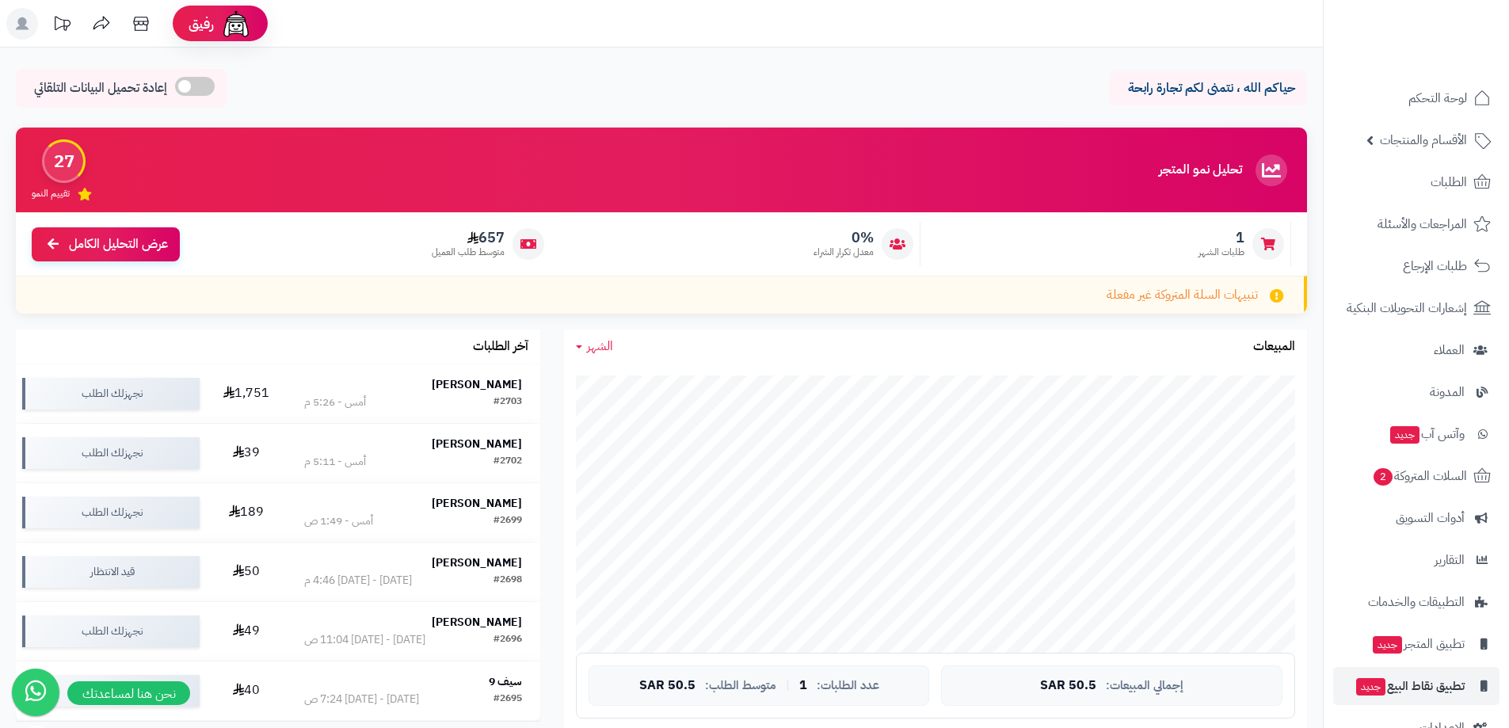
scroll to position [39, 0]
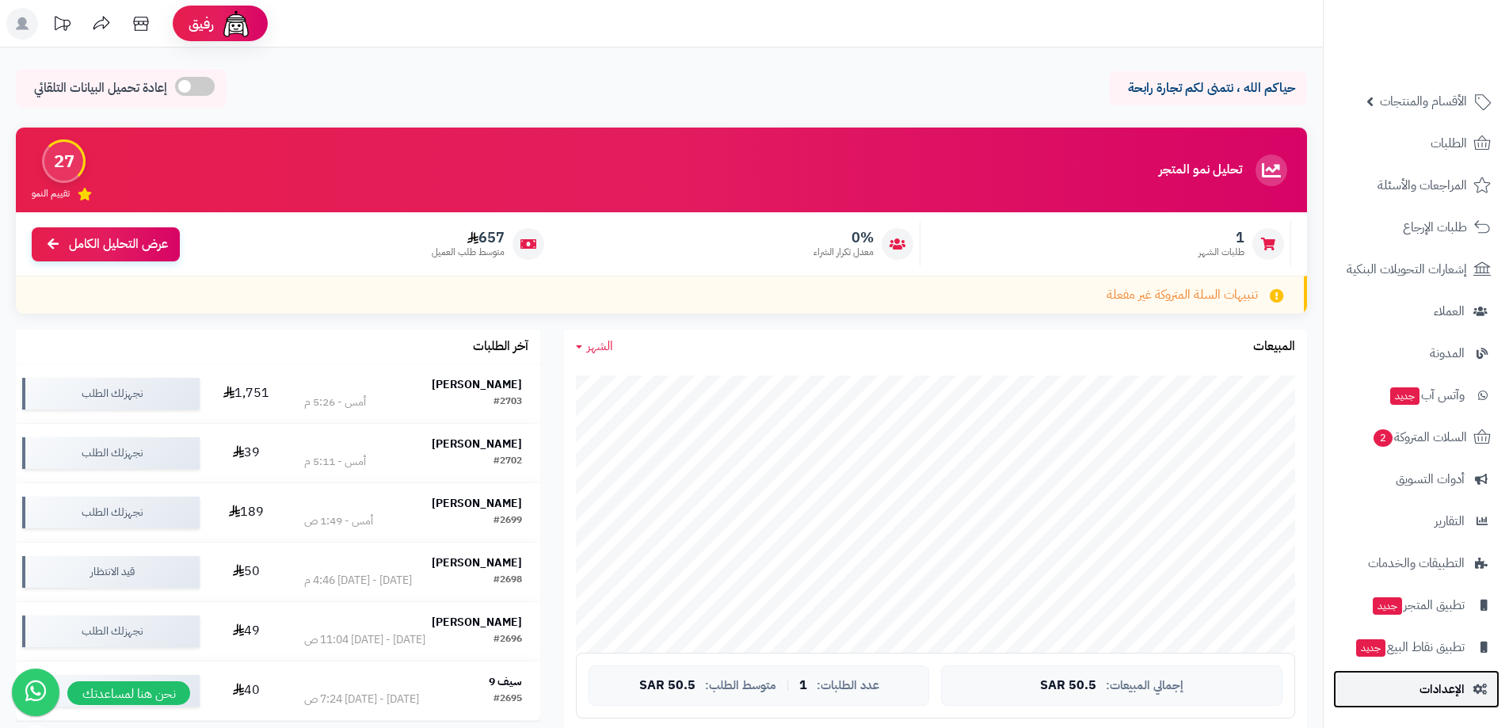
click at [1450, 691] on span "الإعدادات" at bounding box center [1442, 689] width 45 height 22
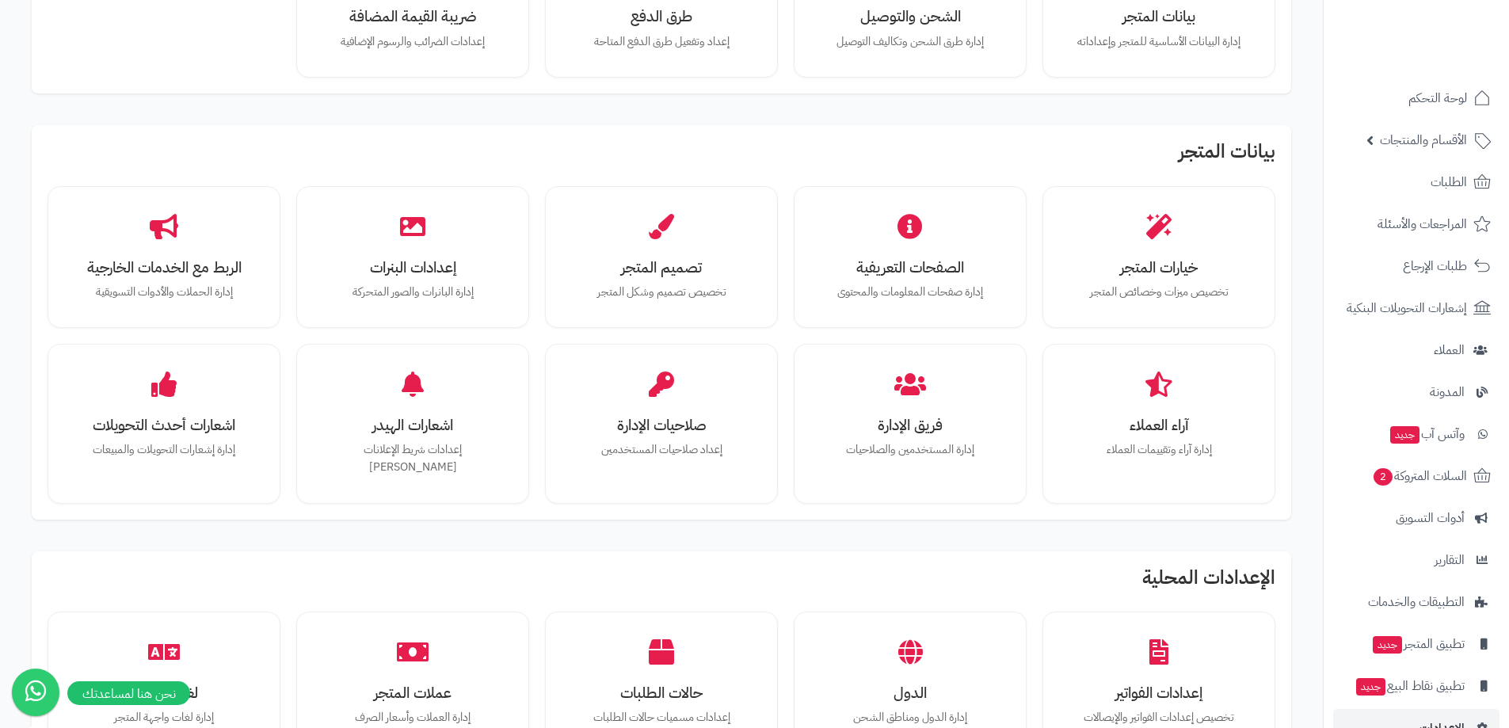
scroll to position [238, 0]
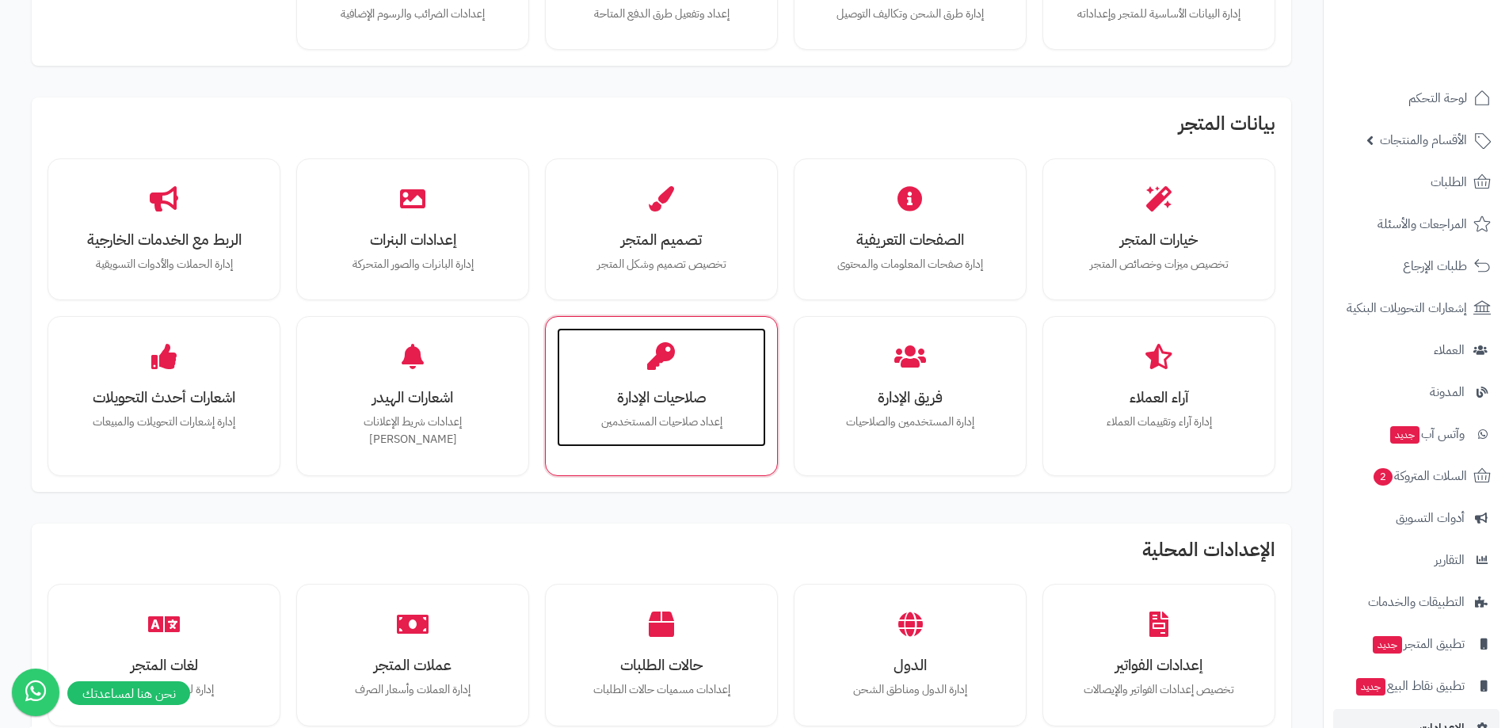
click at [666, 389] on h3 "صلاحيات الإدارة" at bounding box center [661, 397] width 177 height 17
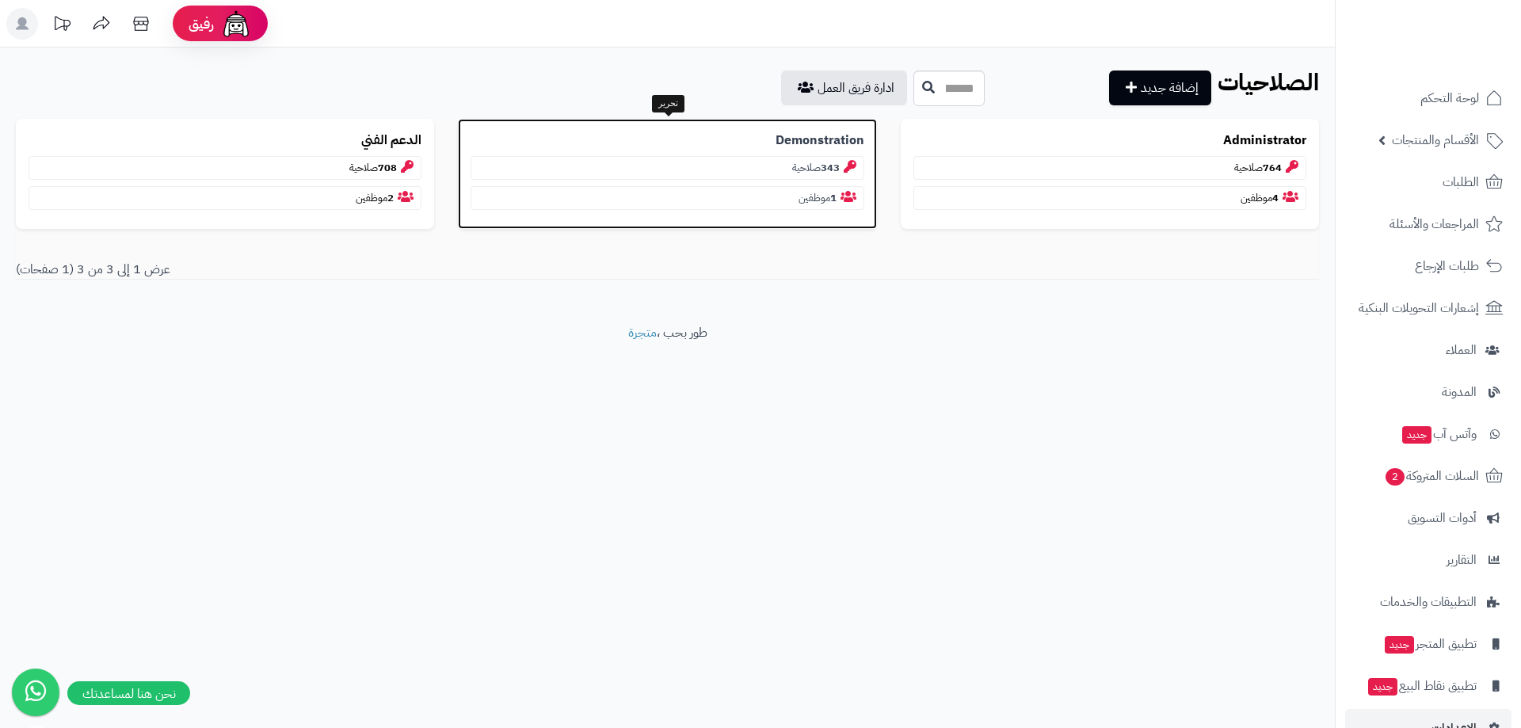
click at [807, 143] on b "Demonstration" at bounding box center [820, 141] width 89 height 18
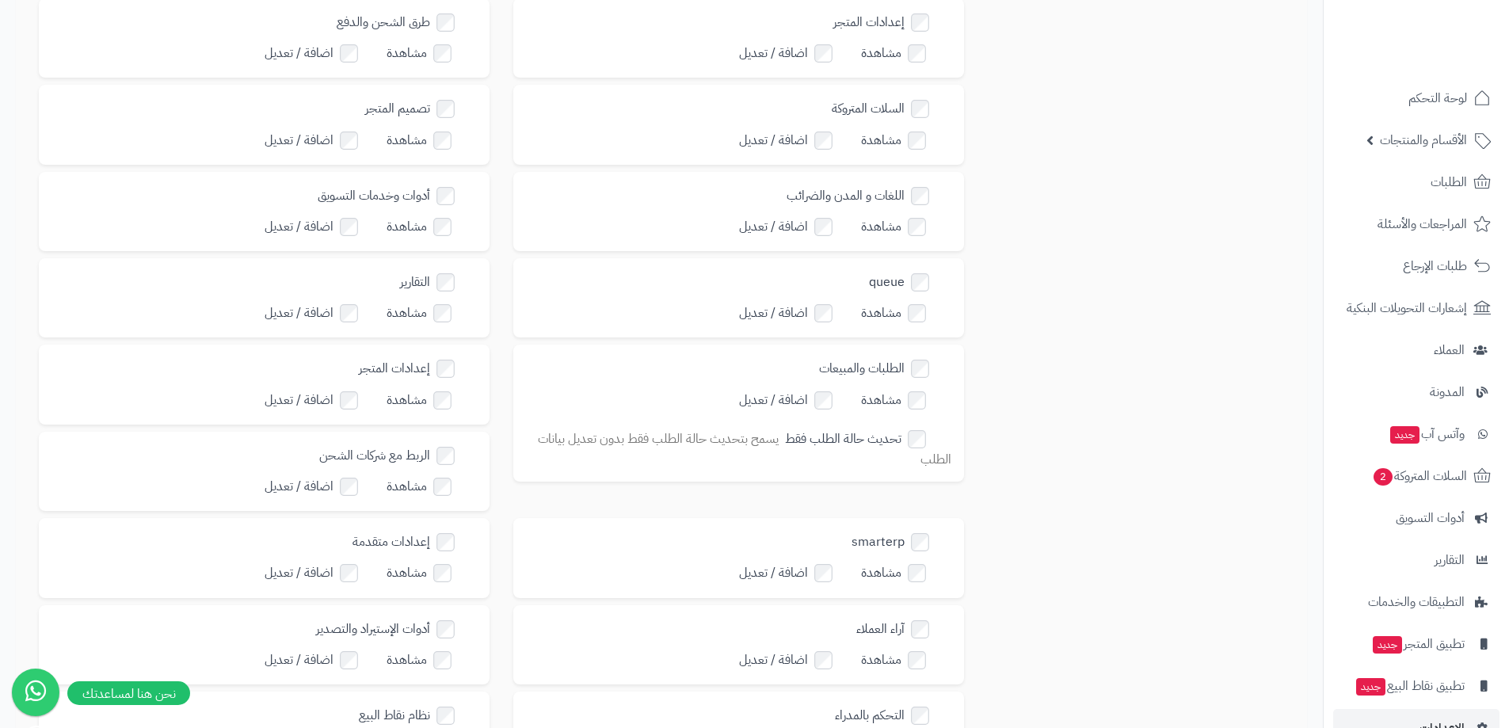
scroll to position [317, 0]
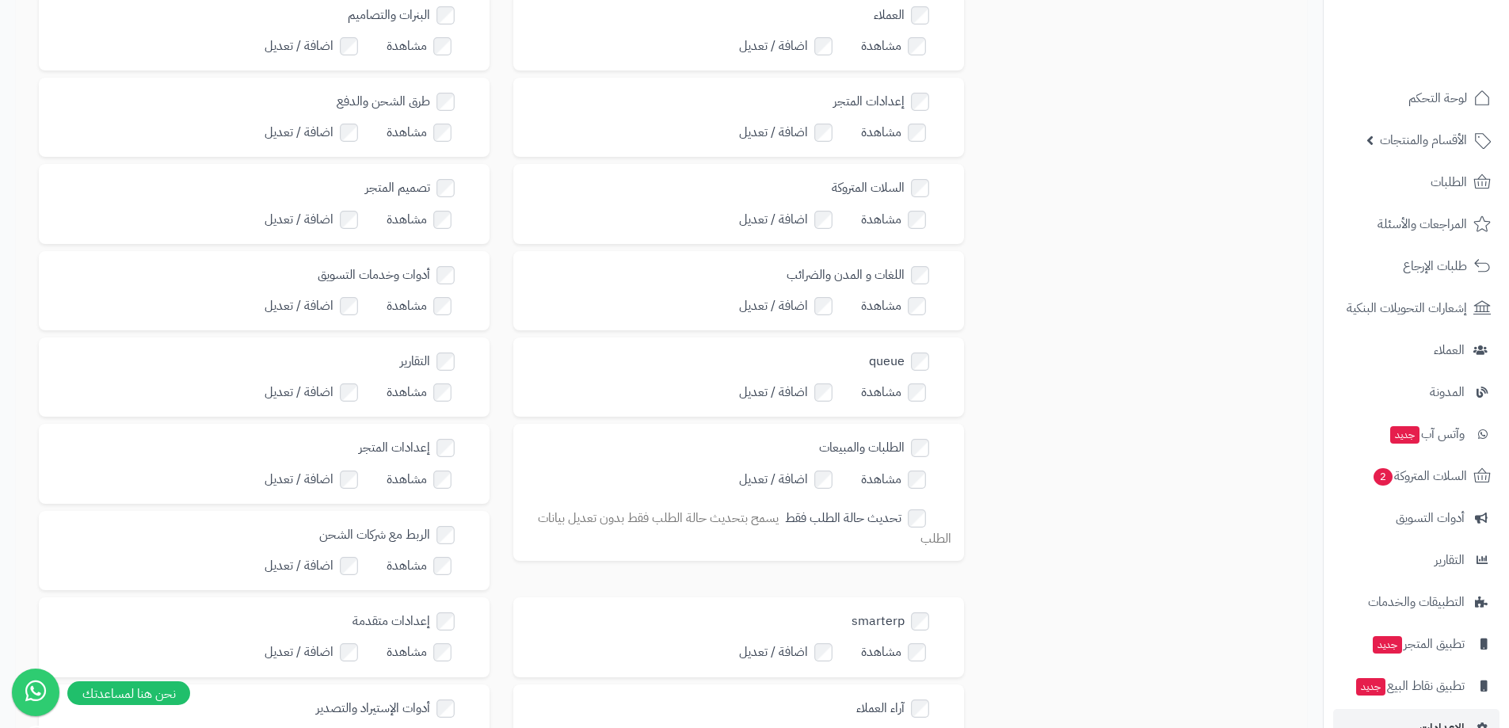
click at [919, 381] on label "مشاهدة" at bounding box center [904, 392] width 87 height 23
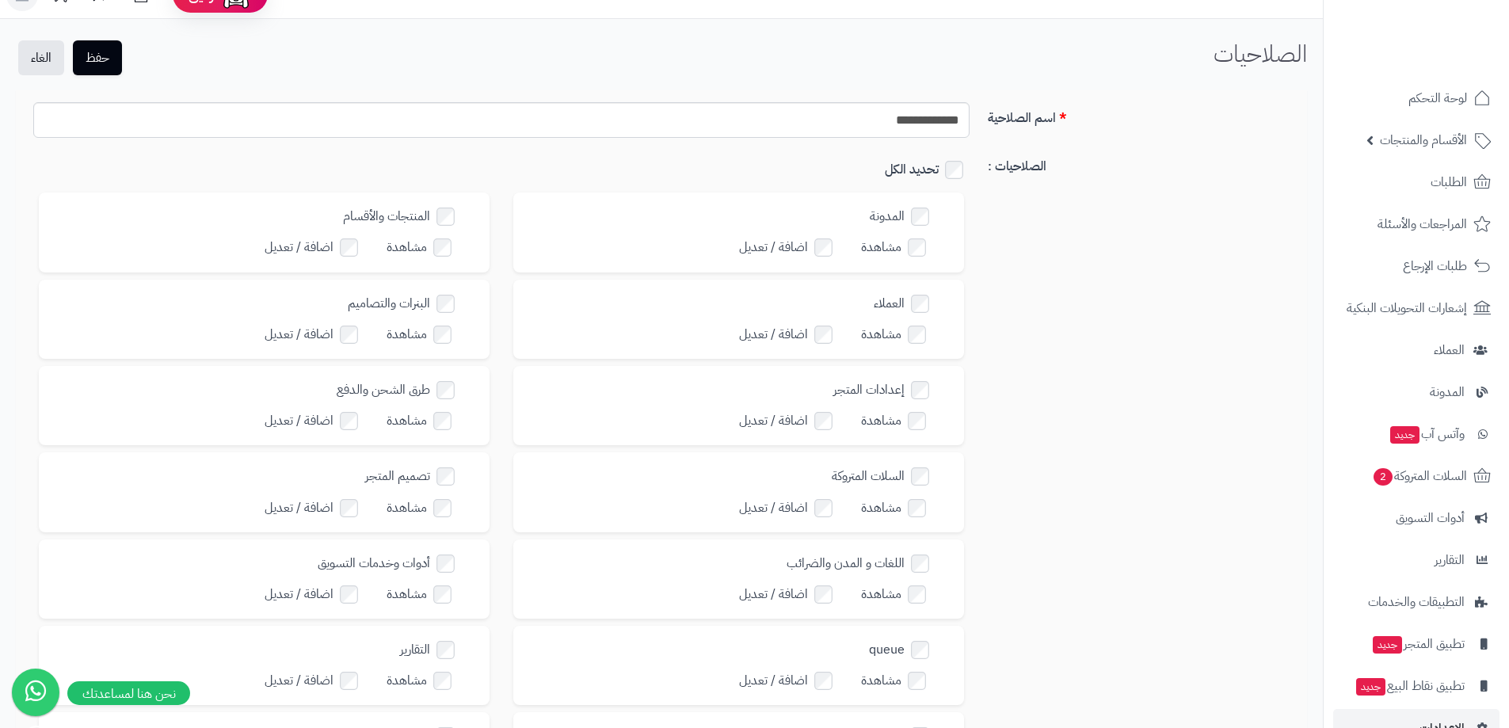
scroll to position [0, 0]
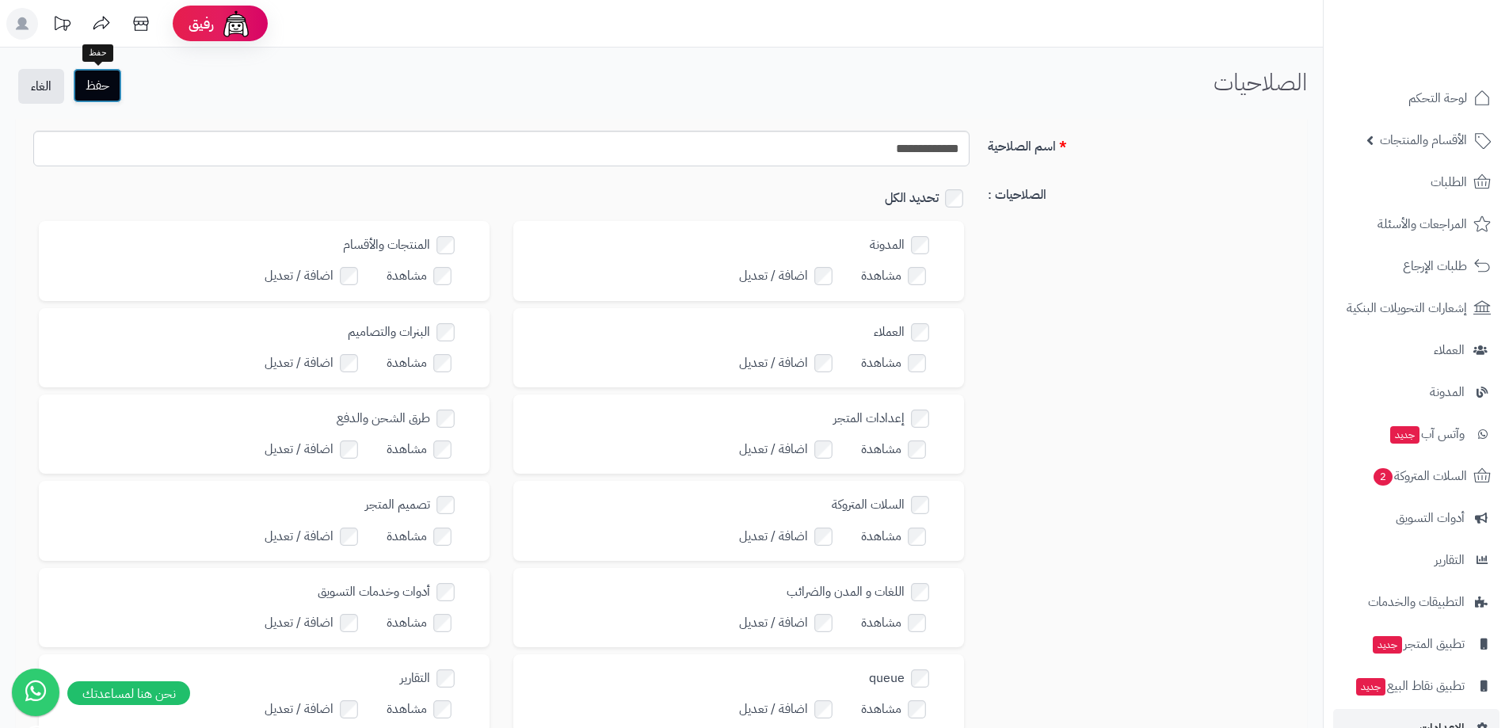
click at [107, 82] on button "حفظ" at bounding box center [97, 85] width 49 height 35
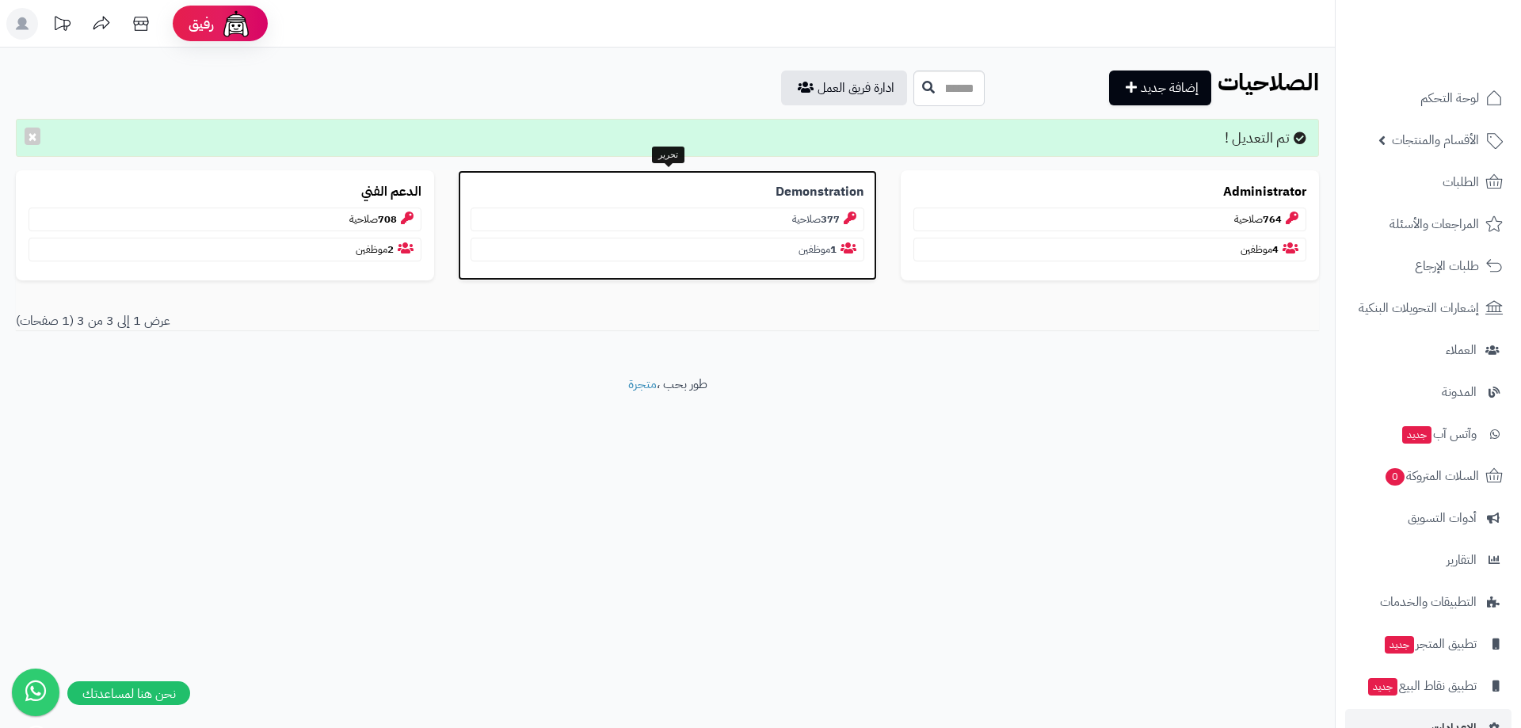
click at [772, 256] on p "1 موظفين" at bounding box center [667, 250] width 393 height 24
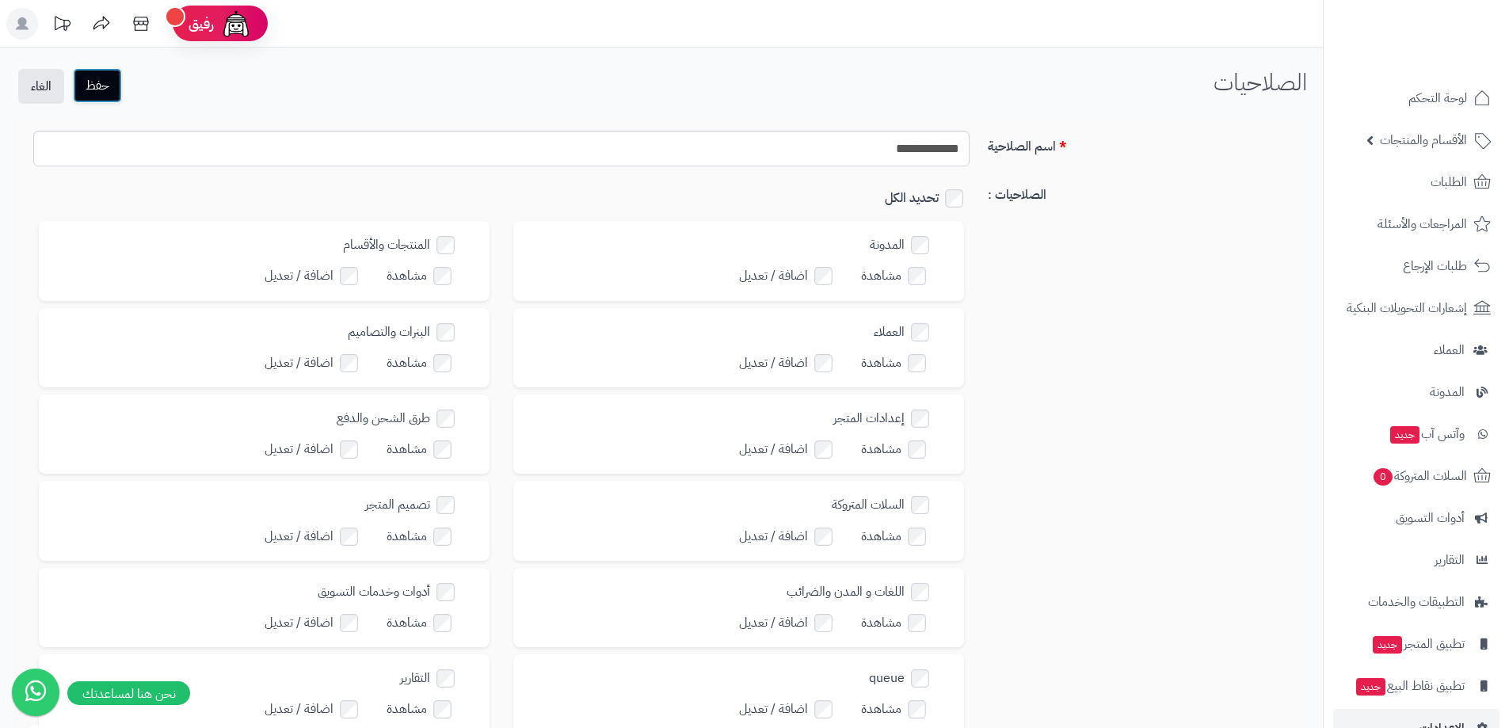
click at [100, 92] on button "حفظ" at bounding box center [97, 85] width 49 height 35
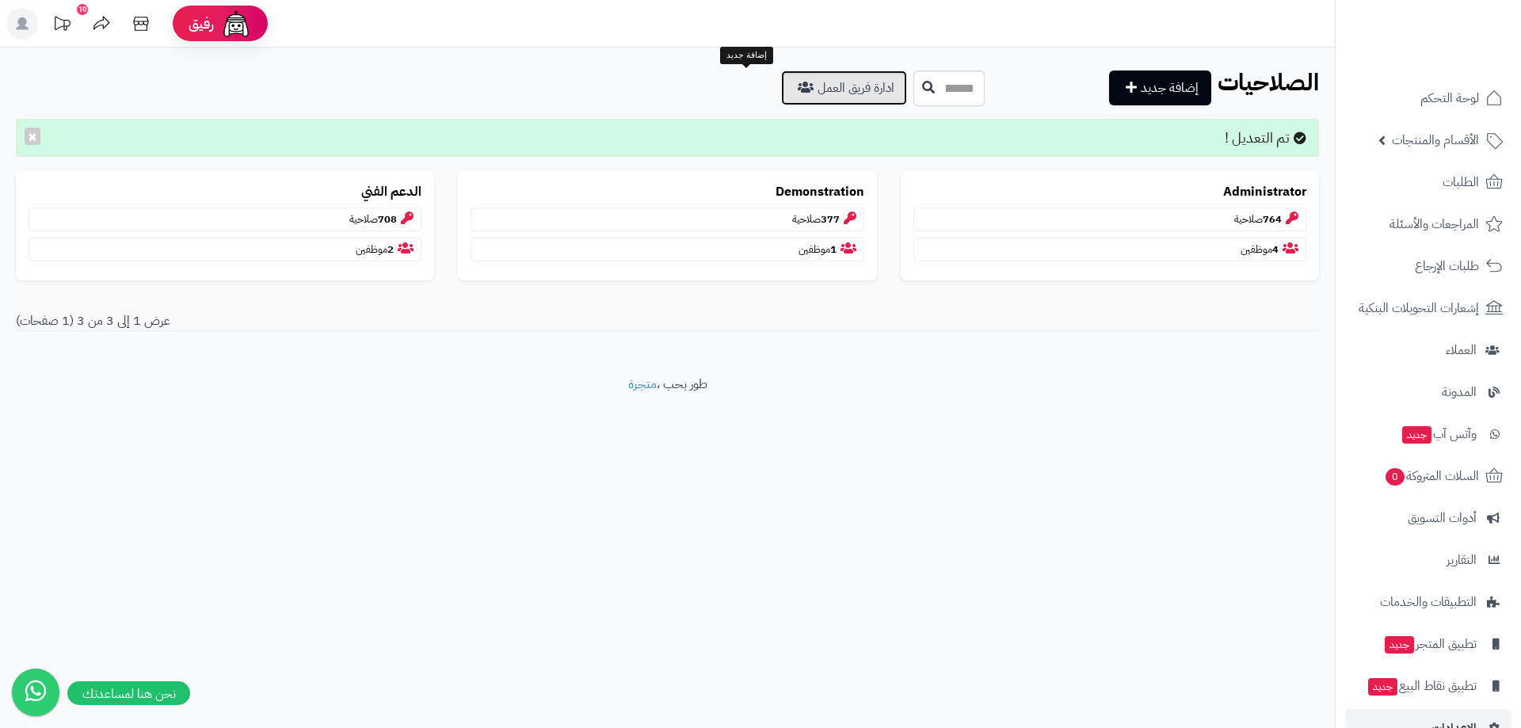
click at [781, 92] on link "ادارة فريق العمل" at bounding box center [844, 88] width 126 height 35
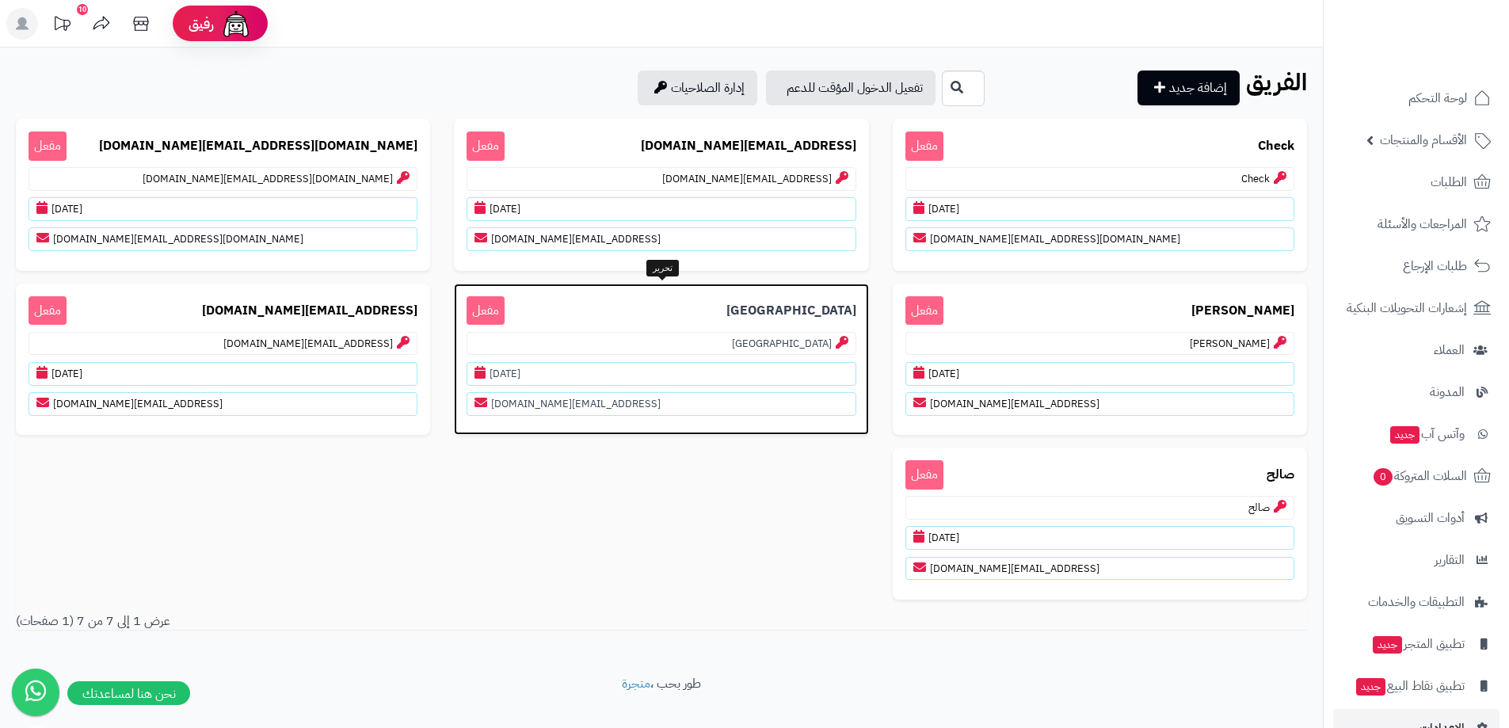
click at [627, 296] on p "Salem مفعل" at bounding box center [661, 310] width 389 height 29
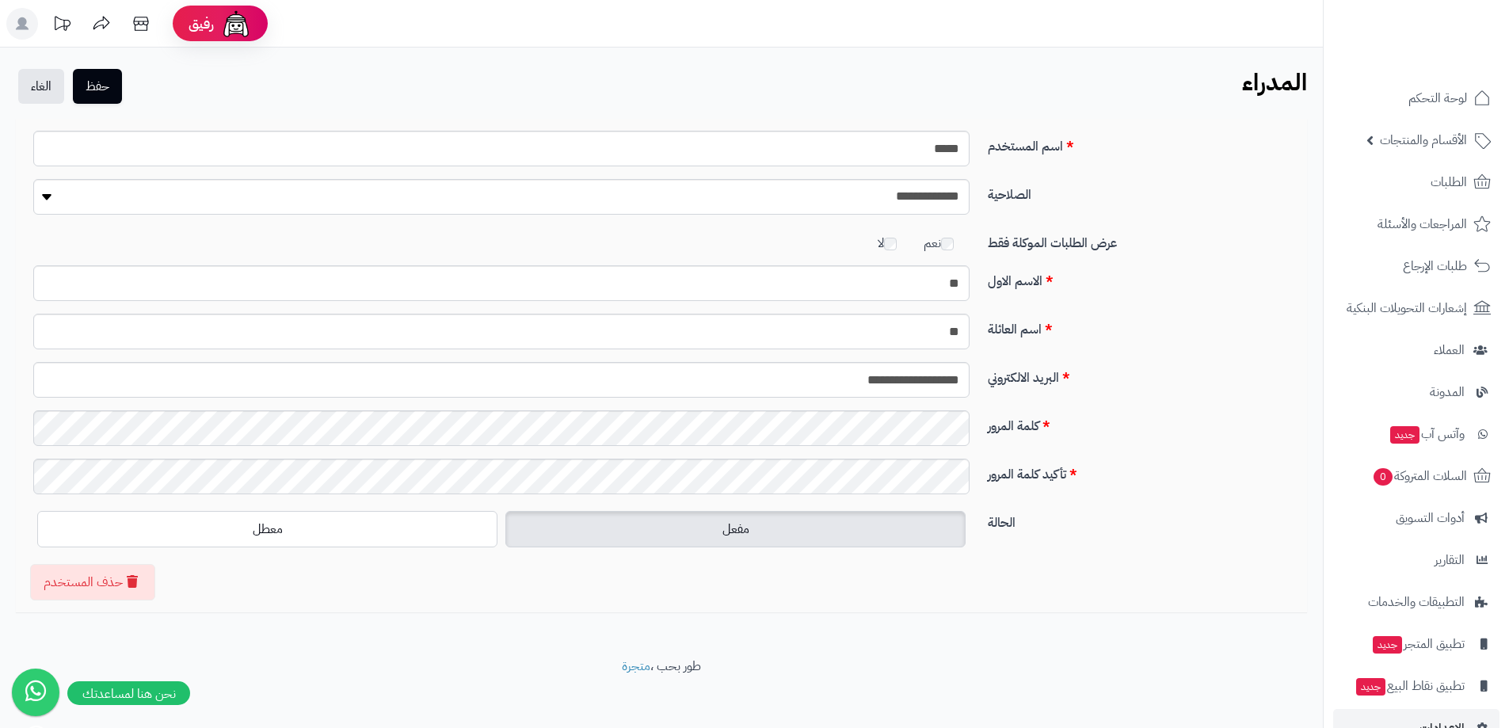
click at [366, 624] on div "**********" at bounding box center [661, 353] width 1323 height 610
click at [83, 92] on button "حفظ" at bounding box center [97, 85] width 49 height 35
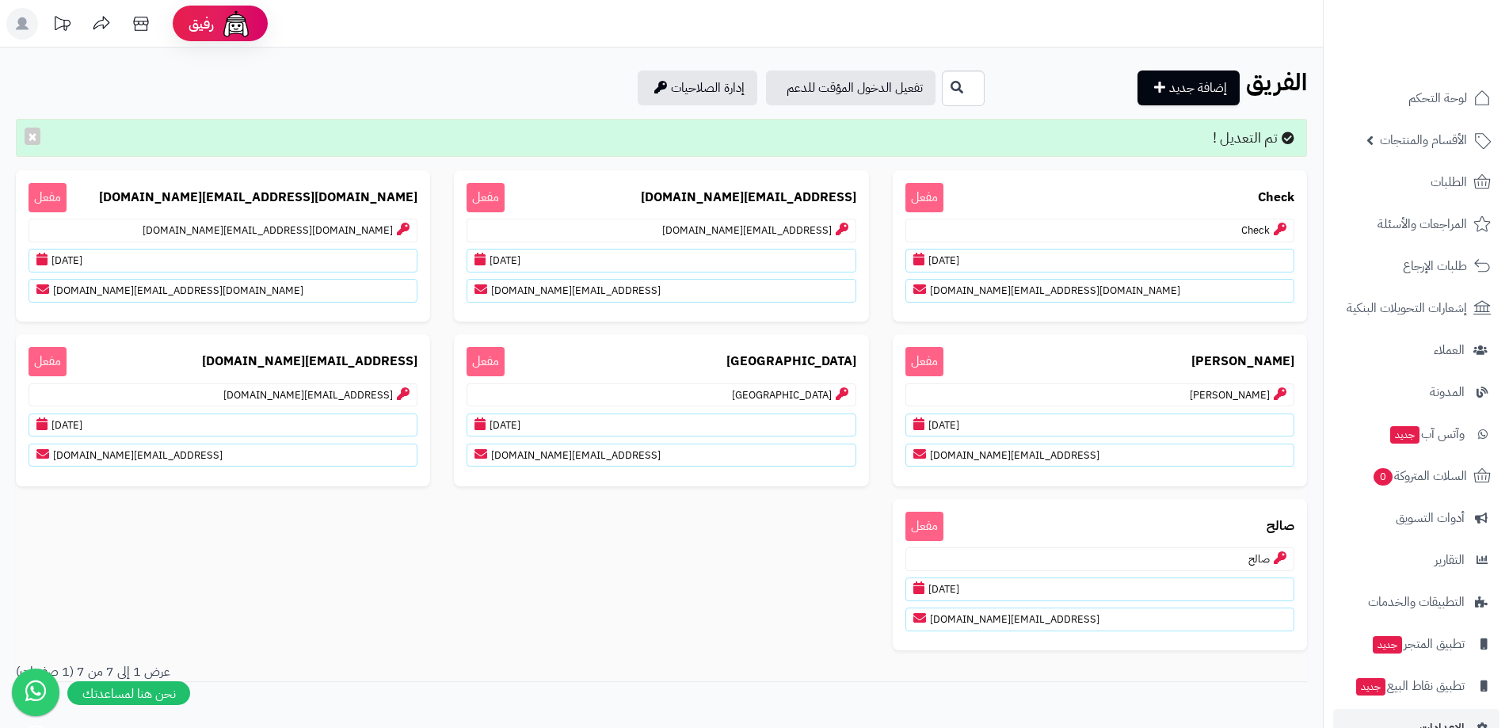
click at [632, 610] on div "Check مفعل Check [DATE] [DOMAIN_NAME][EMAIL_ADDRESS][DOMAIN_NAME] [EMAIL_ADDRES…" at bounding box center [661, 417] width 1315 height 494
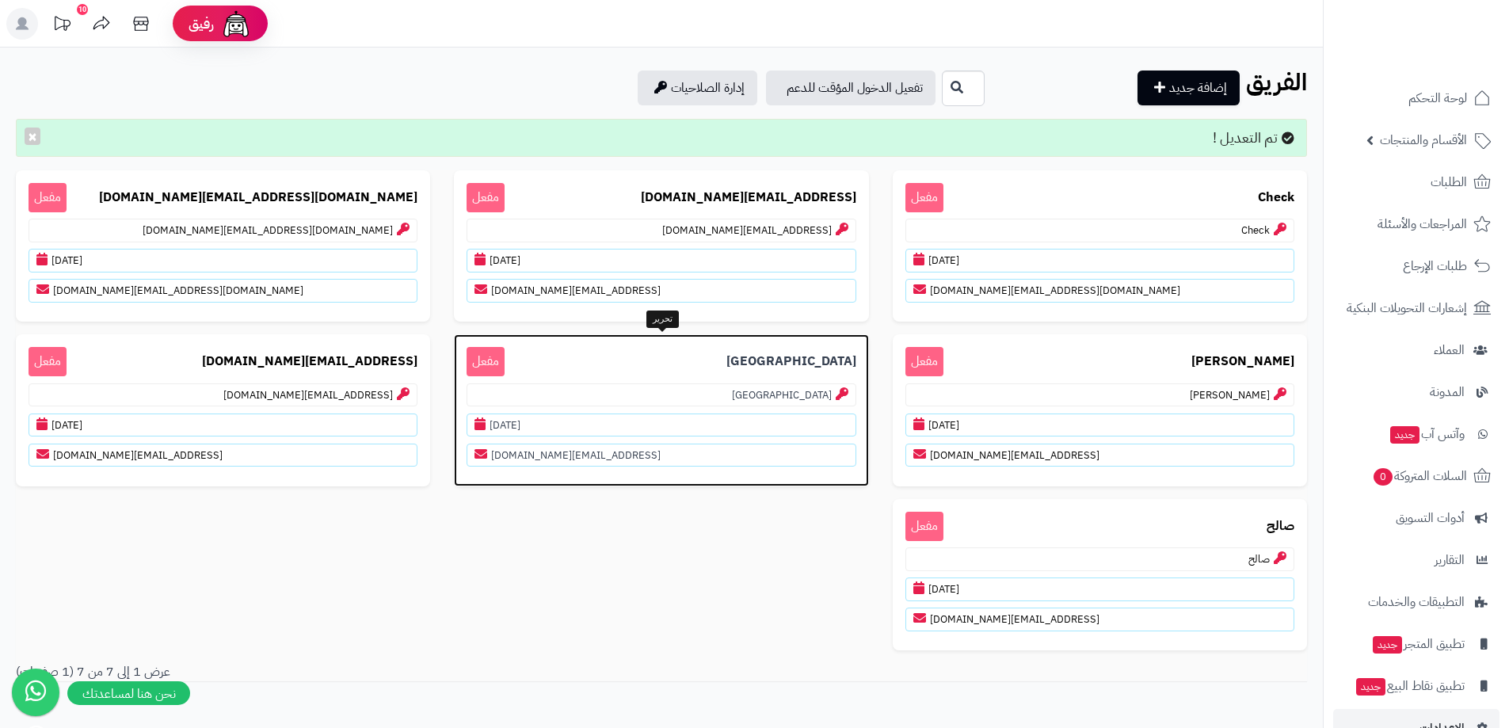
click at [696, 347] on p "[GEOGRAPHIC_DATA] مفعل" at bounding box center [661, 361] width 389 height 29
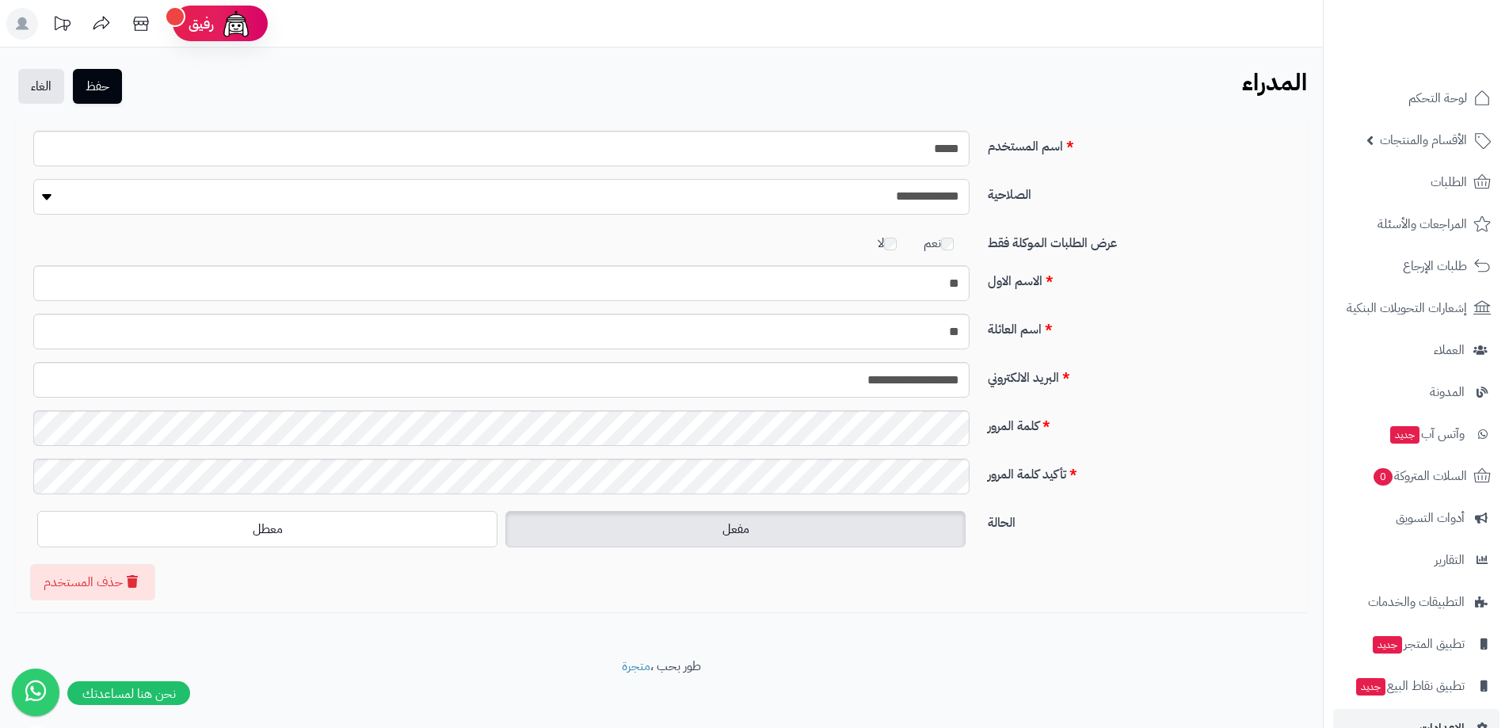
click at [841, 193] on select "**********" at bounding box center [501, 197] width 936 height 36
select select "**"
click at [33, 179] on select "**********" at bounding box center [501, 197] width 936 height 36
click at [105, 89] on button "حفظ" at bounding box center [97, 85] width 49 height 35
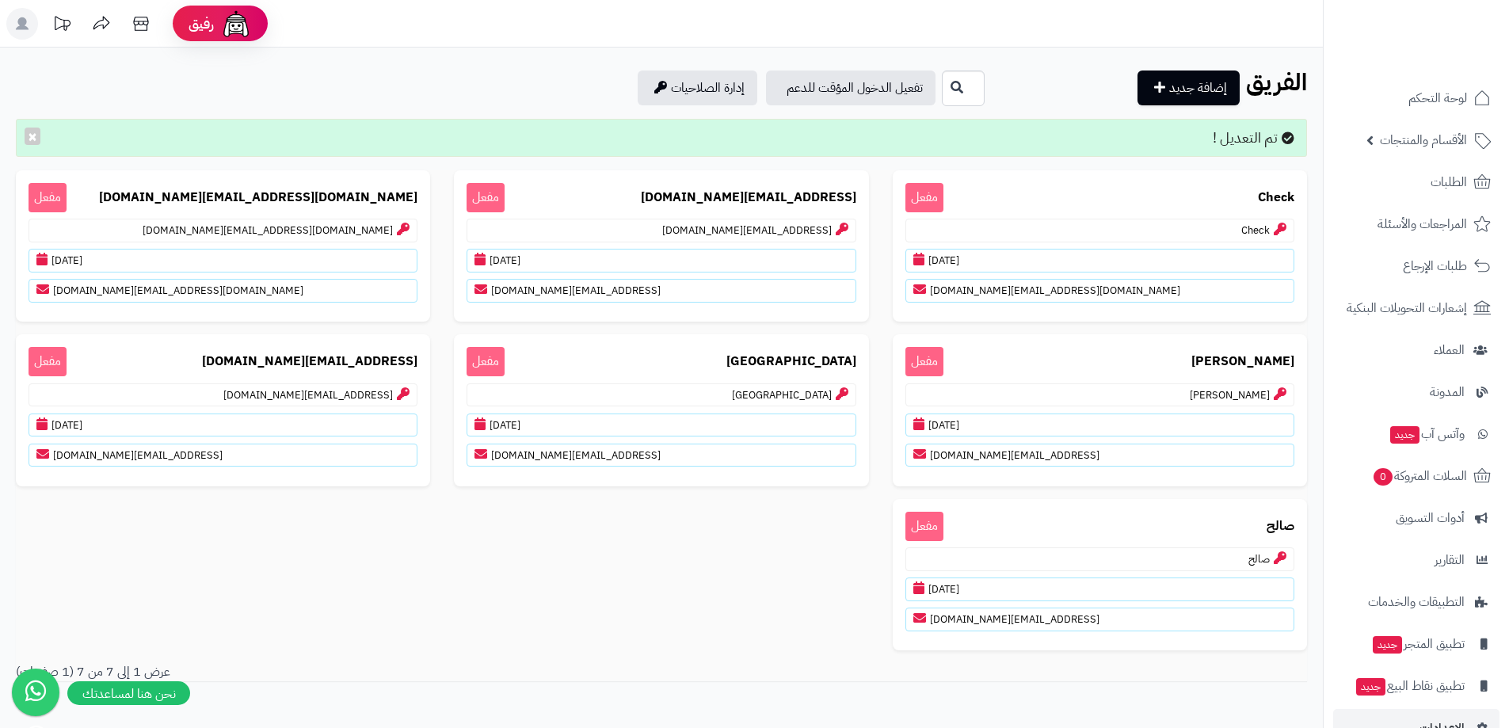
click at [19, 22] on icon at bounding box center [22, 23] width 13 height 13
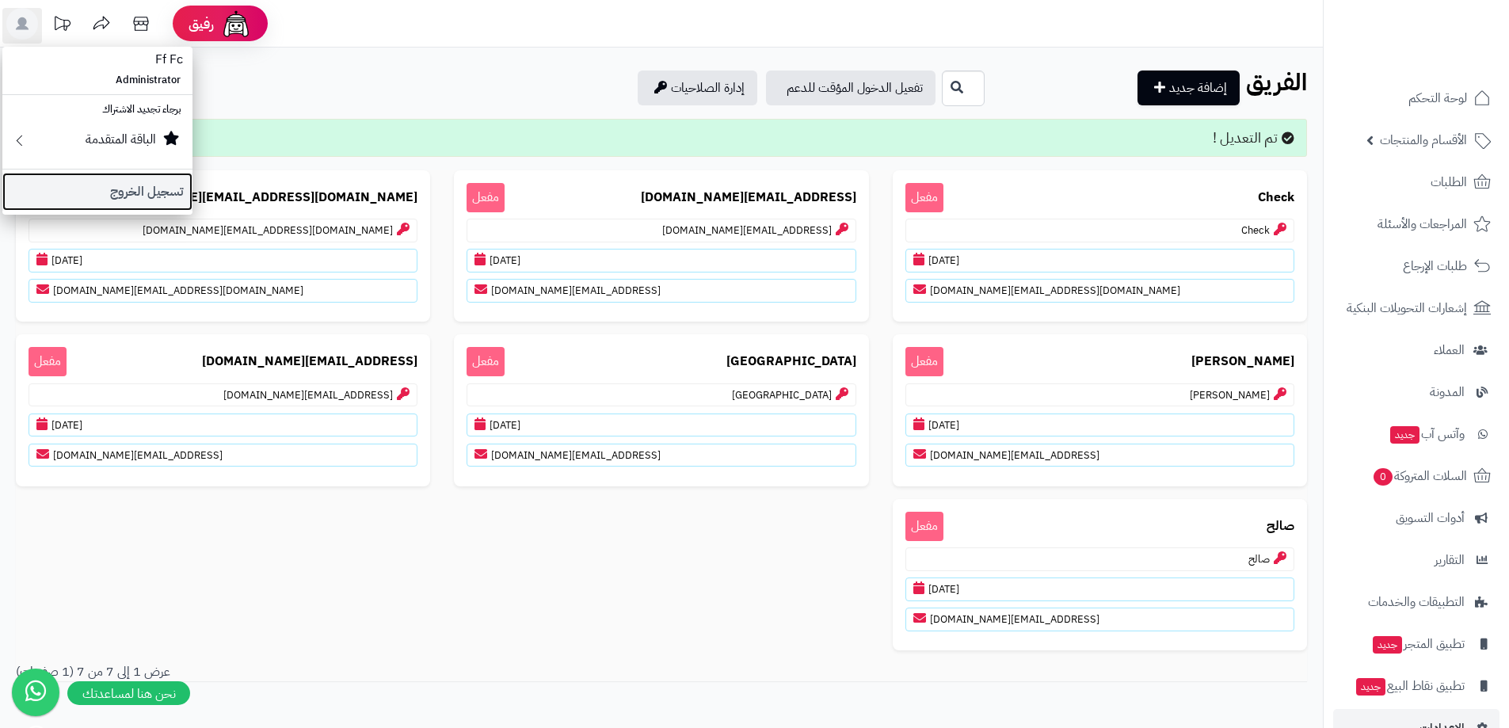
click at [98, 197] on link "تسجيل الخروج" at bounding box center [97, 192] width 190 height 38
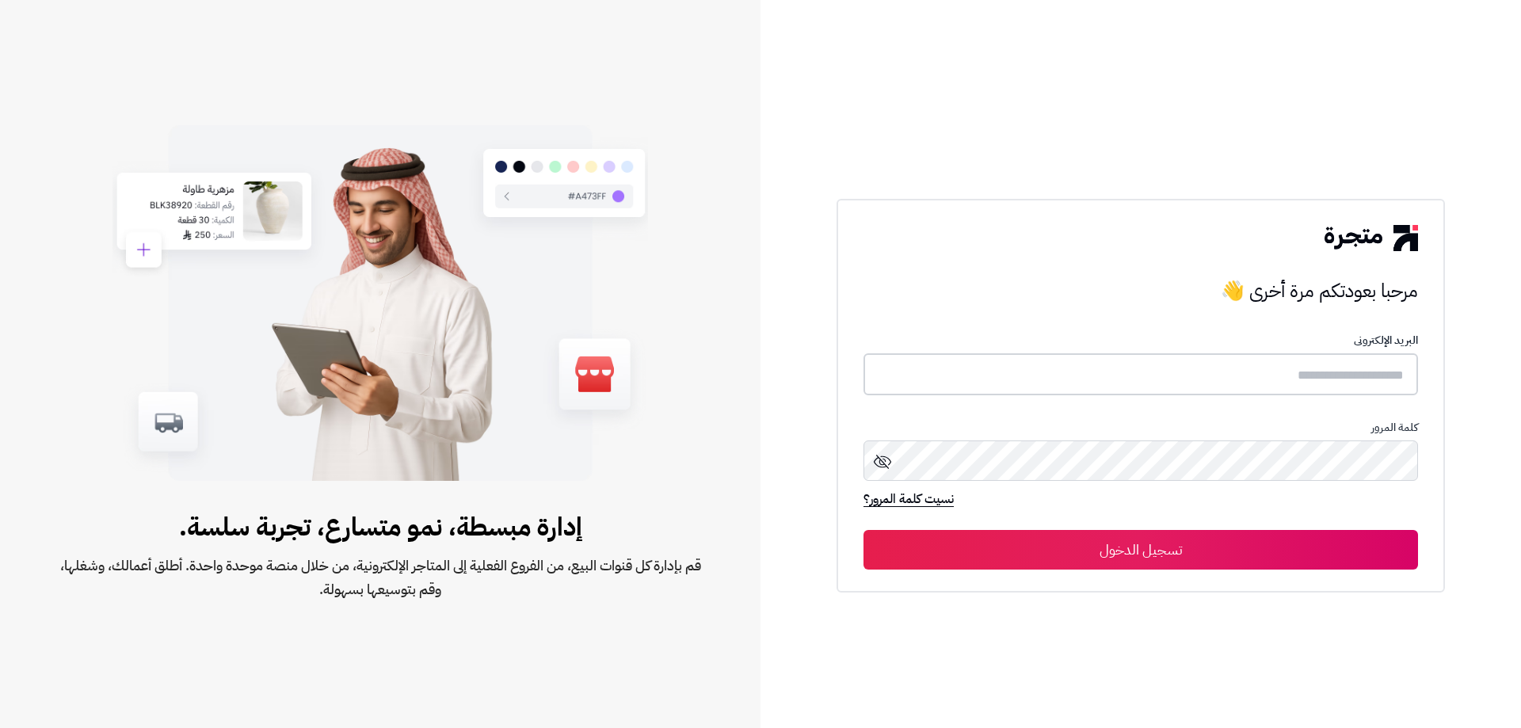
type input "**********"
click at [886, 460] on icon at bounding box center [882, 461] width 17 height 14
click at [1421, 448] on div "**********" at bounding box center [1141, 396] width 608 height 394
click at [1315, 562] on button "تسجيل الدخول" at bounding box center [1141, 550] width 555 height 40
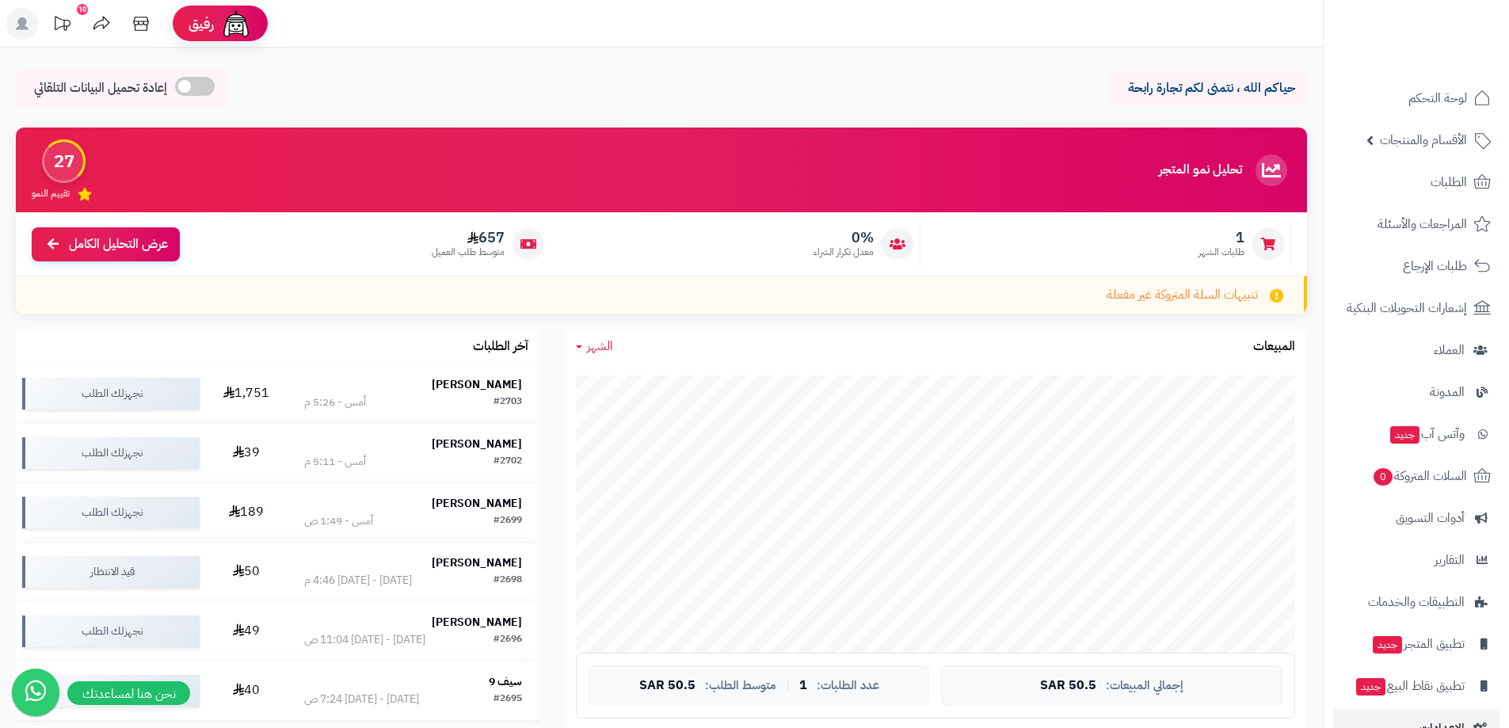
click at [24, 67] on div "حياكم الله ، نتمنى لكم تجارة رابحة إعادة تحميل البيانات التلقائي الرئيسية لوحة …" at bounding box center [661, 727] width 1323 height 1358
click at [23, 17] on icon at bounding box center [22, 23] width 13 height 13
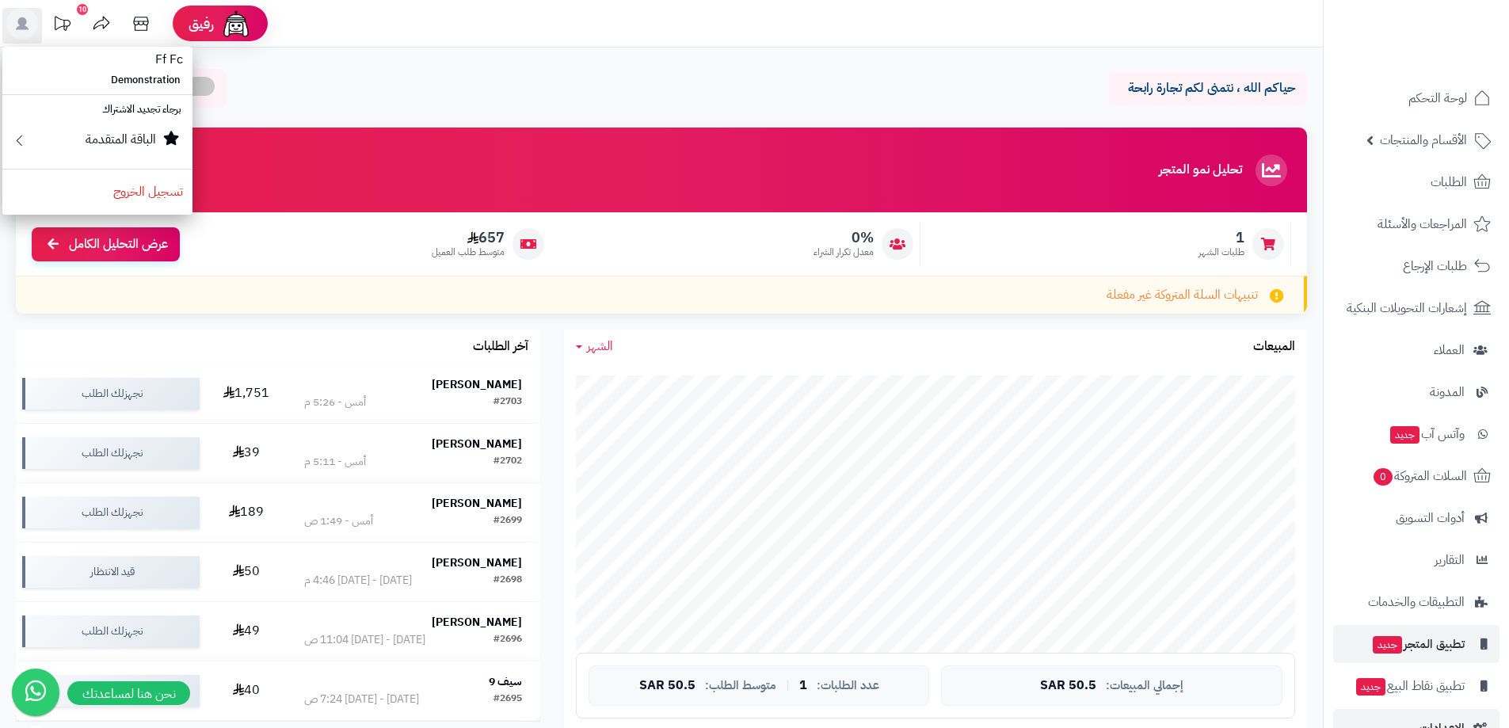
scroll to position [39, 0]
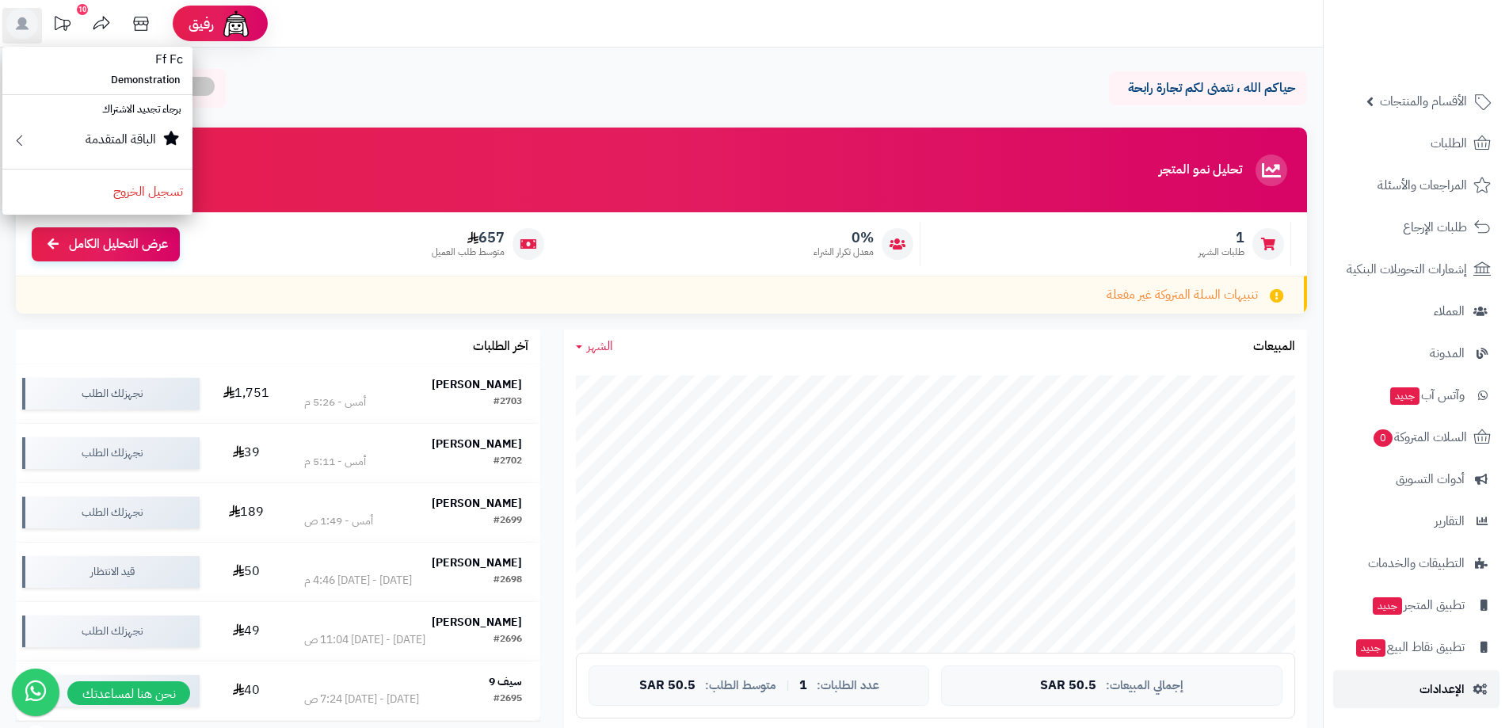
click at [1430, 684] on span "الإعدادات" at bounding box center [1442, 689] width 45 height 22
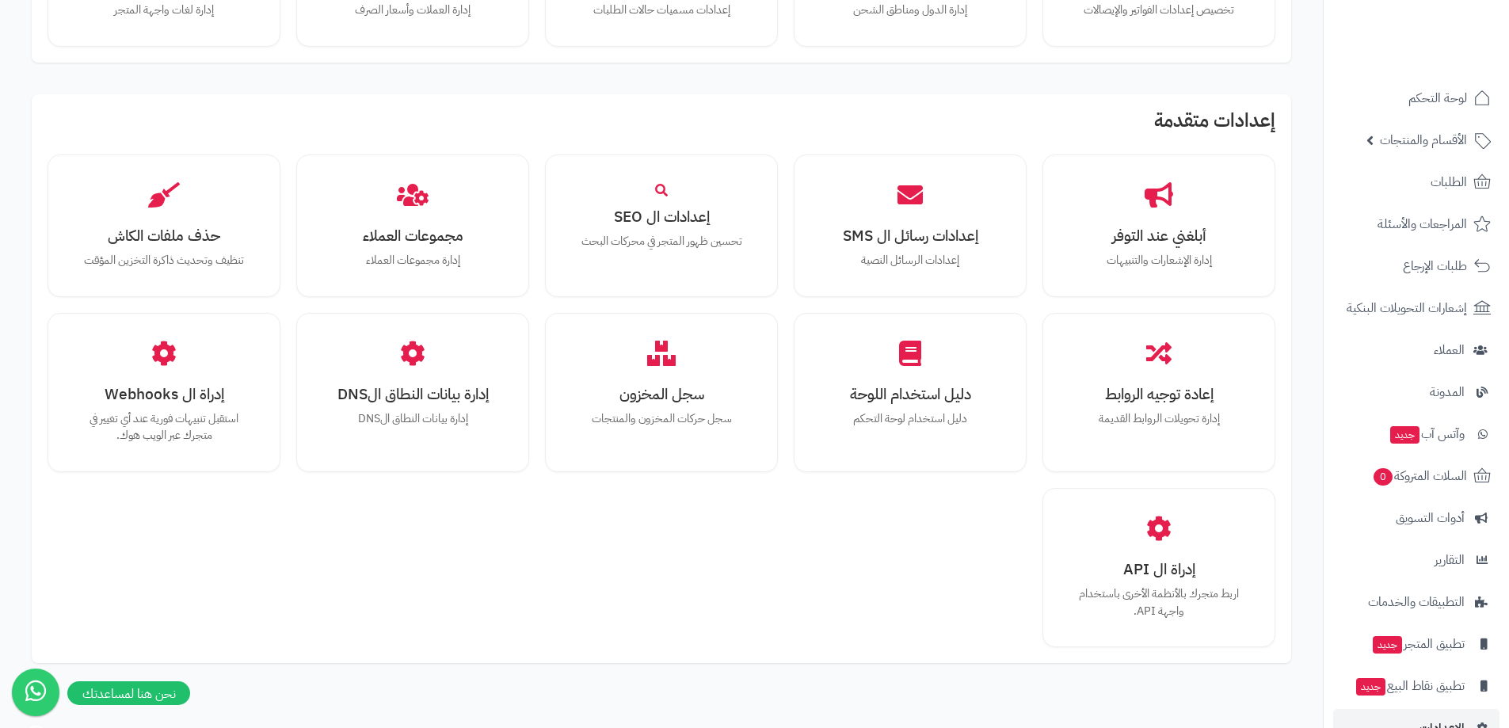
scroll to position [994, 0]
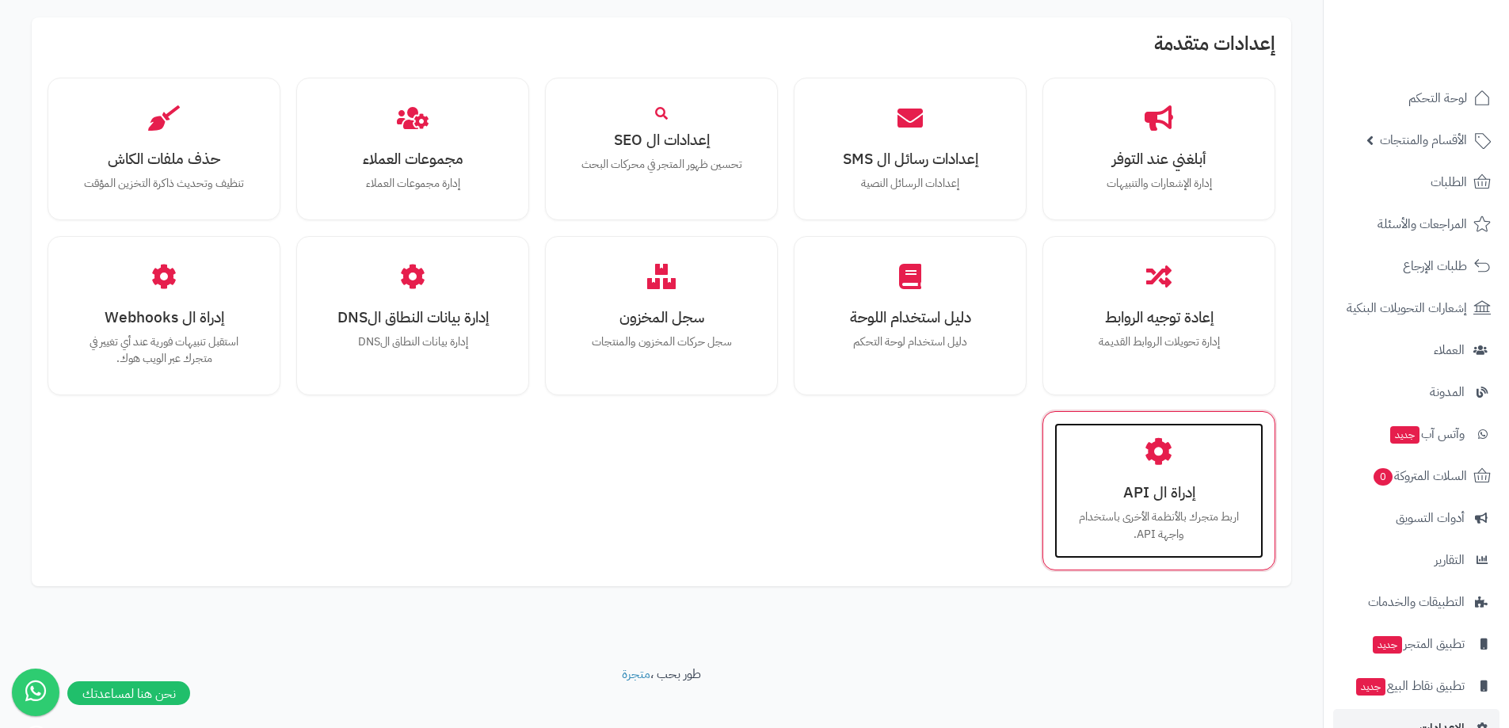
click at [1128, 484] on h3 "إدراة ال API" at bounding box center [1158, 492] width 177 height 17
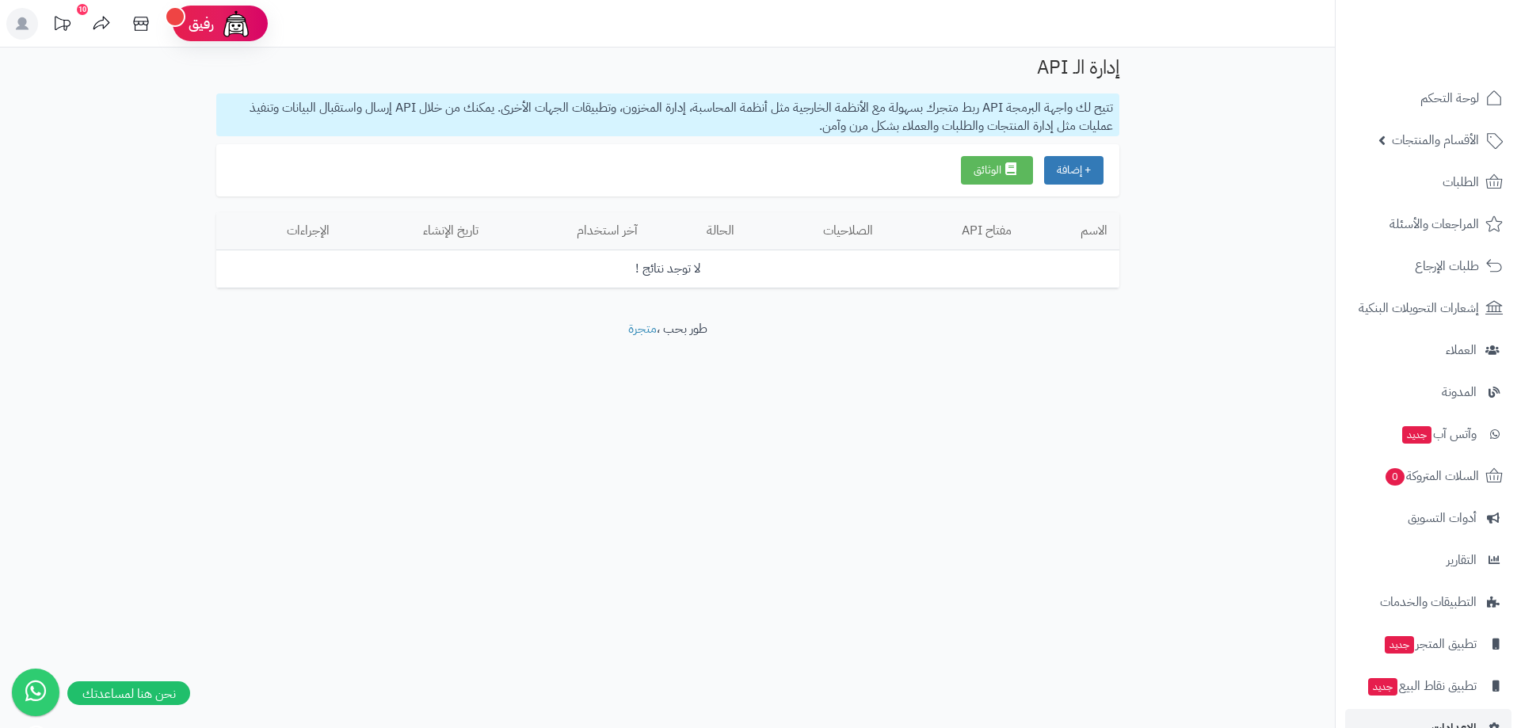
click at [17, 28] on rect at bounding box center [22, 24] width 32 height 32
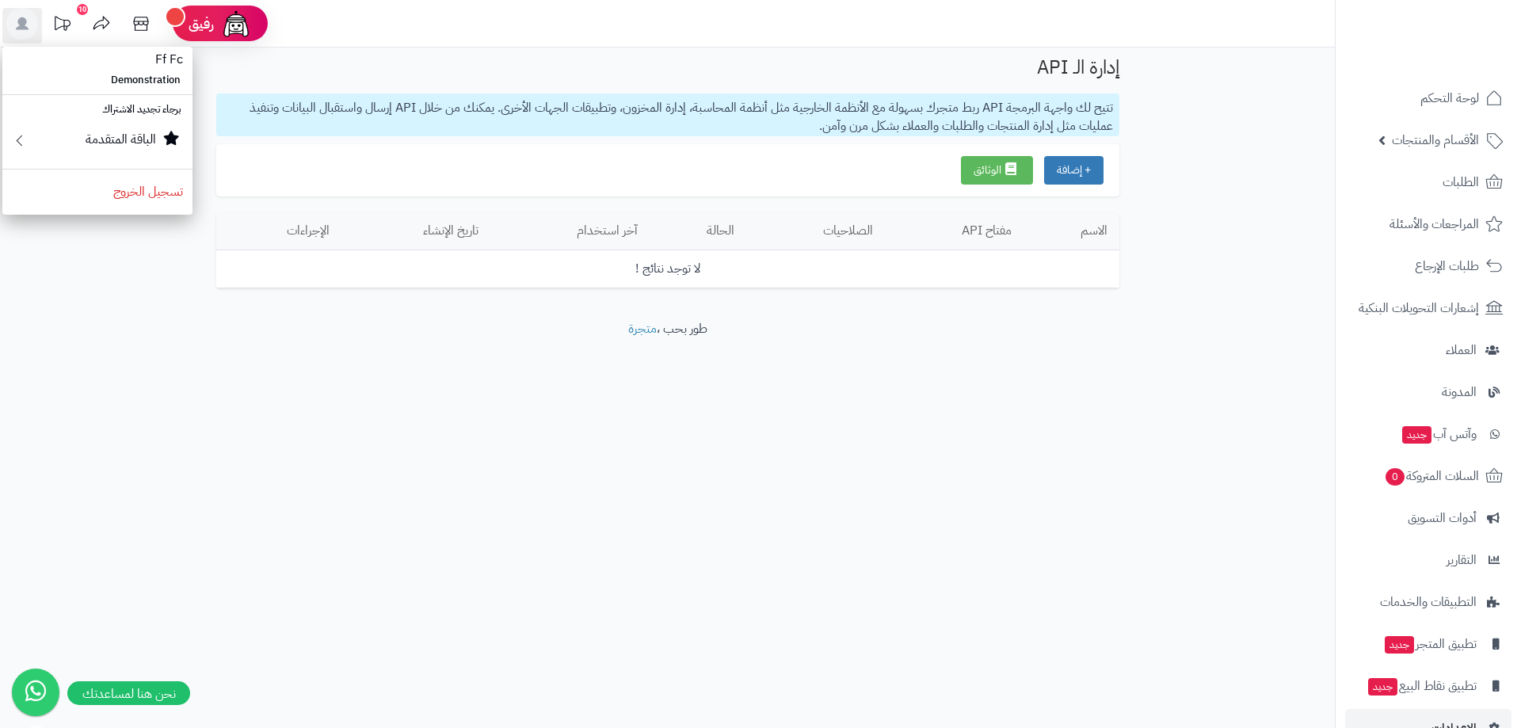
click at [379, 51] on div "إدارة الـ API تتيح لك واجهة البرمجة API ربط متجرك بسهولة مع الأنظمة الخارجية مث…" at bounding box center [667, 184] width 1335 height 273
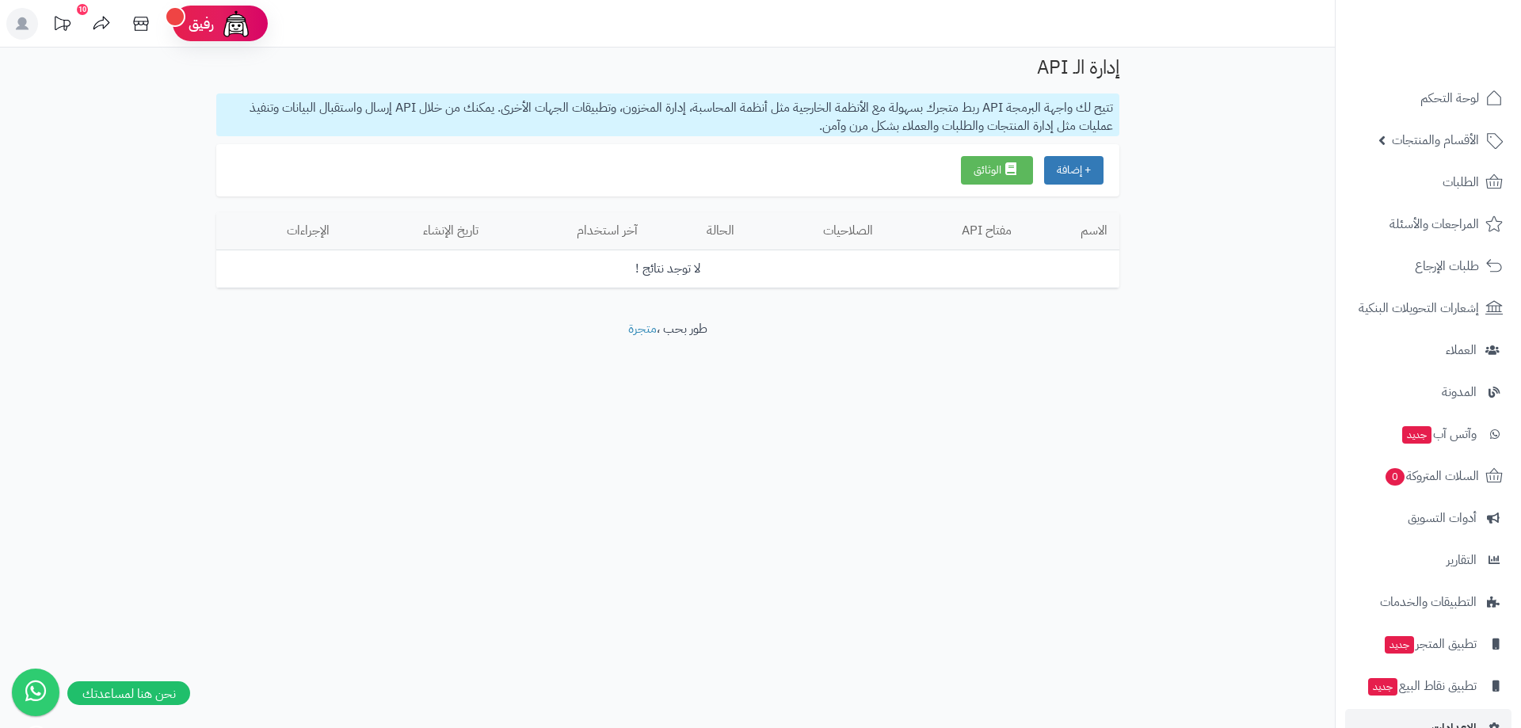
click at [1078, 167] on button "+ إضافة" at bounding box center [1073, 170] width 59 height 29
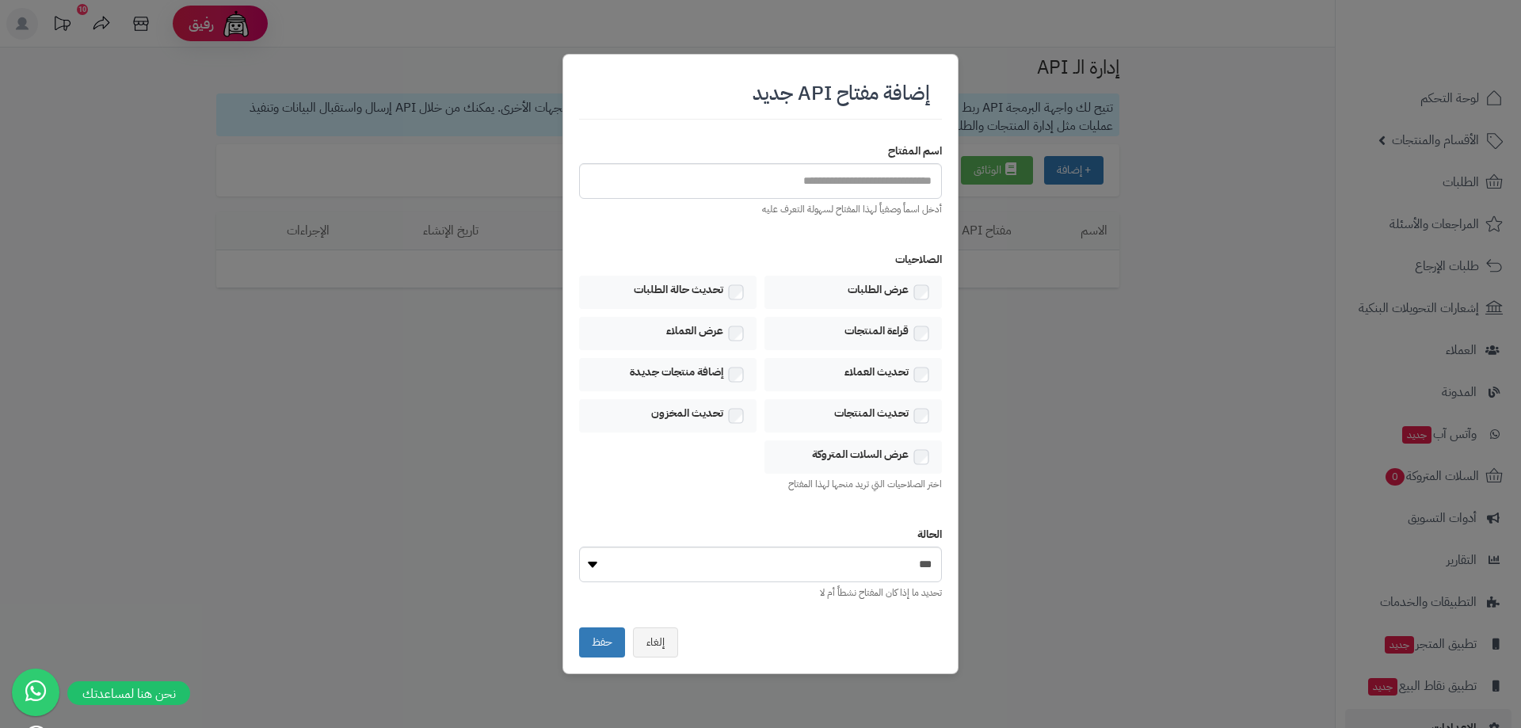
click at [1100, 272] on div "إضافة مفتاح API جديد اسم المفتاح أدخل اسماً وصفياً لهذا المفتاح لسهولة التعرف ع…" at bounding box center [760, 364] width 1521 height 728
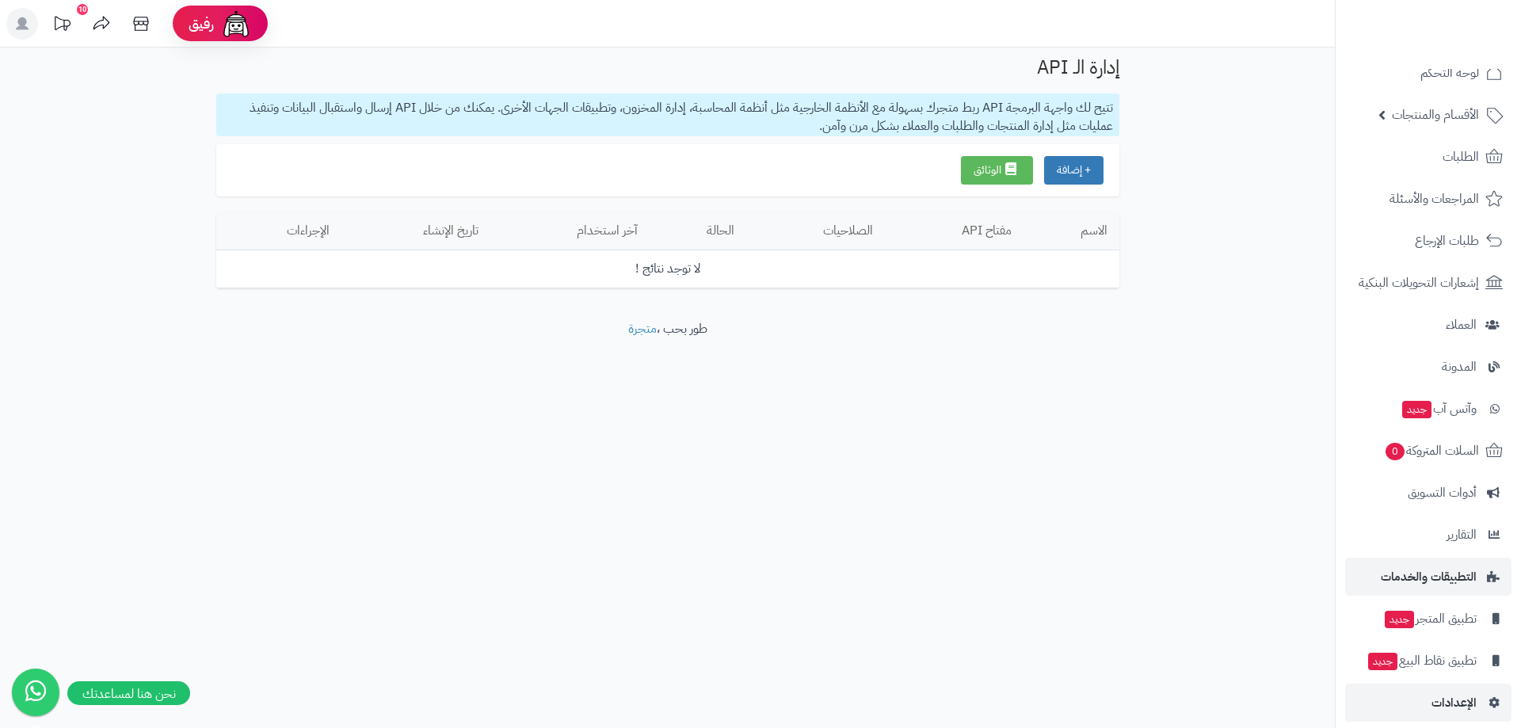
scroll to position [39, 0]
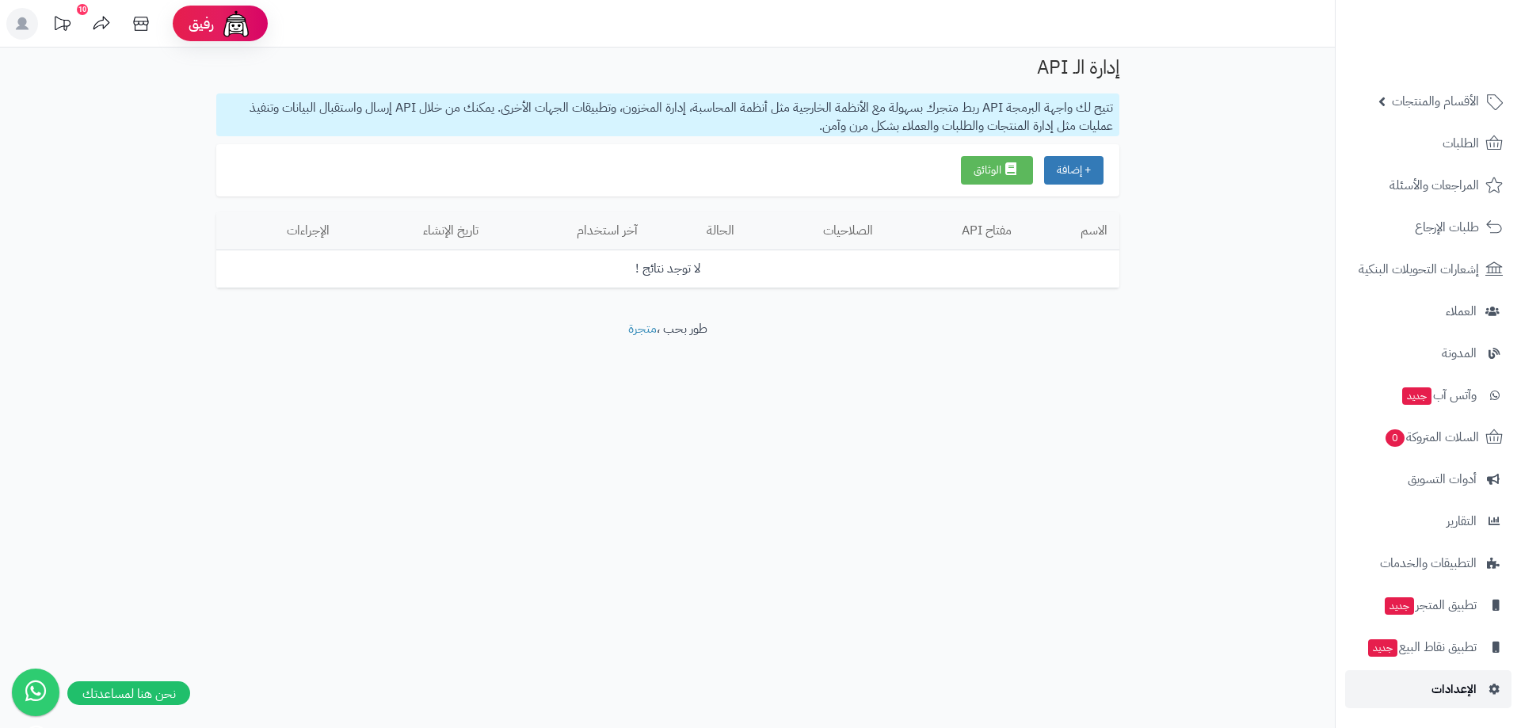
click at [1443, 693] on span "الإعدادات" at bounding box center [1454, 689] width 45 height 22
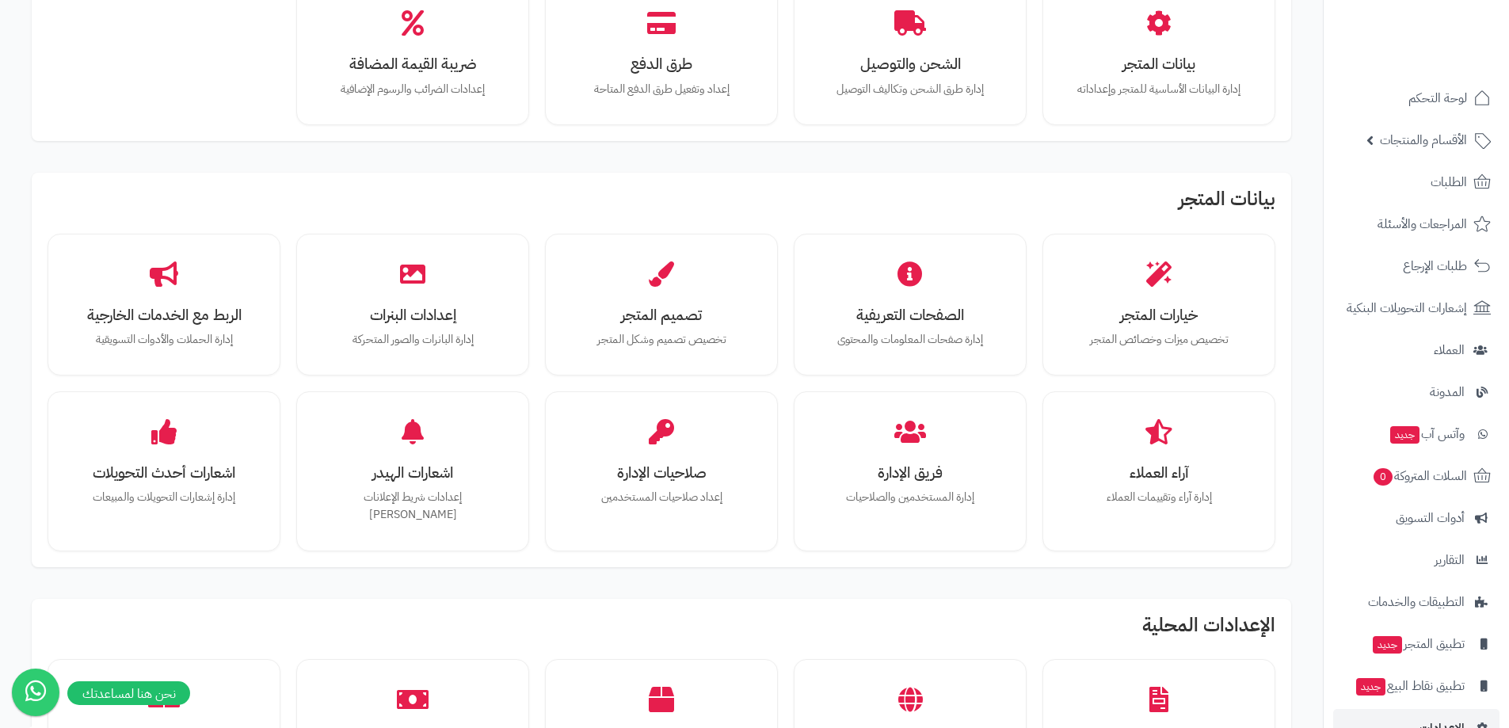
scroll to position [238, 0]
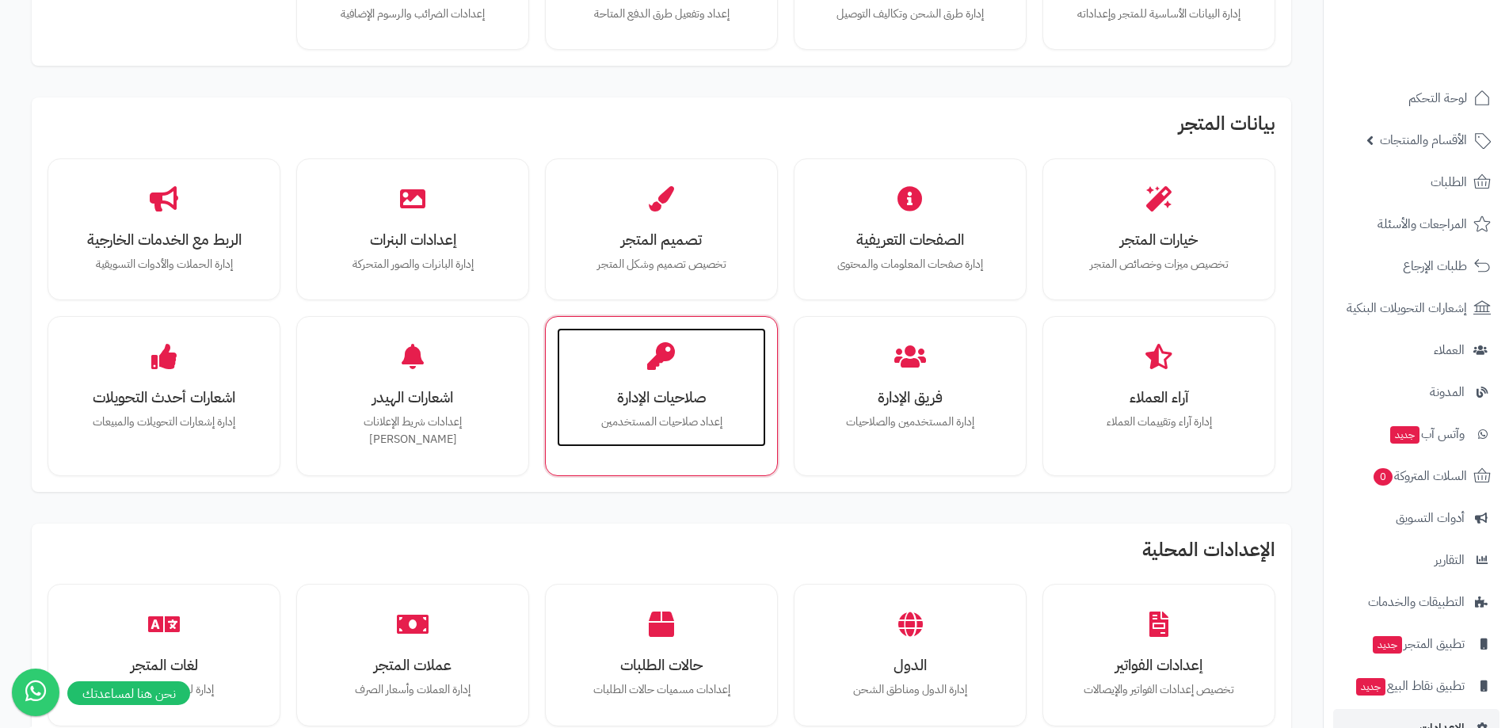
click at [698, 339] on div "صلاحيات الإدارة إعداد صلاحيات المستخدمين" at bounding box center [661, 387] width 209 height 119
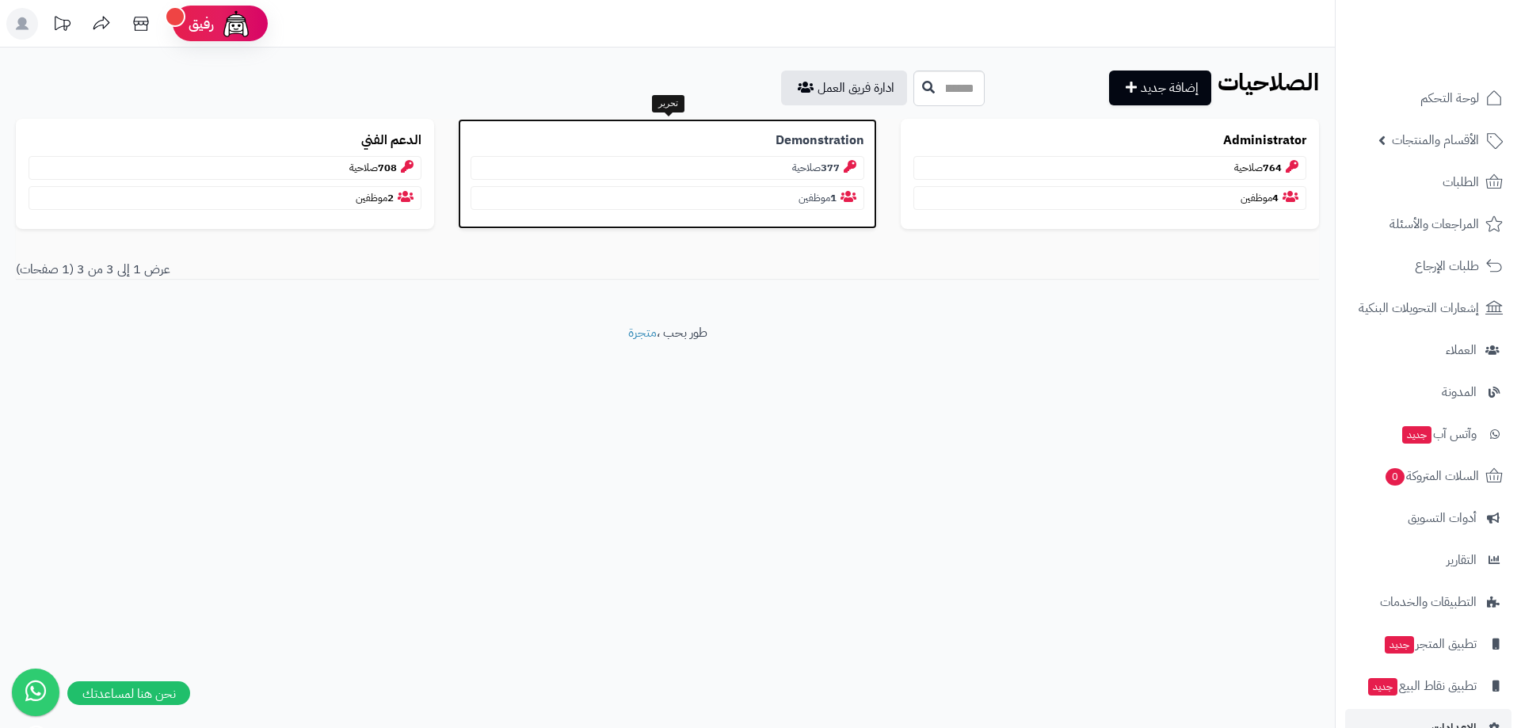
click at [768, 151] on div "Demonstration 377 صلاحية 1 موظفين" at bounding box center [667, 174] width 418 height 110
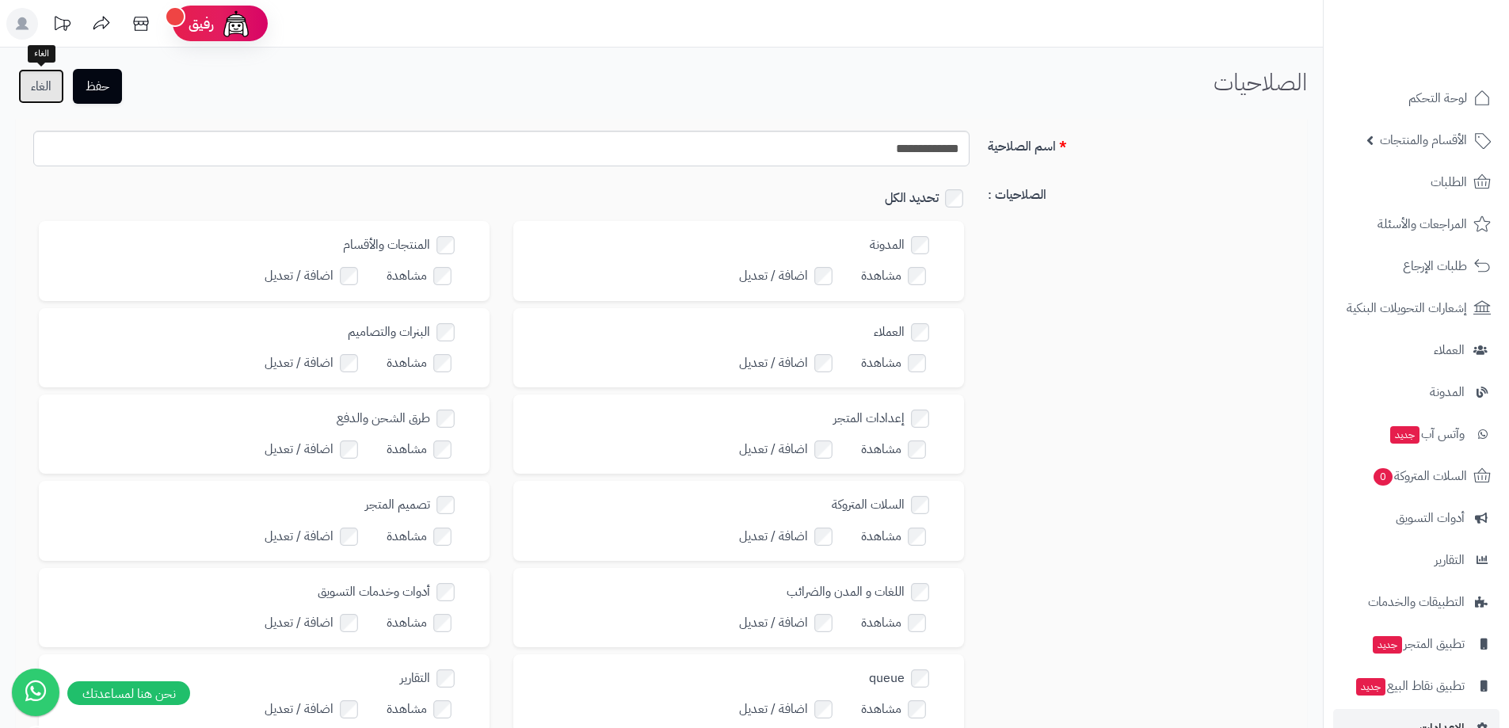
click at [44, 82] on link "الغاء" at bounding box center [41, 86] width 46 height 35
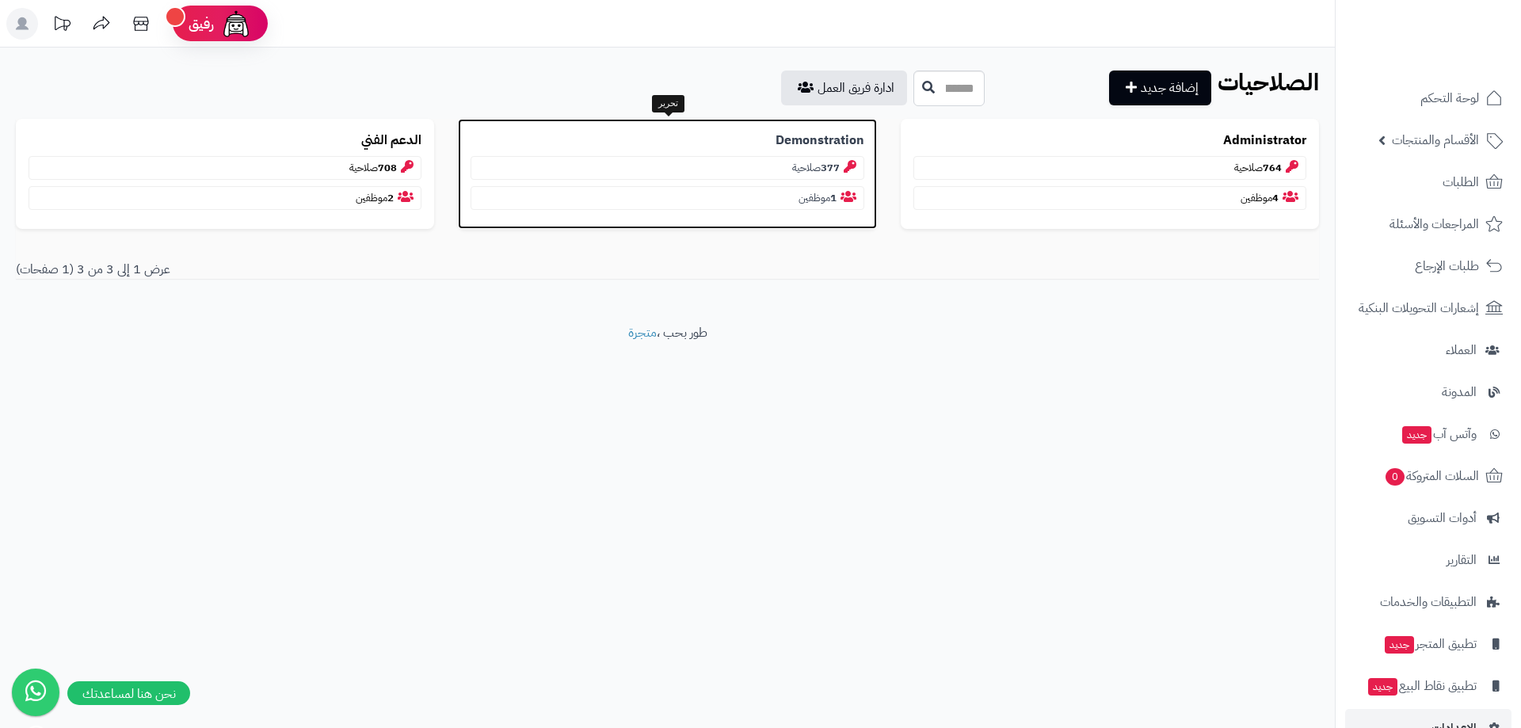
click at [719, 150] on div "Demonstration 377 صلاحية 1 موظفين" at bounding box center [667, 174] width 418 height 110
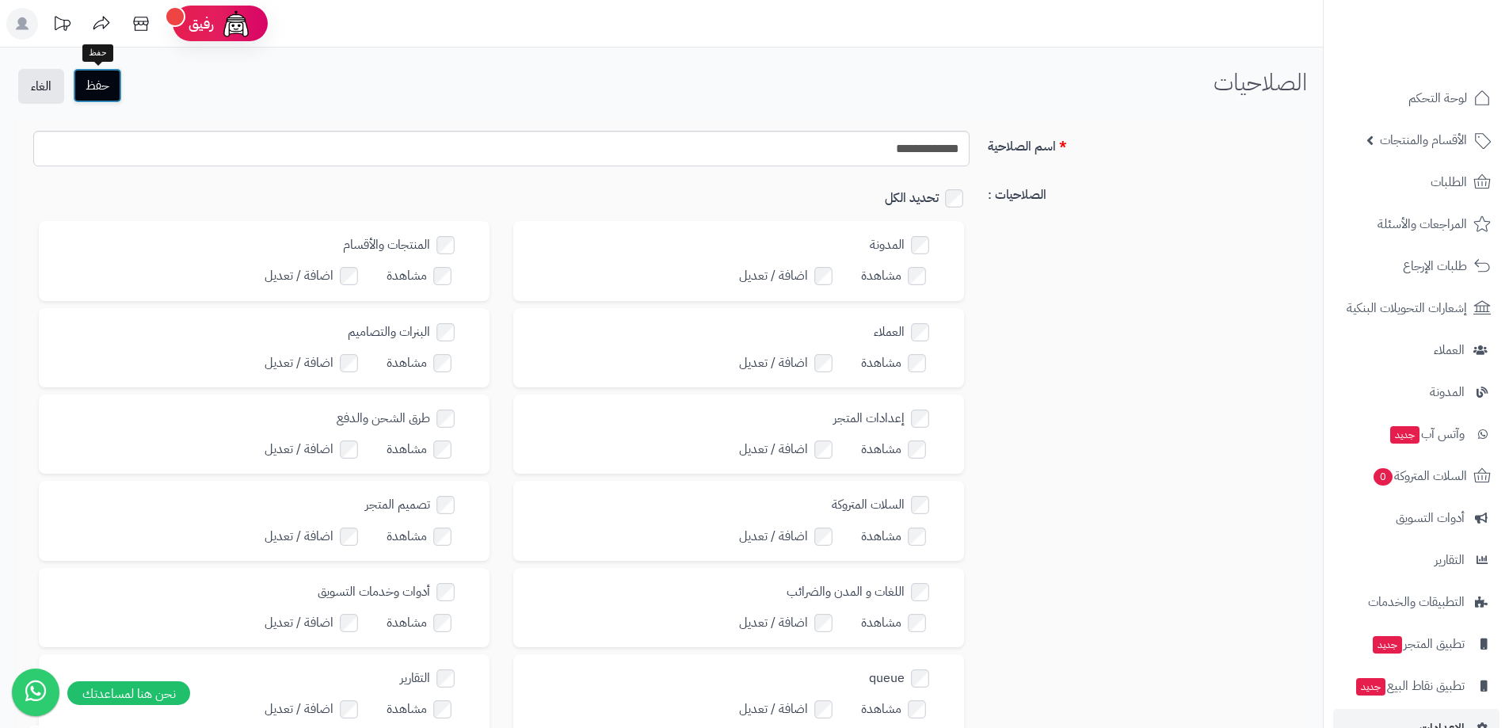
click at [110, 82] on button "حفظ" at bounding box center [97, 85] width 49 height 35
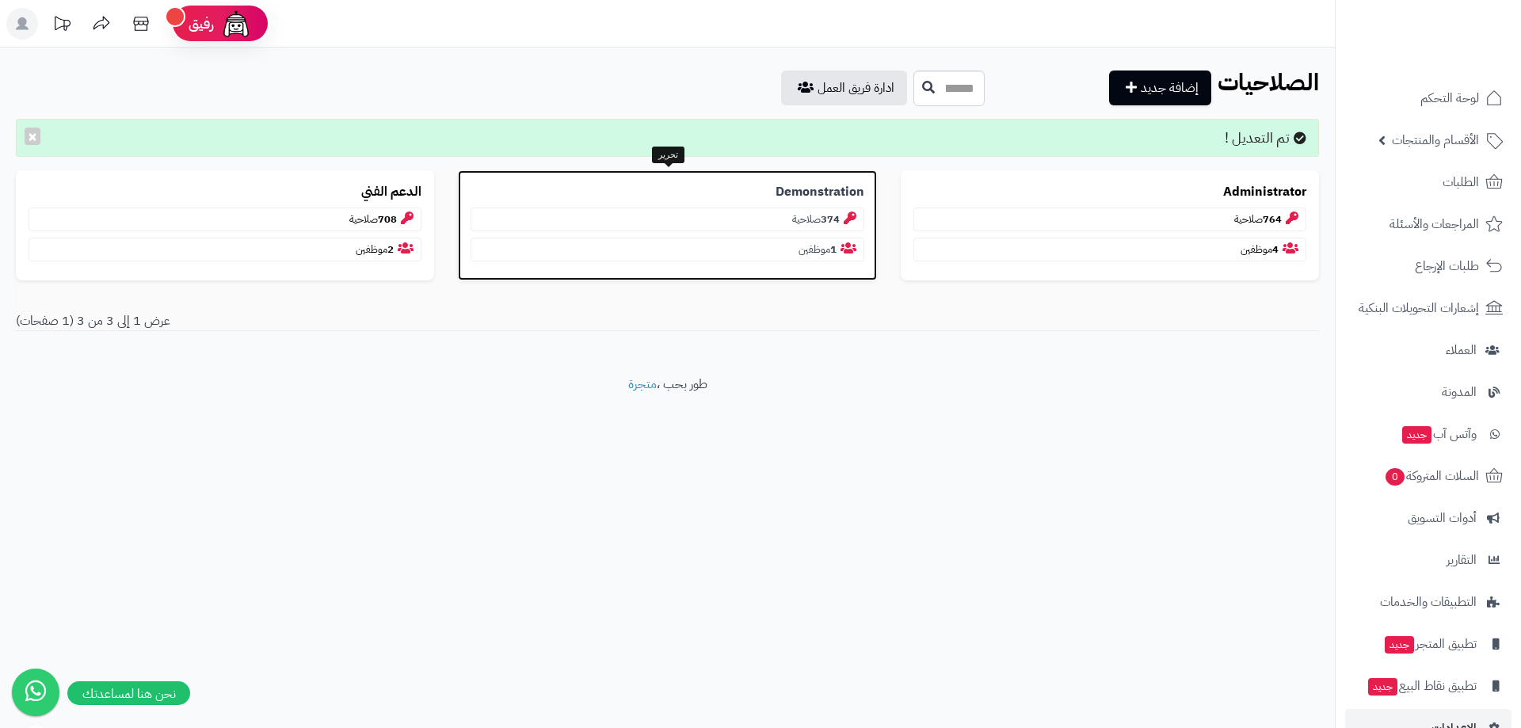
click at [774, 198] on p "Demonstration" at bounding box center [667, 192] width 393 height 18
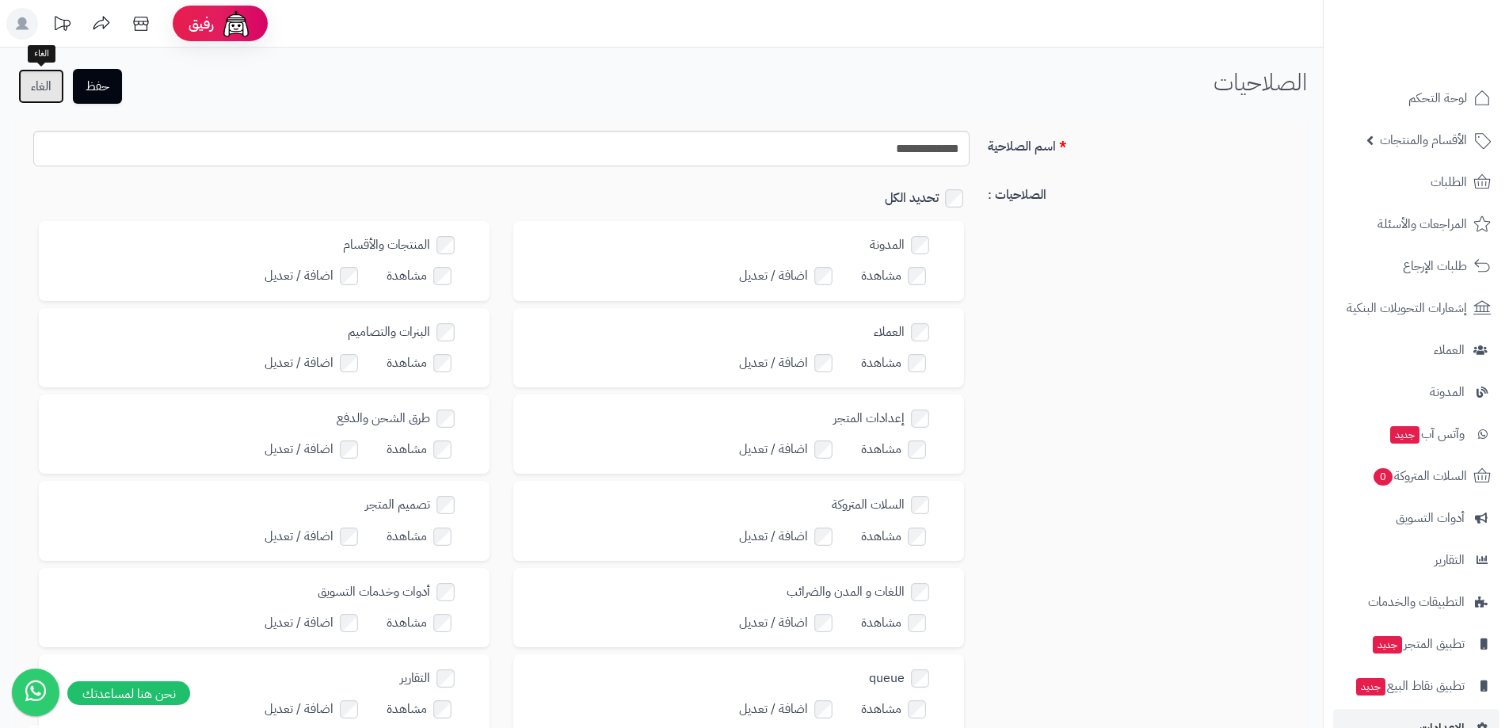
click at [47, 74] on link "الغاء" at bounding box center [41, 86] width 46 height 35
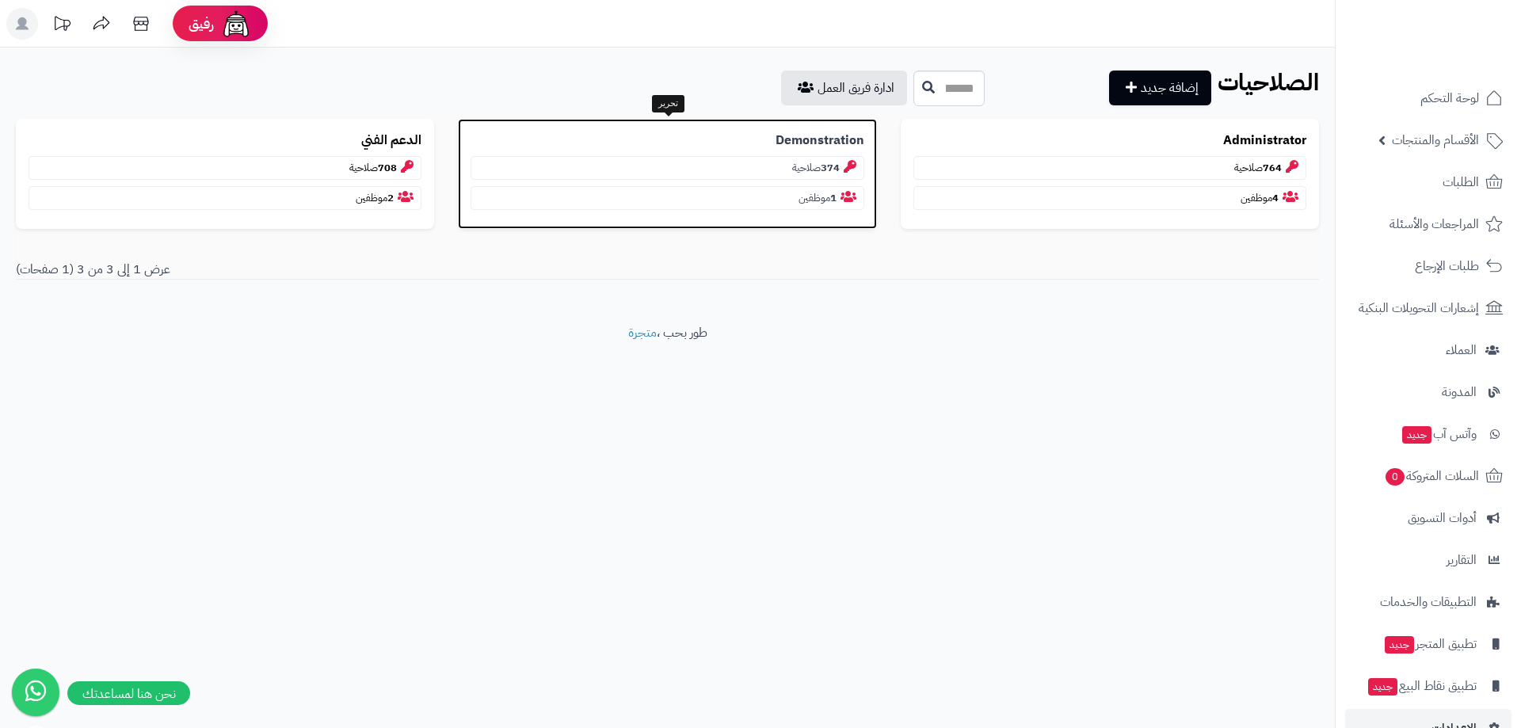
click at [779, 154] on div "Demonstration 374 صلاحية 1 موظفين" at bounding box center [667, 174] width 418 height 110
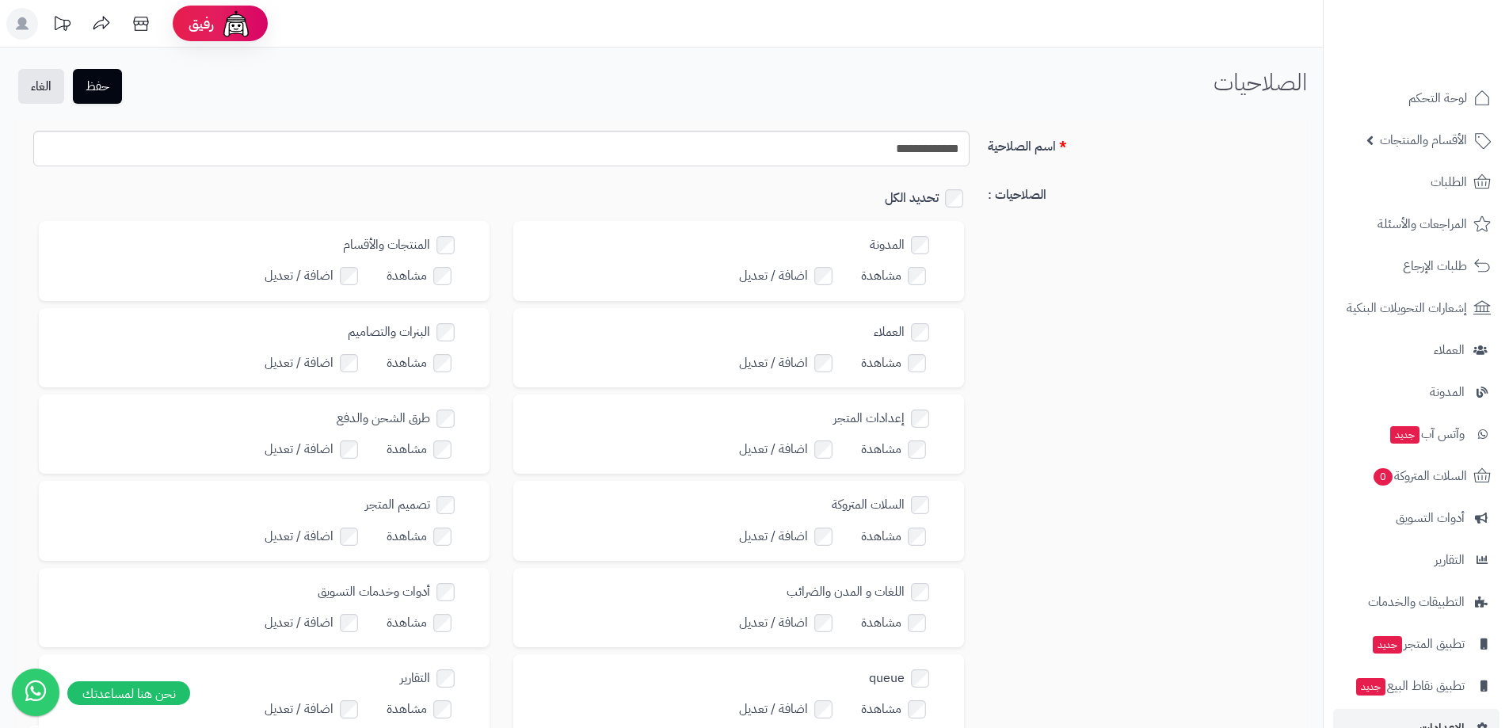
click at [23, 1] on li "Ff Fc Demonstration برجاء تجديد الاشتراك الباقة المتقدمة تسجيل الخروج" at bounding box center [22, 23] width 40 height 47
click at [25, 12] on rect at bounding box center [22, 24] width 32 height 32
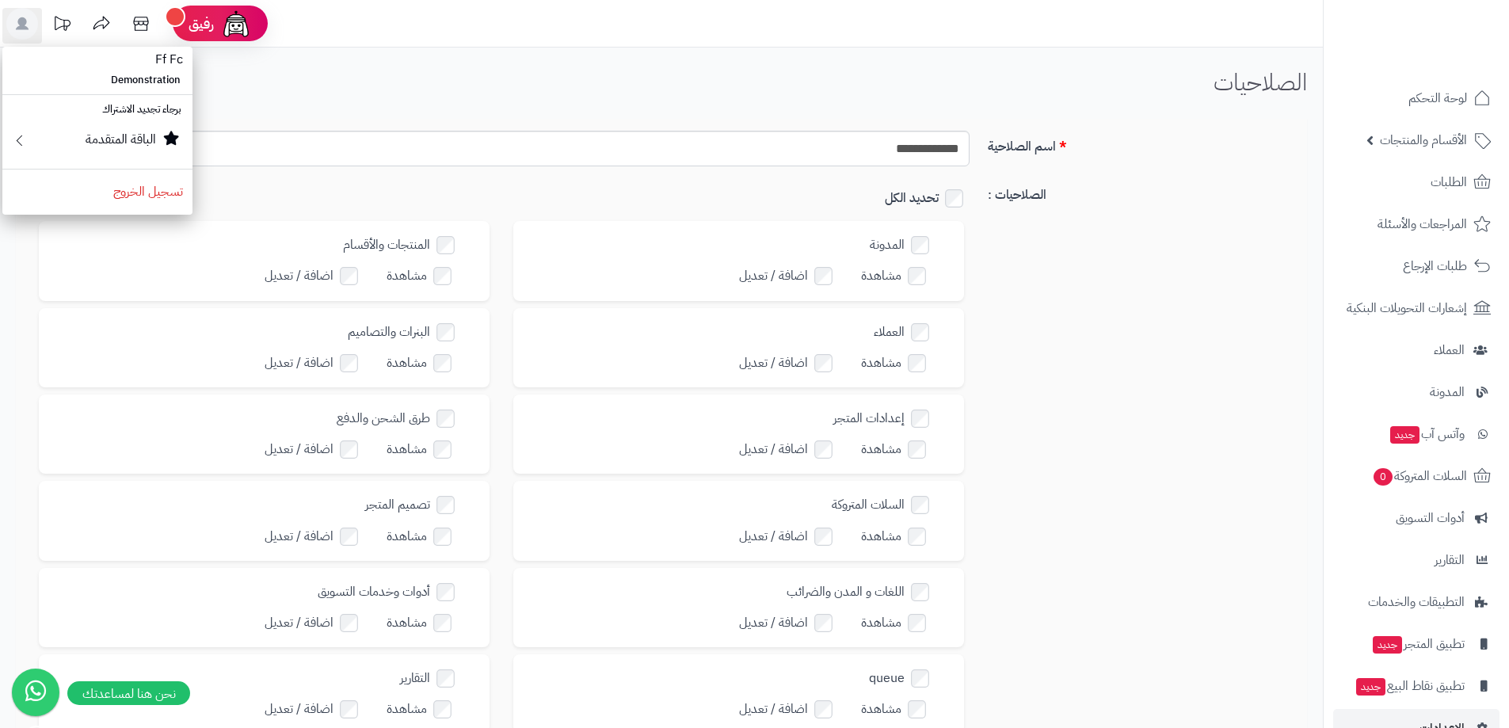
click at [1075, 341] on div "الصلاحيات : تحديد الكل المدونة مشاهدة اضافة / تعديل المنتجات والأقسام مشاهدة اض…" at bounding box center [661, 723] width 1280 height 1088
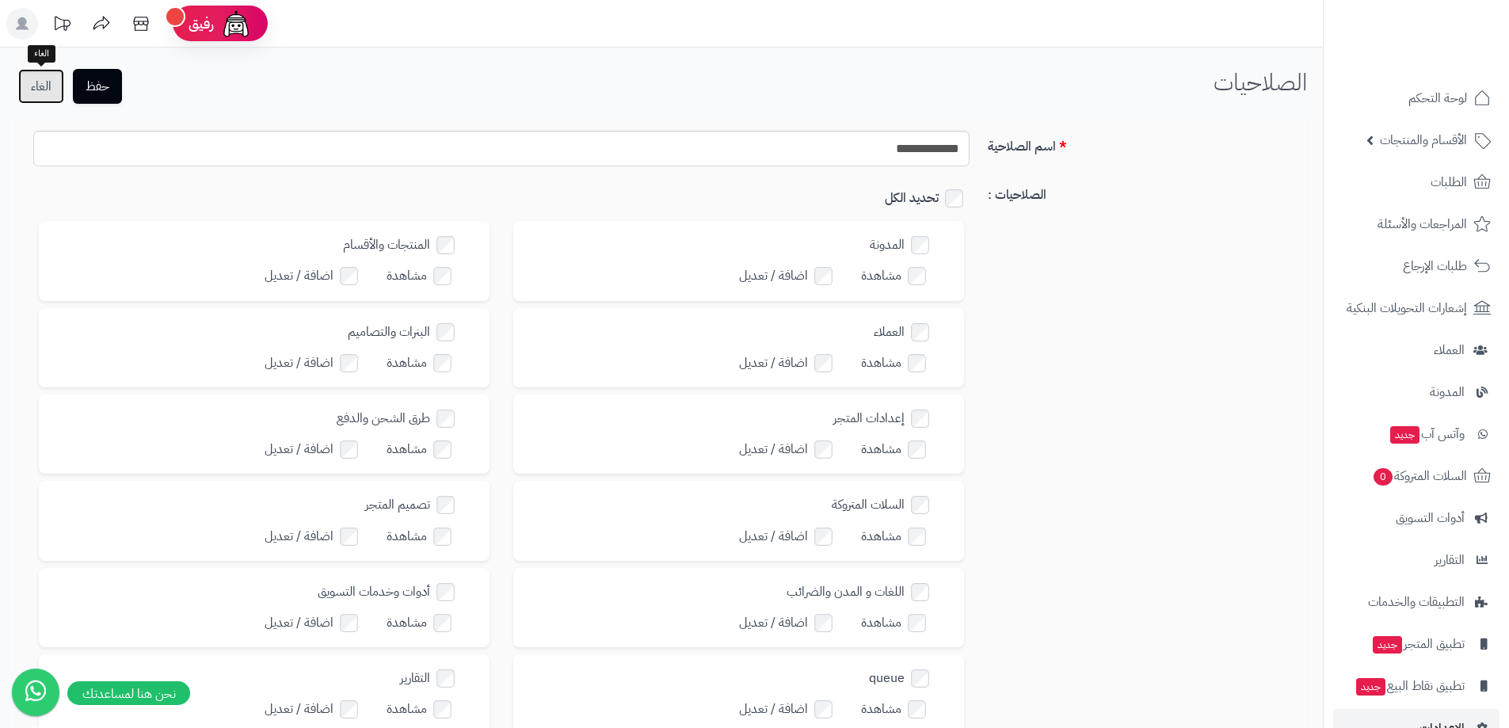
click at [40, 82] on link "الغاء" at bounding box center [41, 86] width 46 height 35
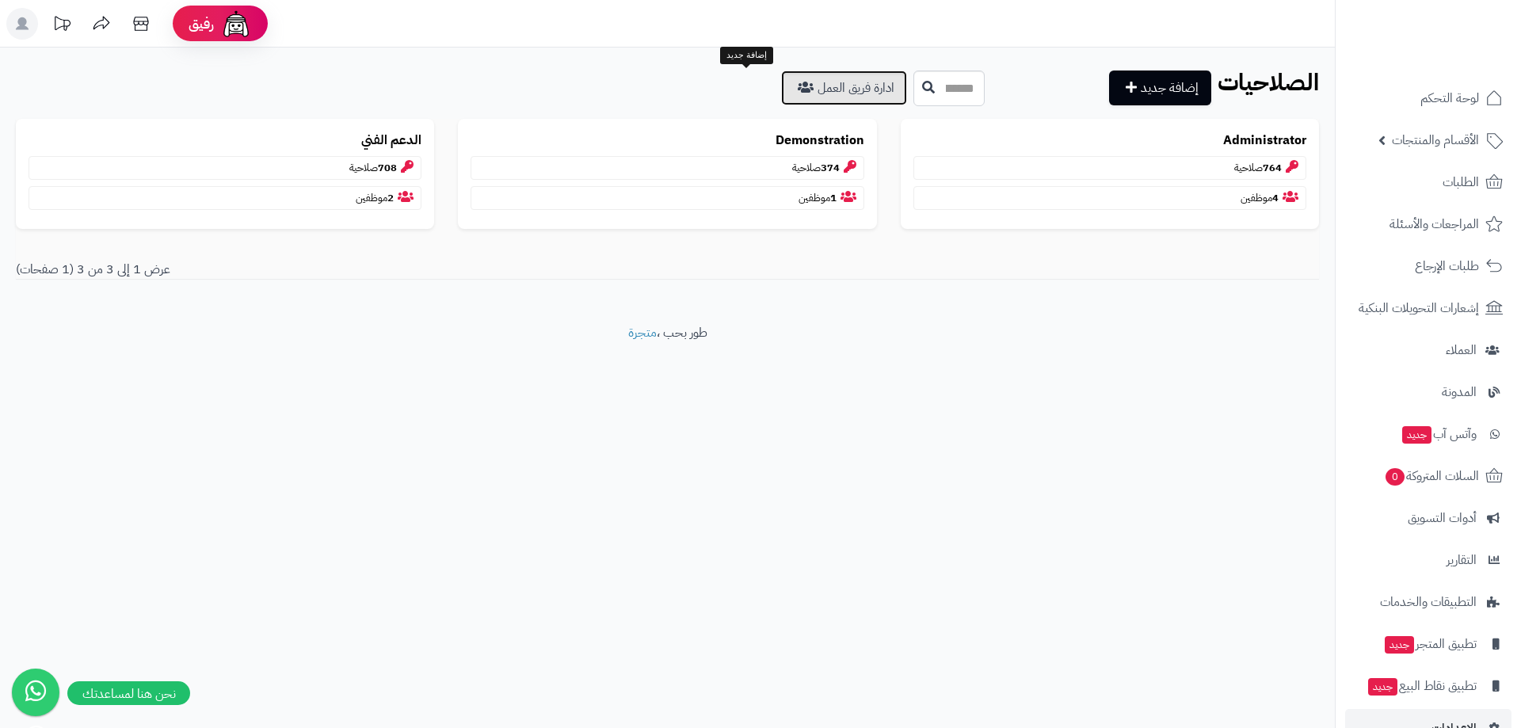
click at [781, 96] on link "ادارة فريق العمل" at bounding box center [844, 88] width 126 height 35
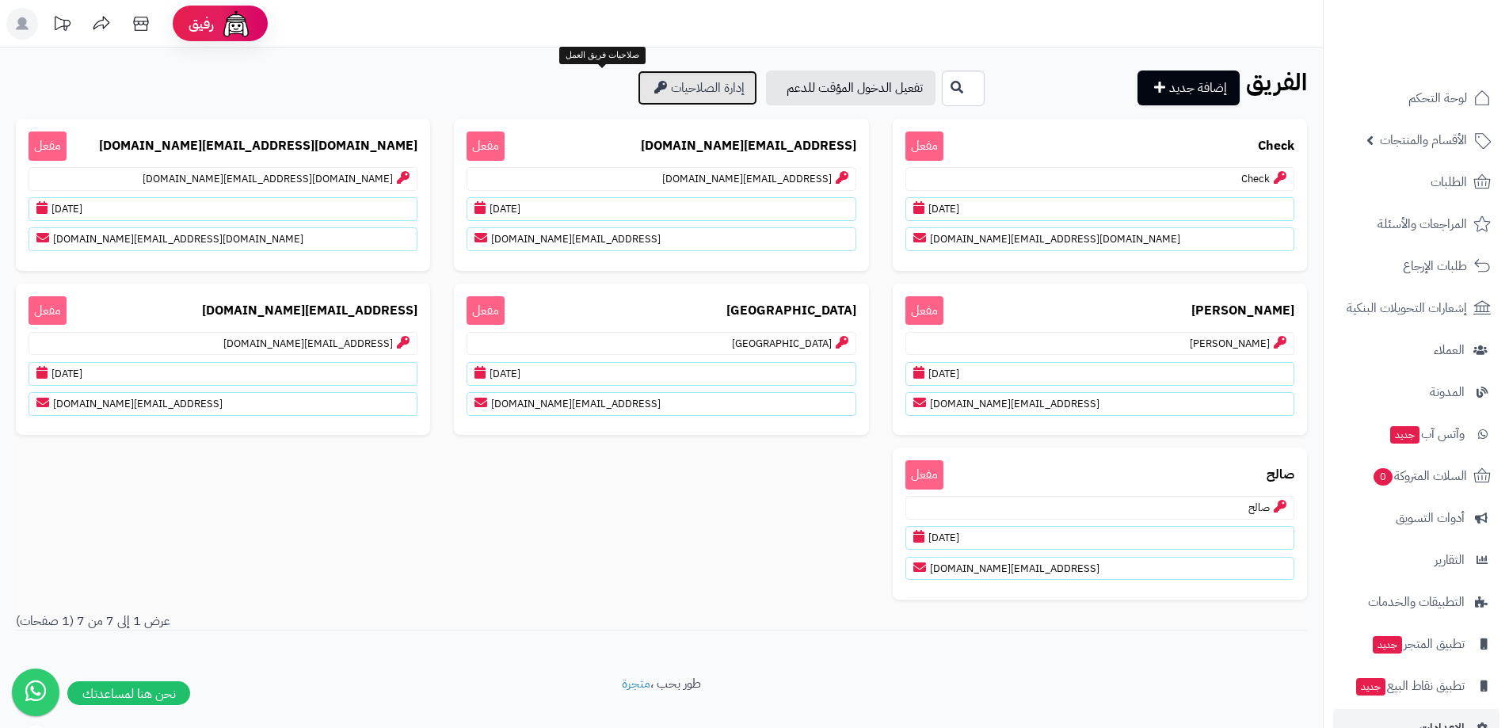
click at [638, 82] on link "إدارة الصلاحيات" at bounding box center [698, 88] width 120 height 35
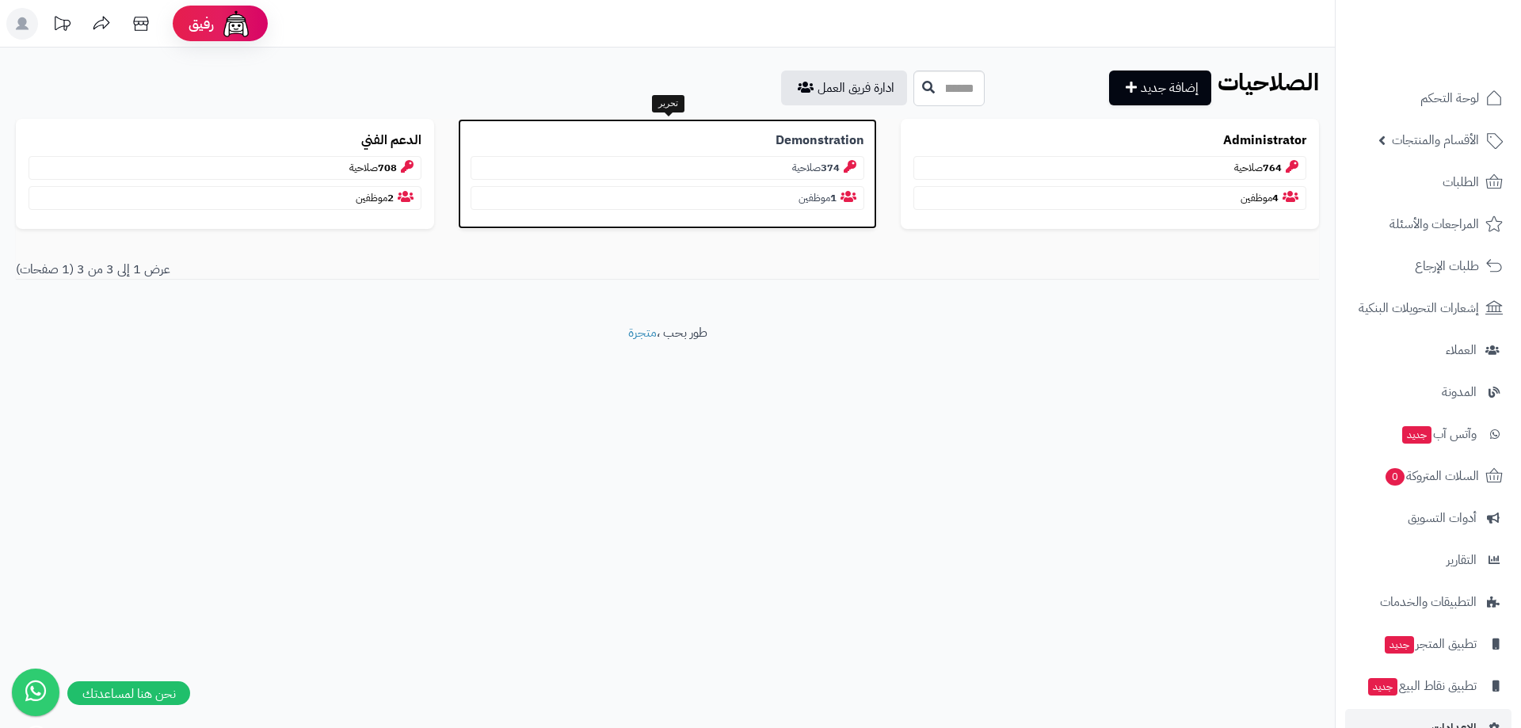
click at [608, 137] on p "Demonstration" at bounding box center [667, 141] width 393 height 18
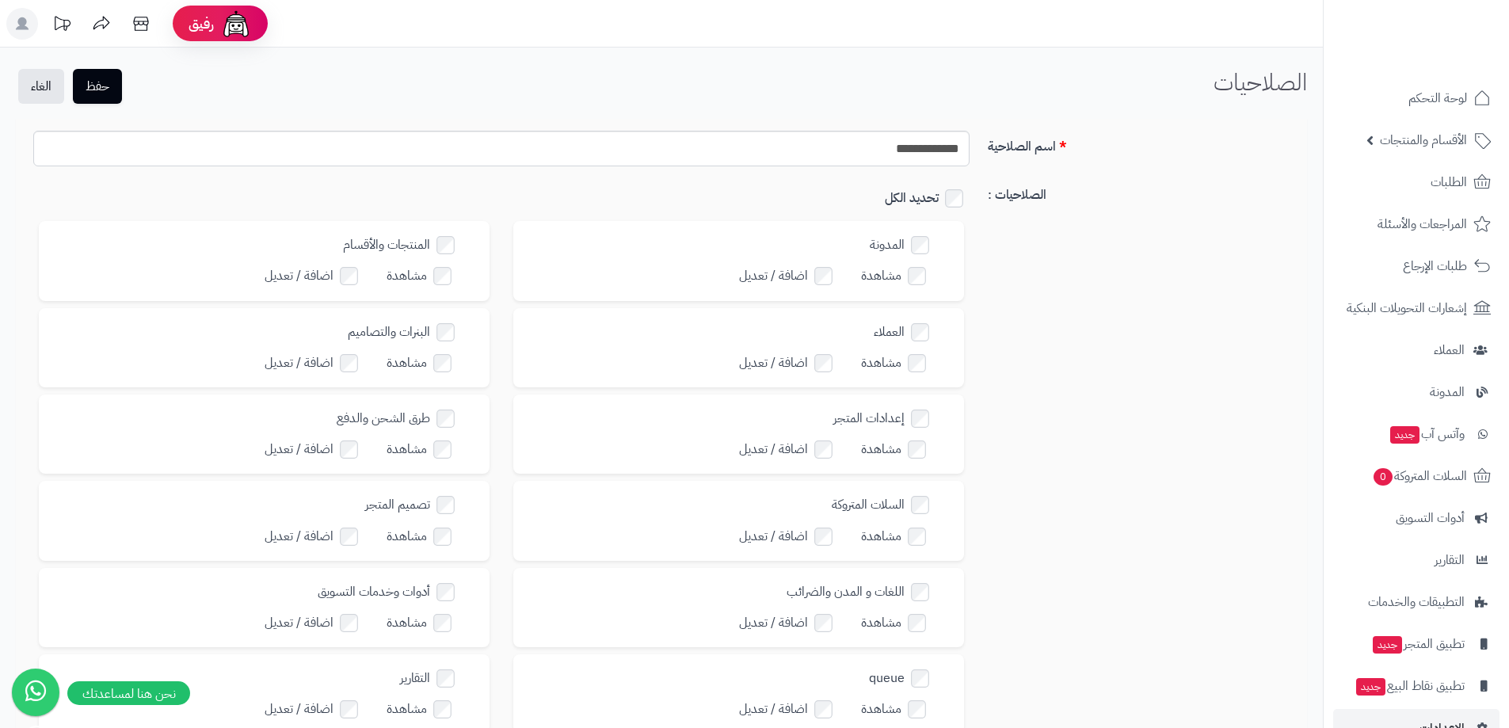
click at [913, 321] on label "العملاء" at bounding box center [913, 332] width 78 height 23
click at [814, 353] on label "اضافة / تعديل" at bounding box center [797, 363] width 116 height 23
click at [239, 32] on img at bounding box center [237, 24] width 32 height 32
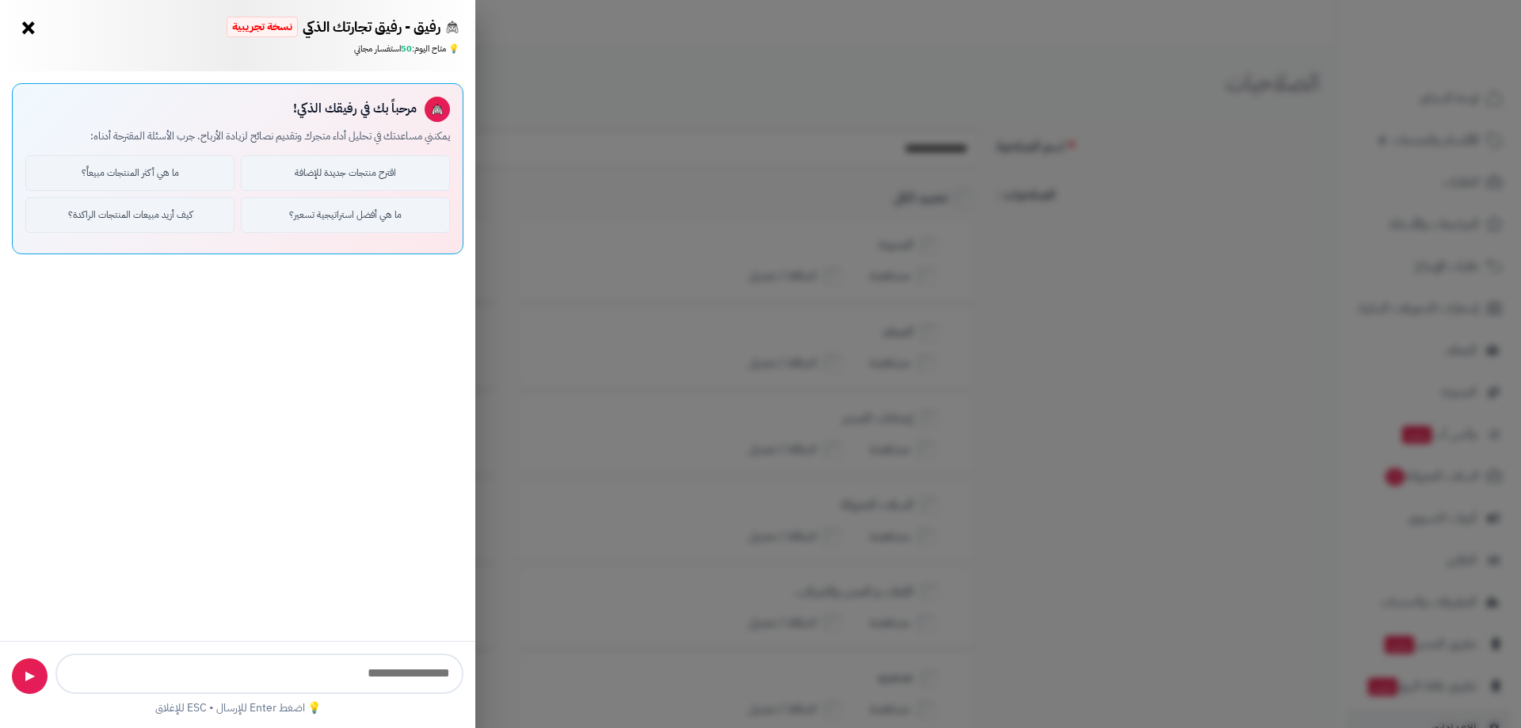
click at [27, 26] on button "×" at bounding box center [28, 27] width 25 height 25
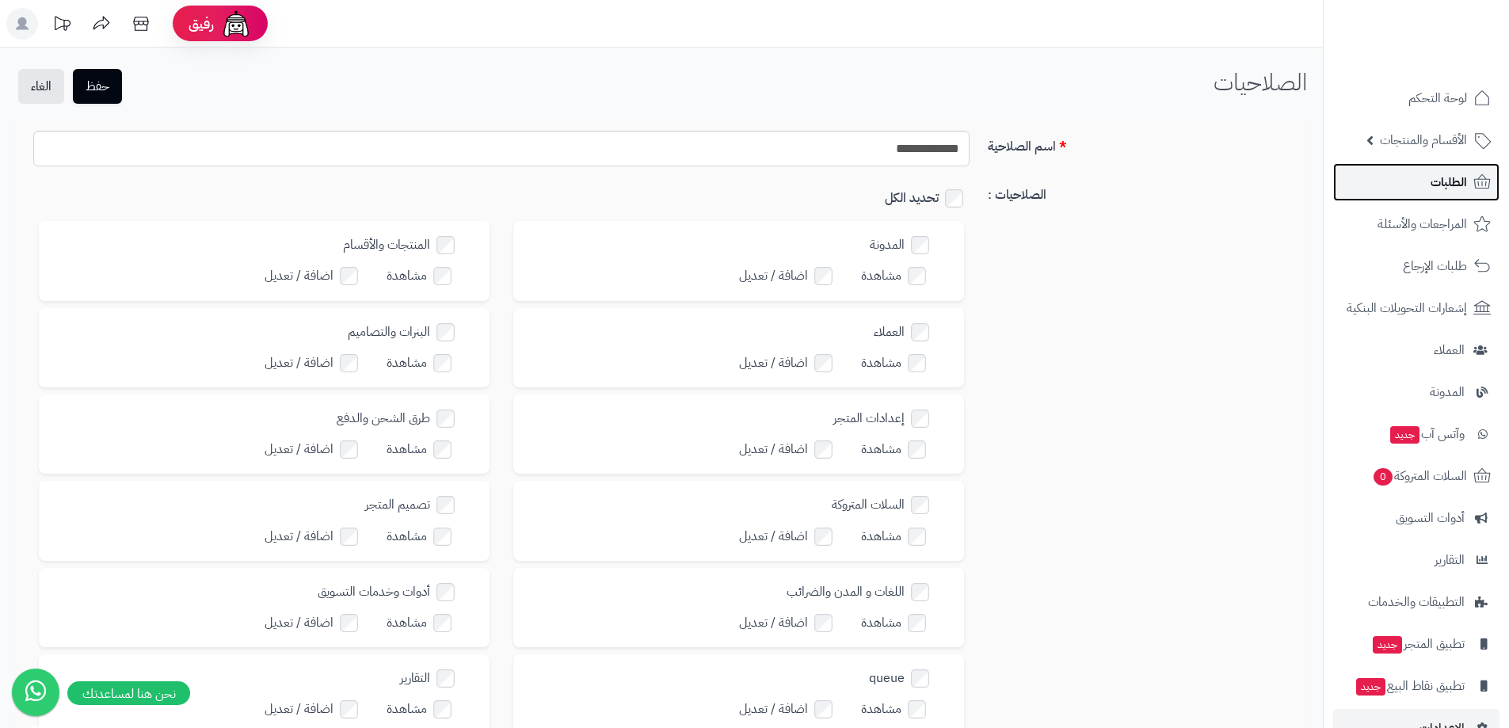
click at [1441, 180] on span "الطلبات" at bounding box center [1449, 182] width 36 height 22
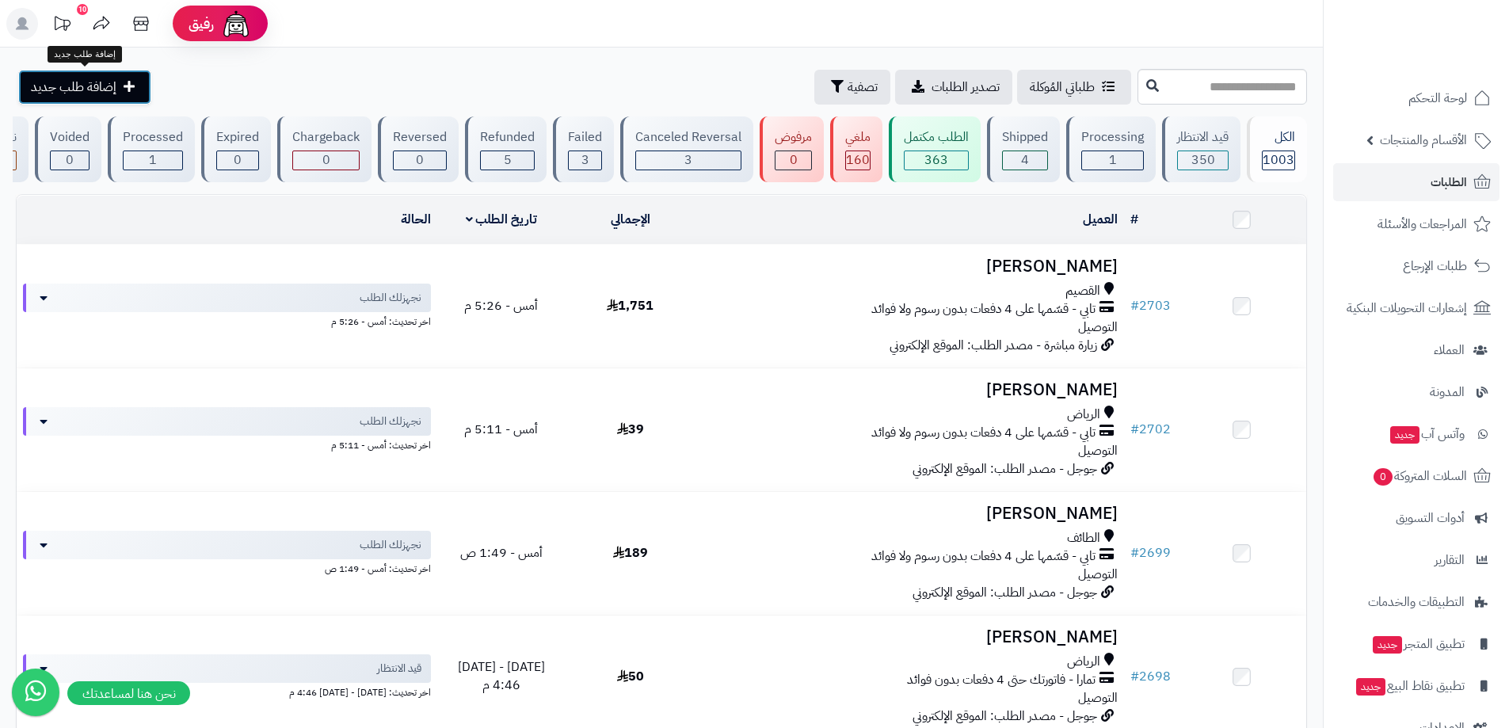
click at [101, 97] on link "إضافة طلب جديد" at bounding box center [84, 87] width 133 height 35
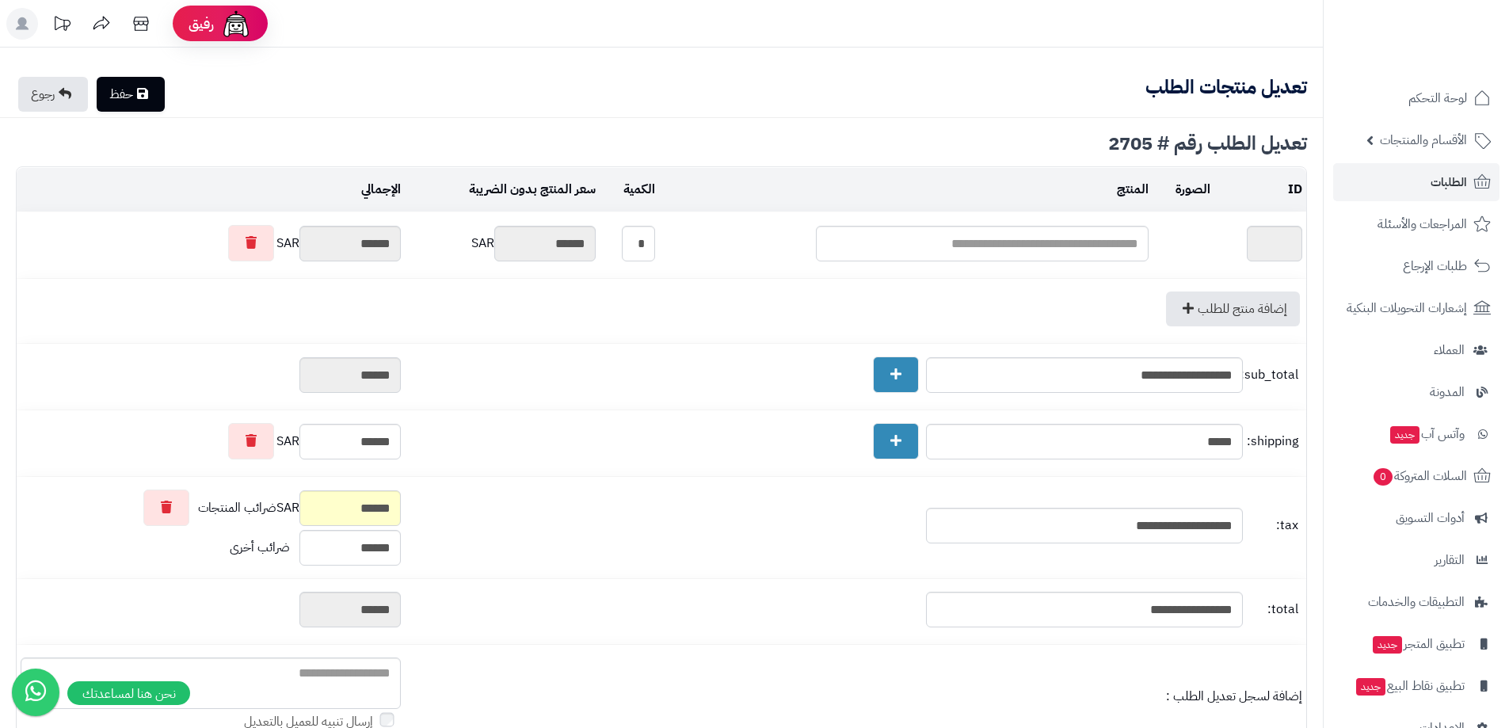
type textarea "**********"
click at [52, 103] on link "رجوع" at bounding box center [53, 94] width 70 height 35
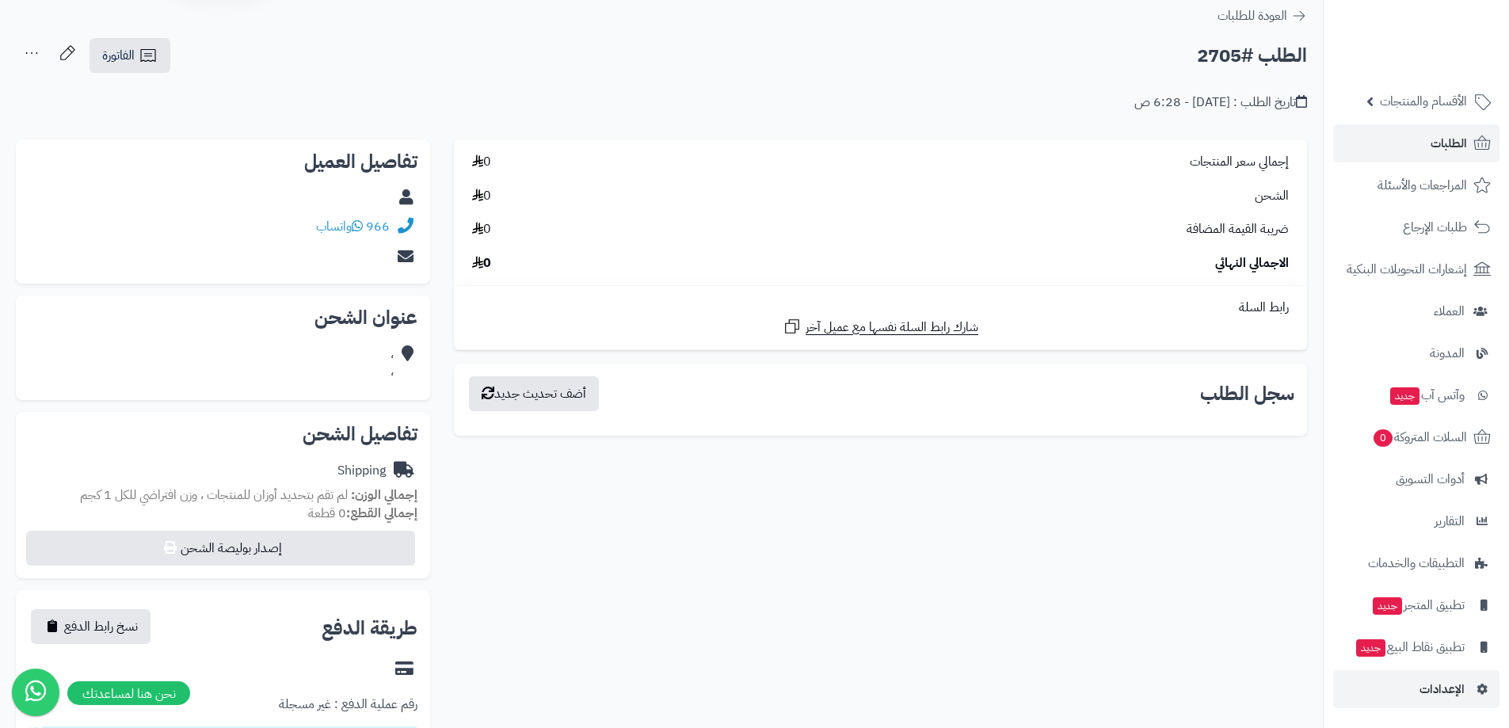
scroll to position [79, 0]
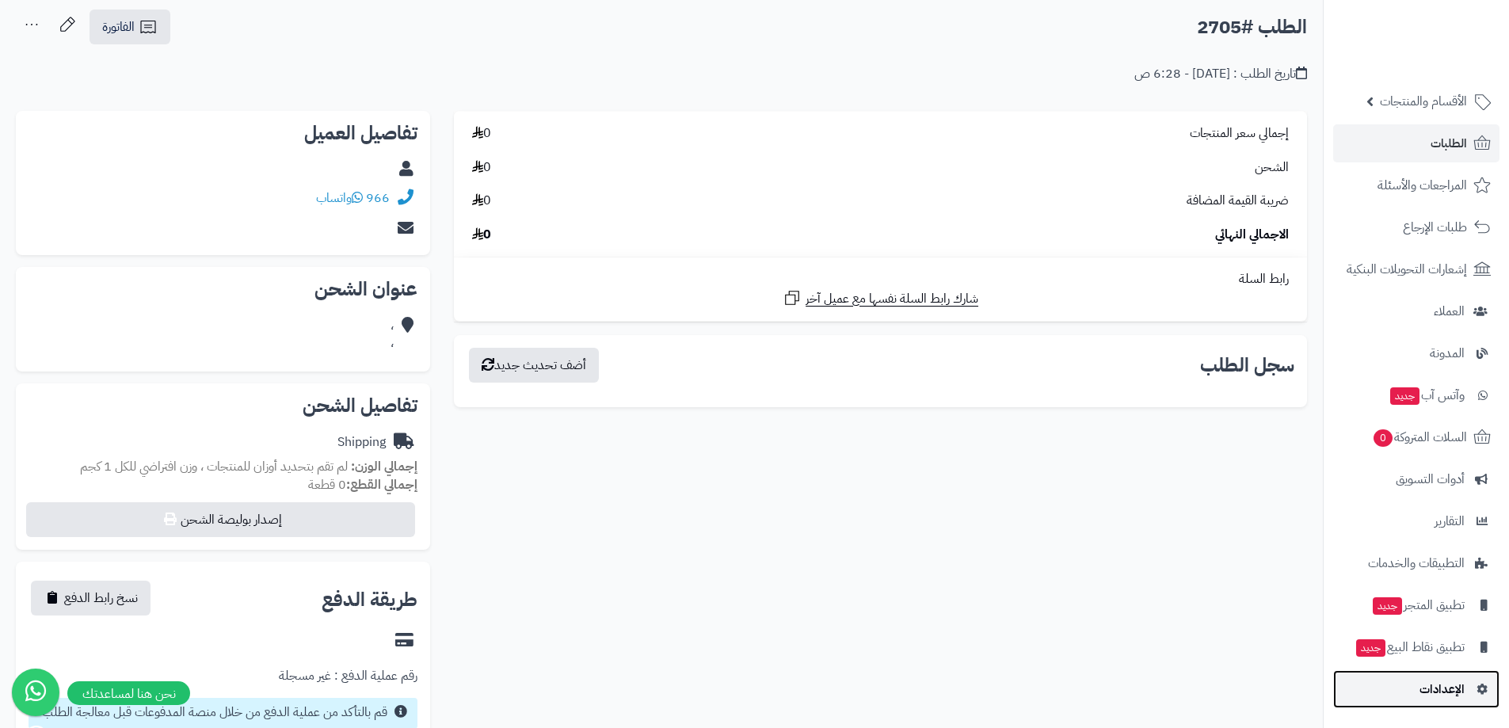
click at [1435, 677] on link "الإعدادات" at bounding box center [1416, 689] width 166 height 38
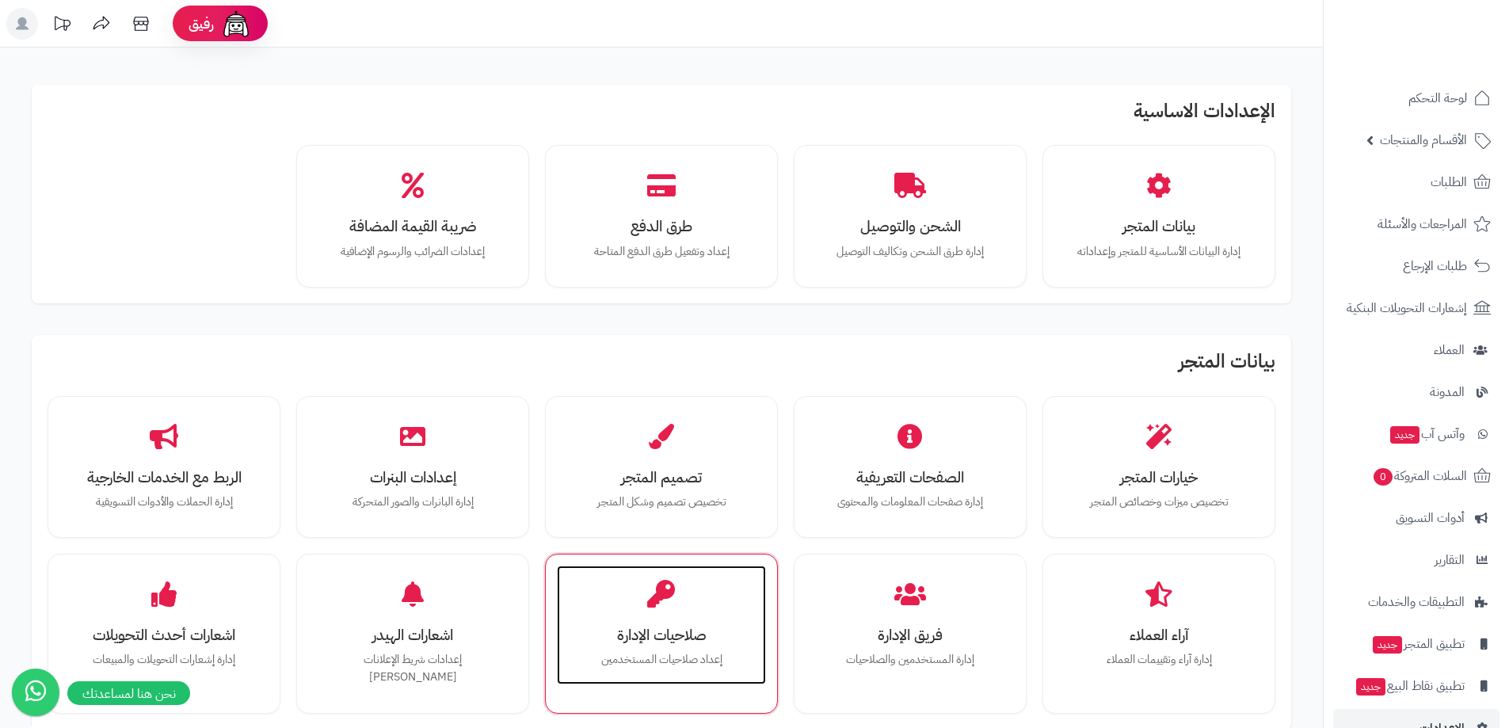
click at [696, 614] on div "صلاحيات الإدارة إعداد صلاحيات المستخدمين" at bounding box center [661, 625] width 209 height 119
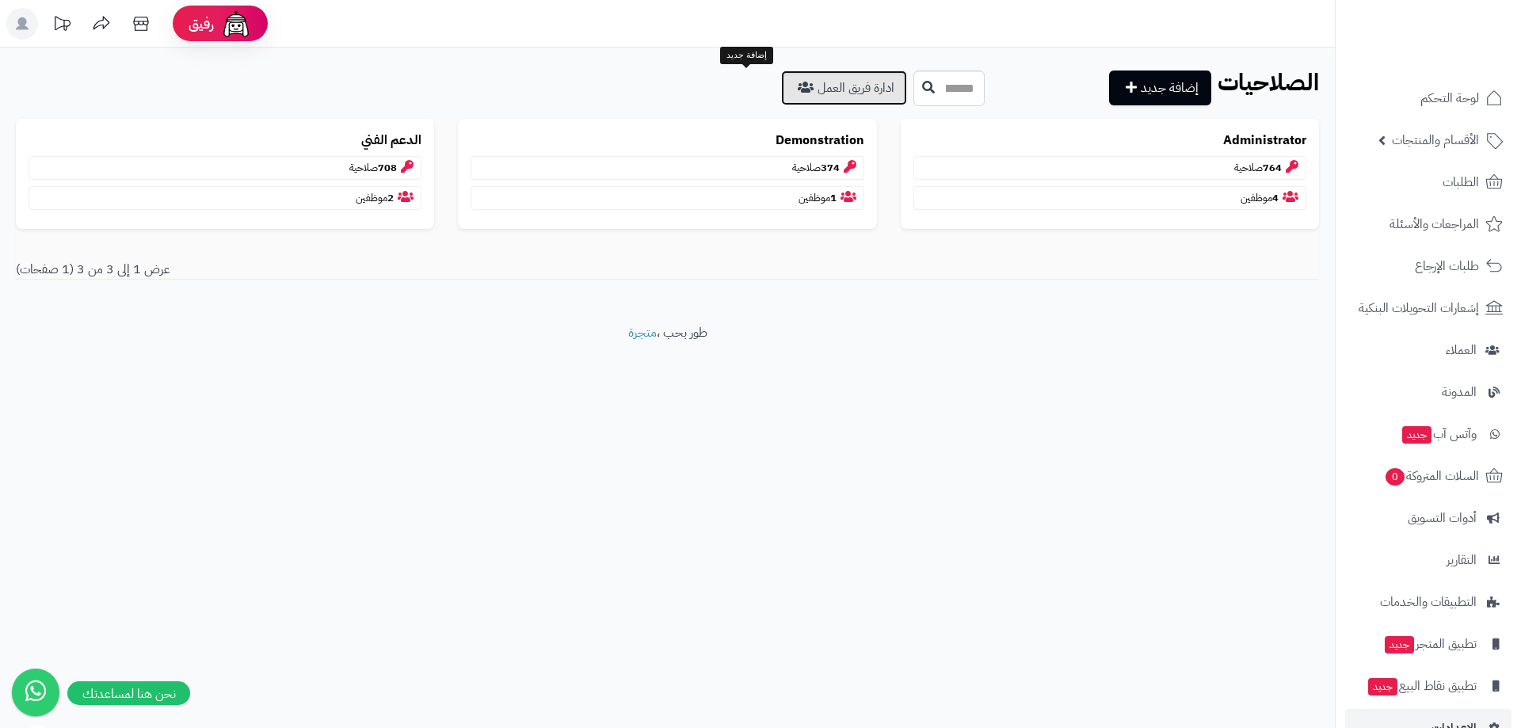
click at [781, 89] on link "ادارة فريق العمل" at bounding box center [844, 88] width 126 height 35
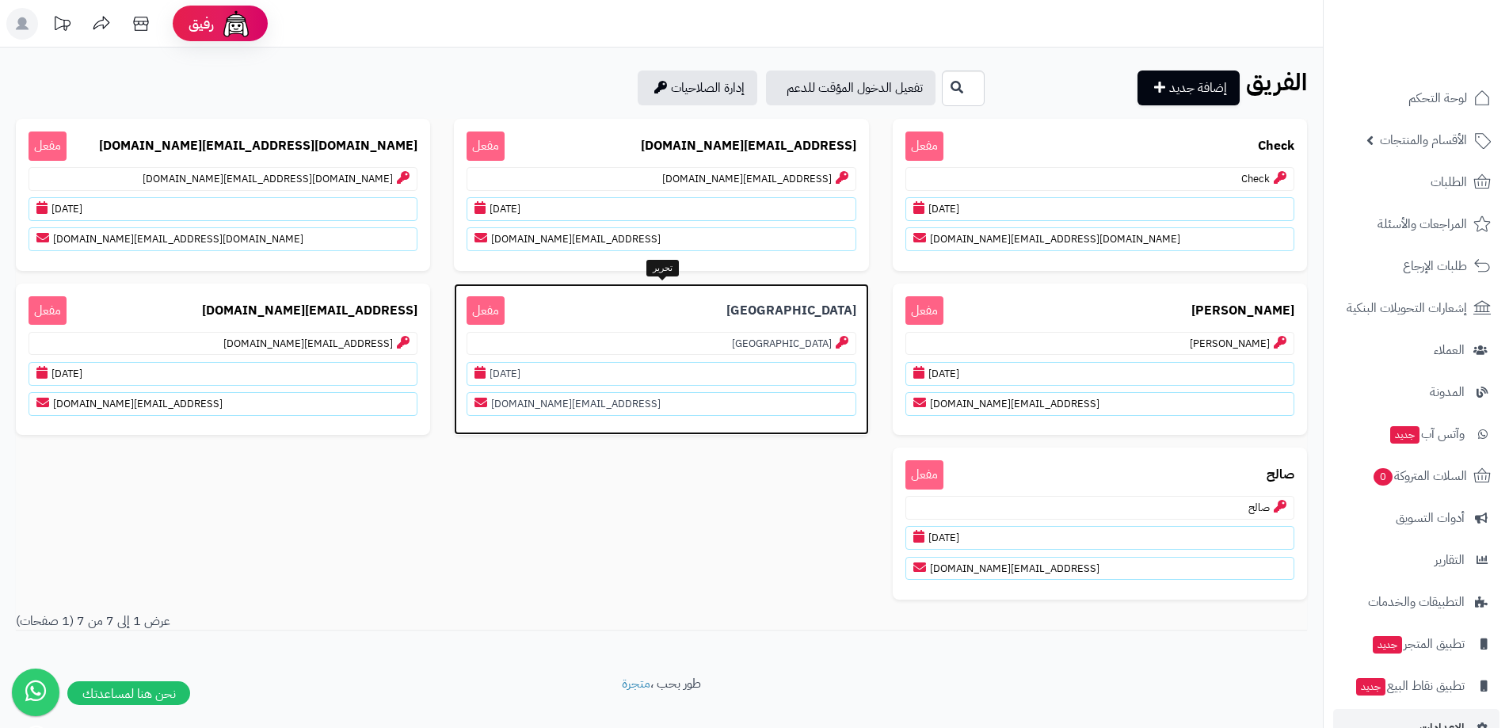
click at [729, 309] on p "Salem مفعل" at bounding box center [661, 310] width 389 height 29
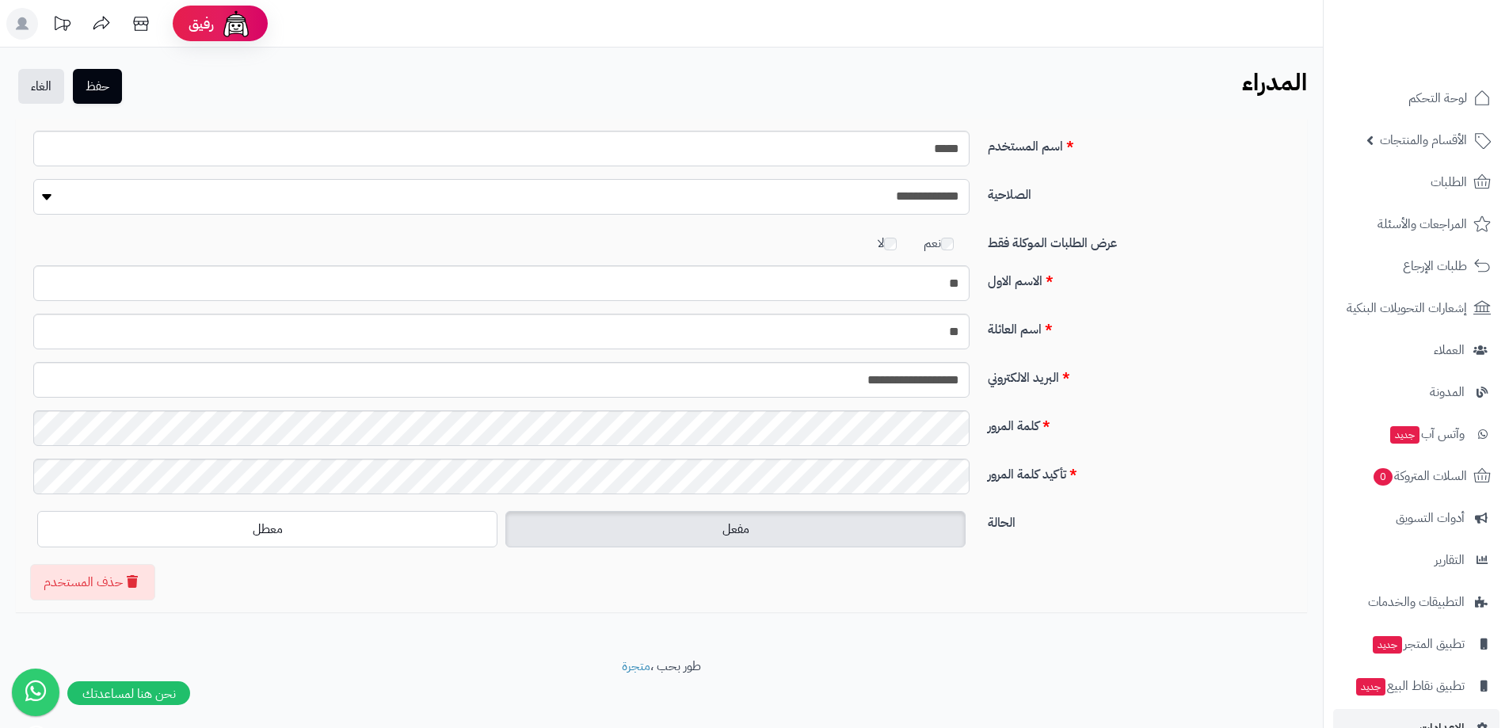
click at [570, 194] on select "**********" at bounding box center [501, 197] width 936 height 36
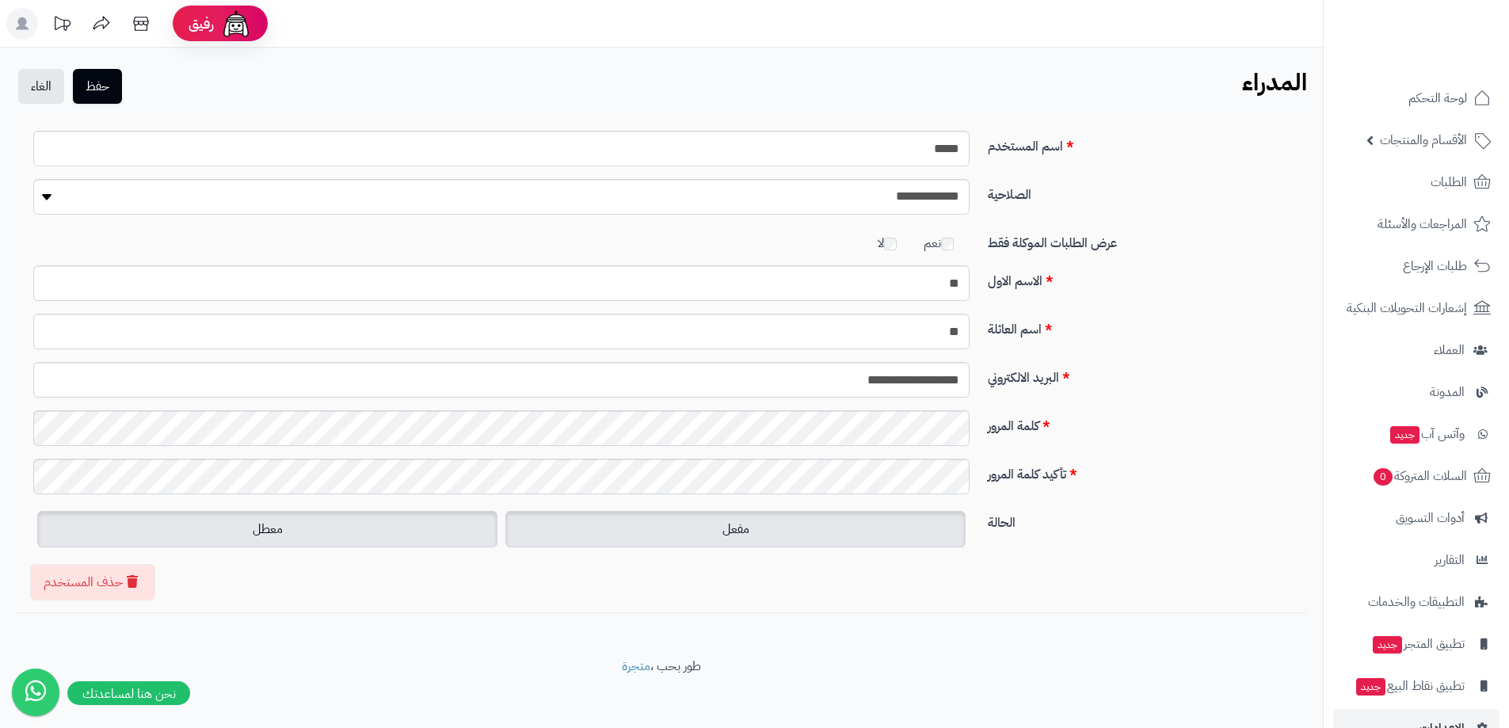
click at [391, 539] on label "معطل" at bounding box center [267, 529] width 460 height 36
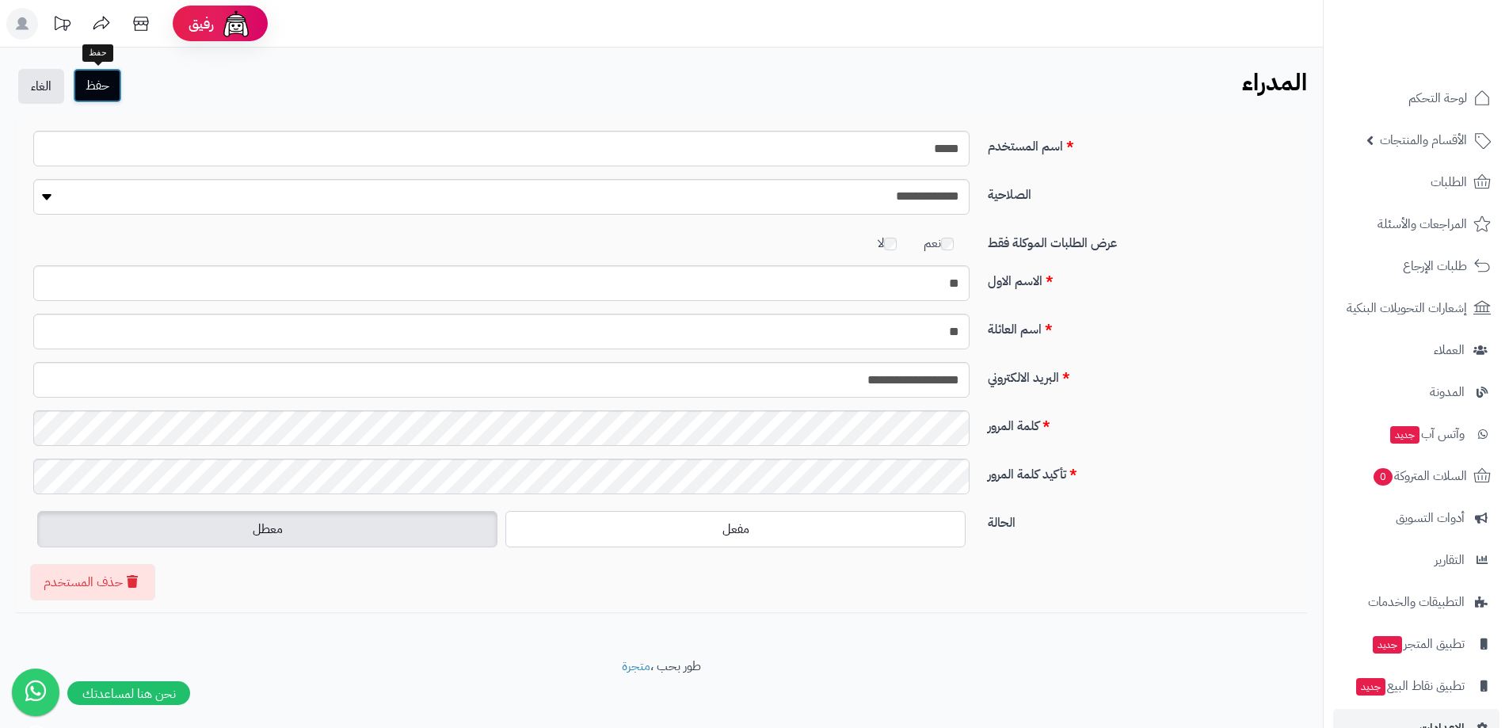
click at [114, 85] on button "حفظ" at bounding box center [97, 85] width 49 height 35
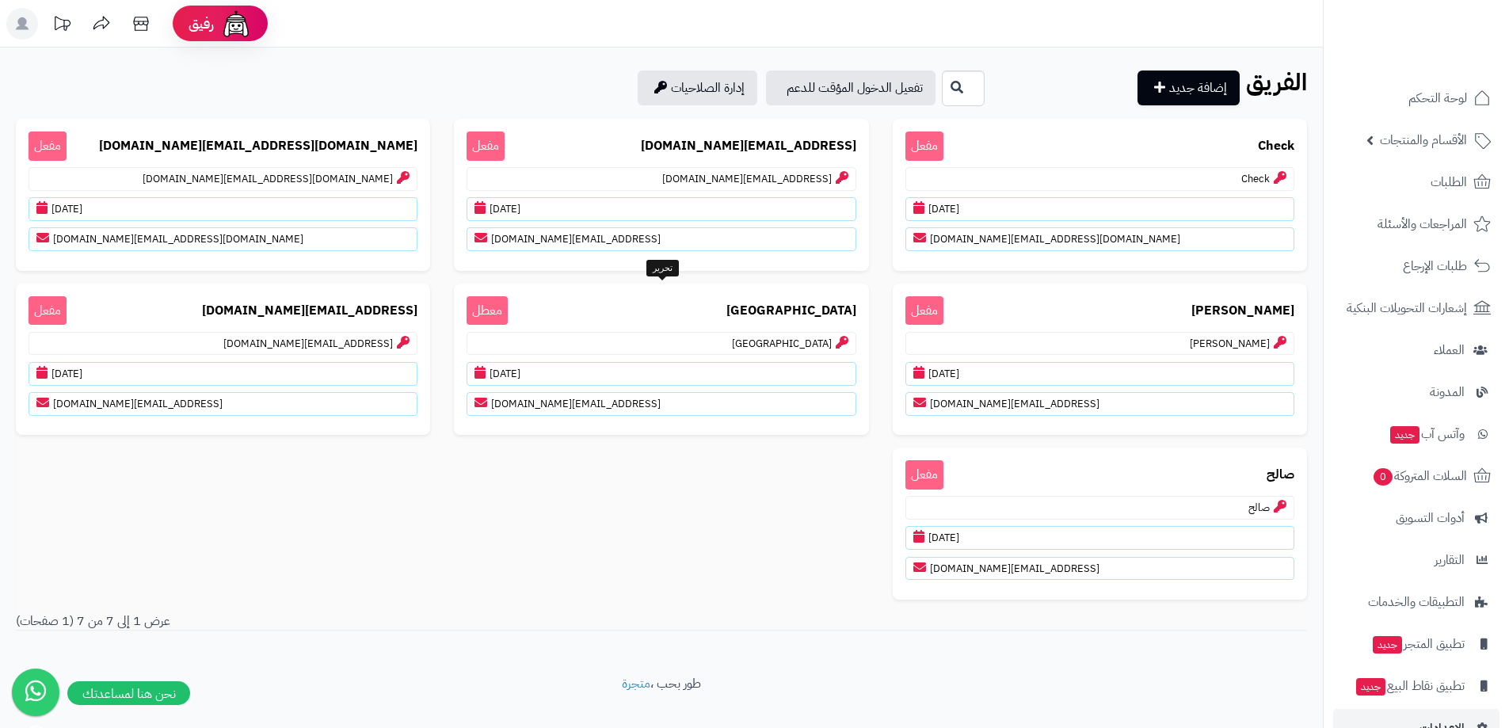
click at [17, 22] on rect at bounding box center [22, 24] width 32 height 32
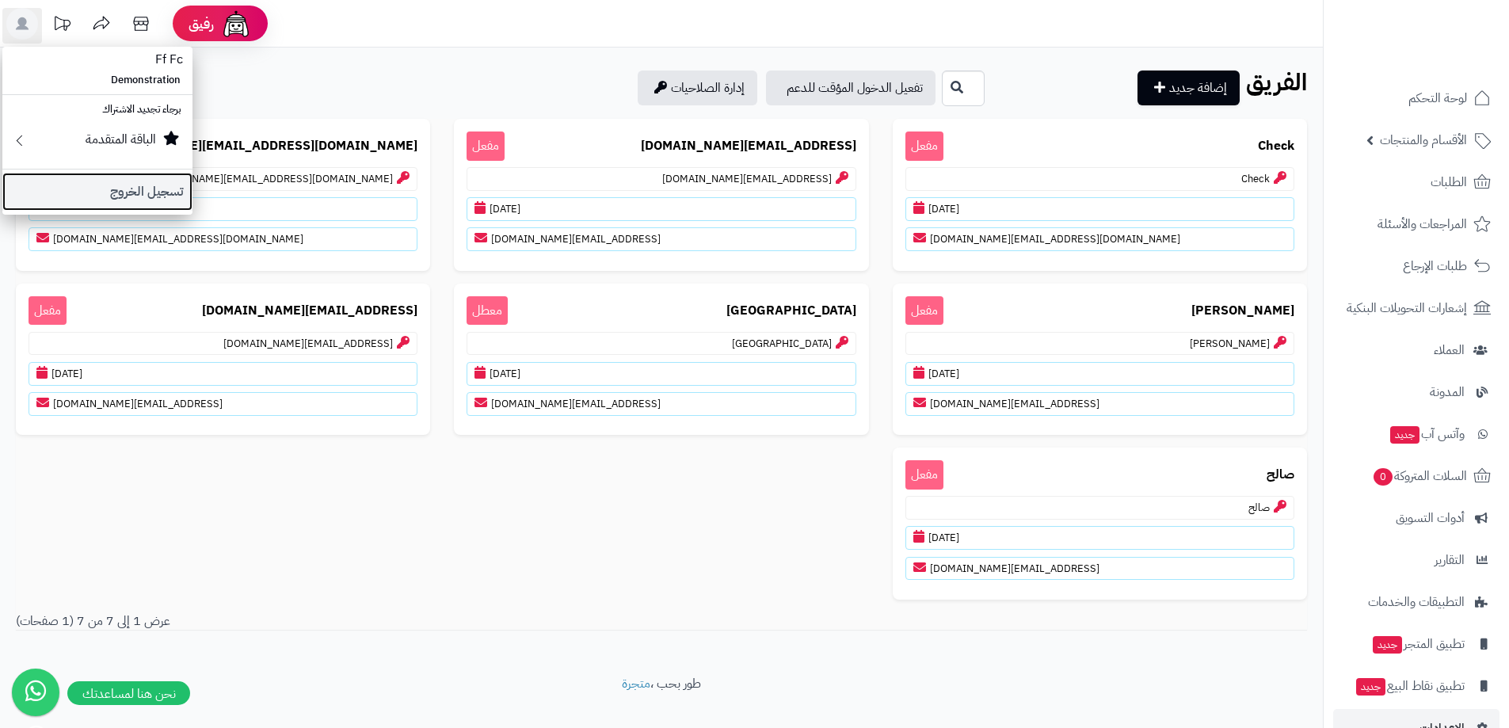
click at [167, 199] on link "تسجيل الخروج" at bounding box center [97, 192] width 190 height 38
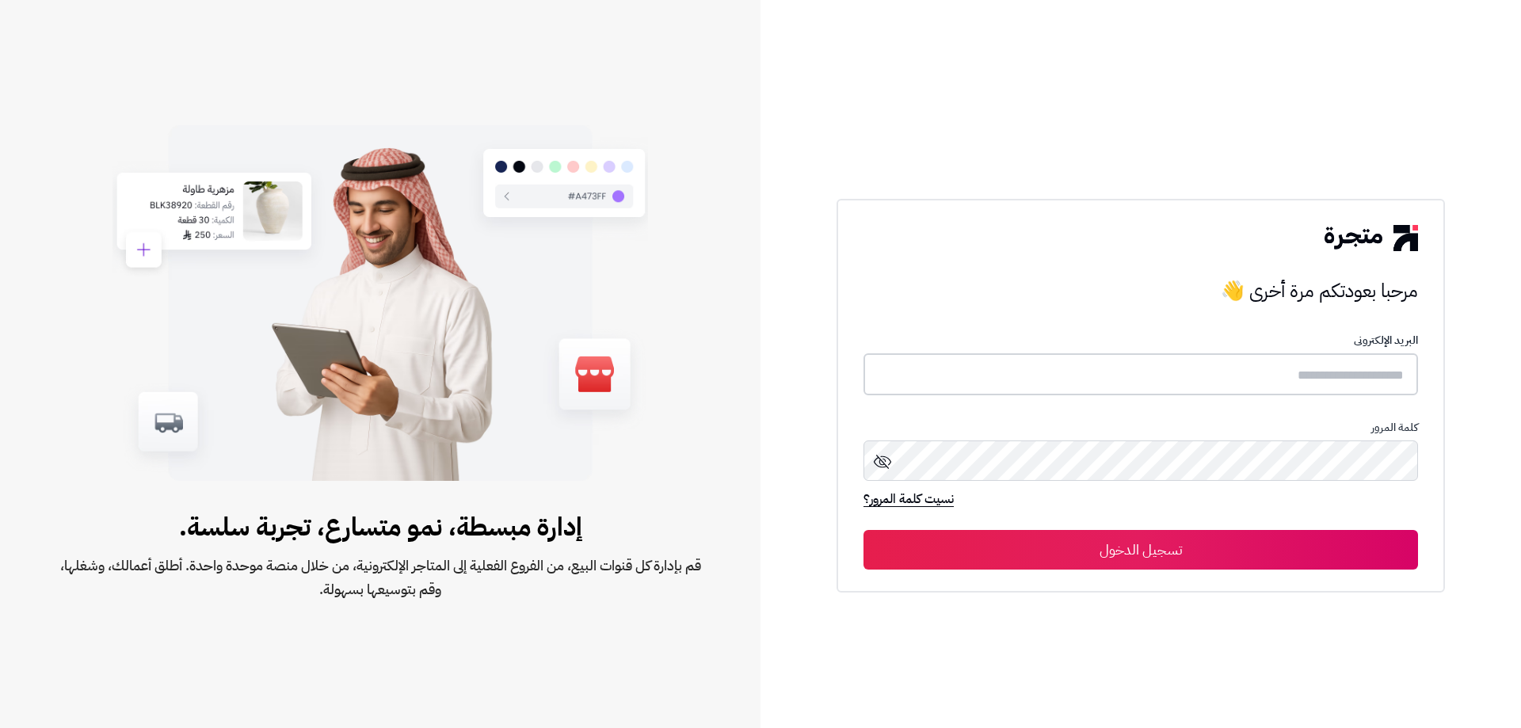
type input "**********"
click at [1254, 548] on button "تسجيل الدخول" at bounding box center [1141, 549] width 555 height 40
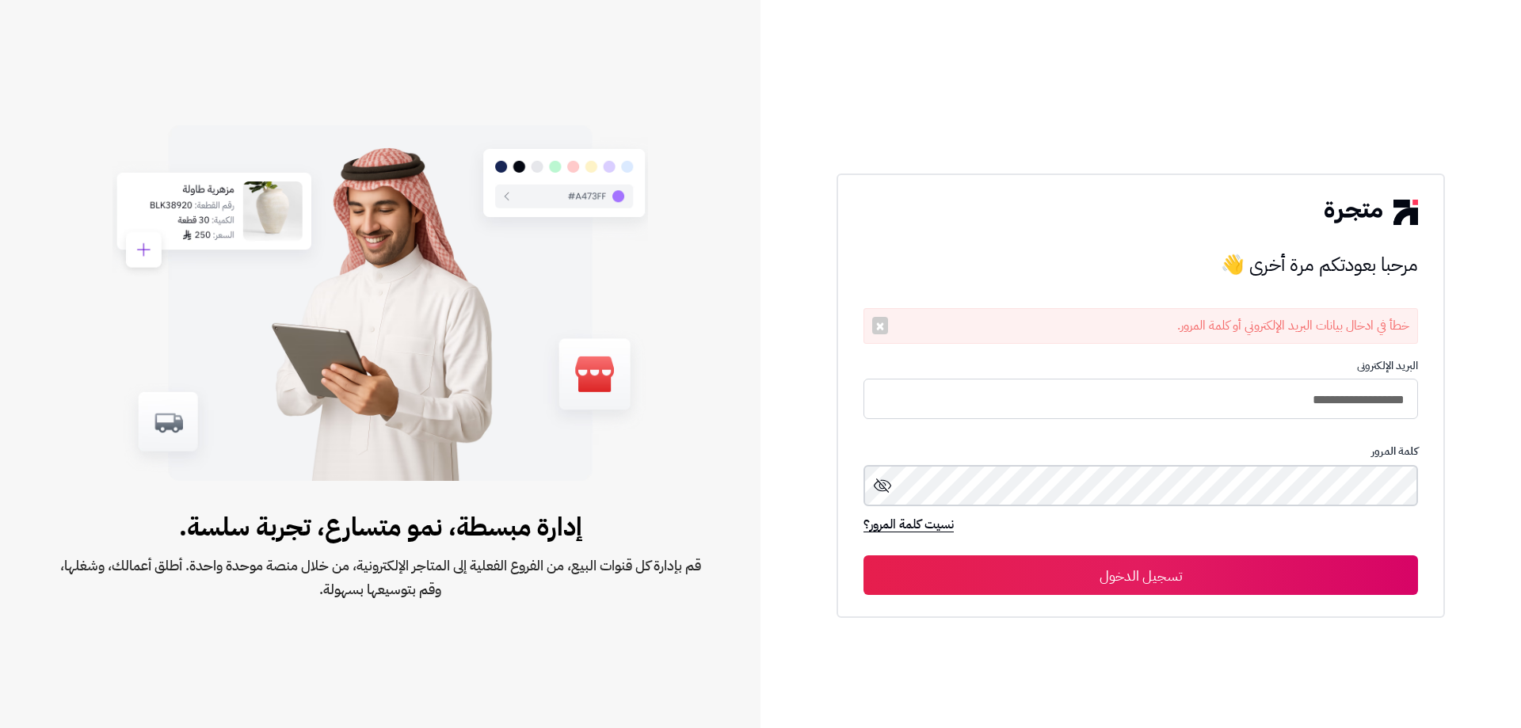
click at [1520, 501] on div "**********" at bounding box center [1141, 364] width 761 height 728
click at [1092, 590] on button "تسجيل الدخول" at bounding box center [1141, 575] width 555 height 40
click at [1119, 569] on button "تسجيل الدخول" at bounding box center [1141, 575] width 555 height 40
click at [873, 479] on icon at bounding box center [882, 486] width 19 height 19
click at [1184, 578] on button "تسجيل الدخول" at bounding box center [1141, 575] width 555 height 40
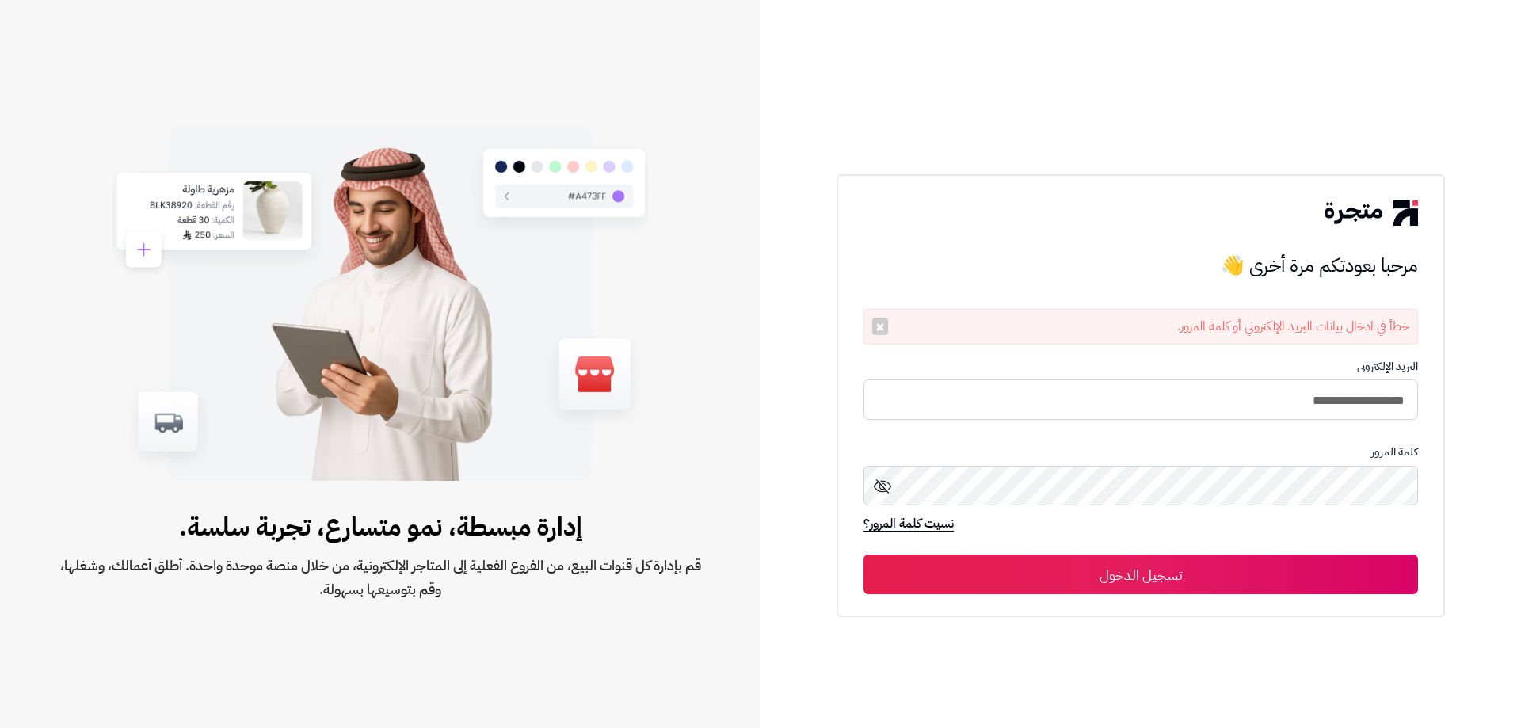
click at [882, 481] on icon at bounding box center [882, 486] width 17 height 14
